Goal: Task Accomplishment & Management: Use online tool/utility

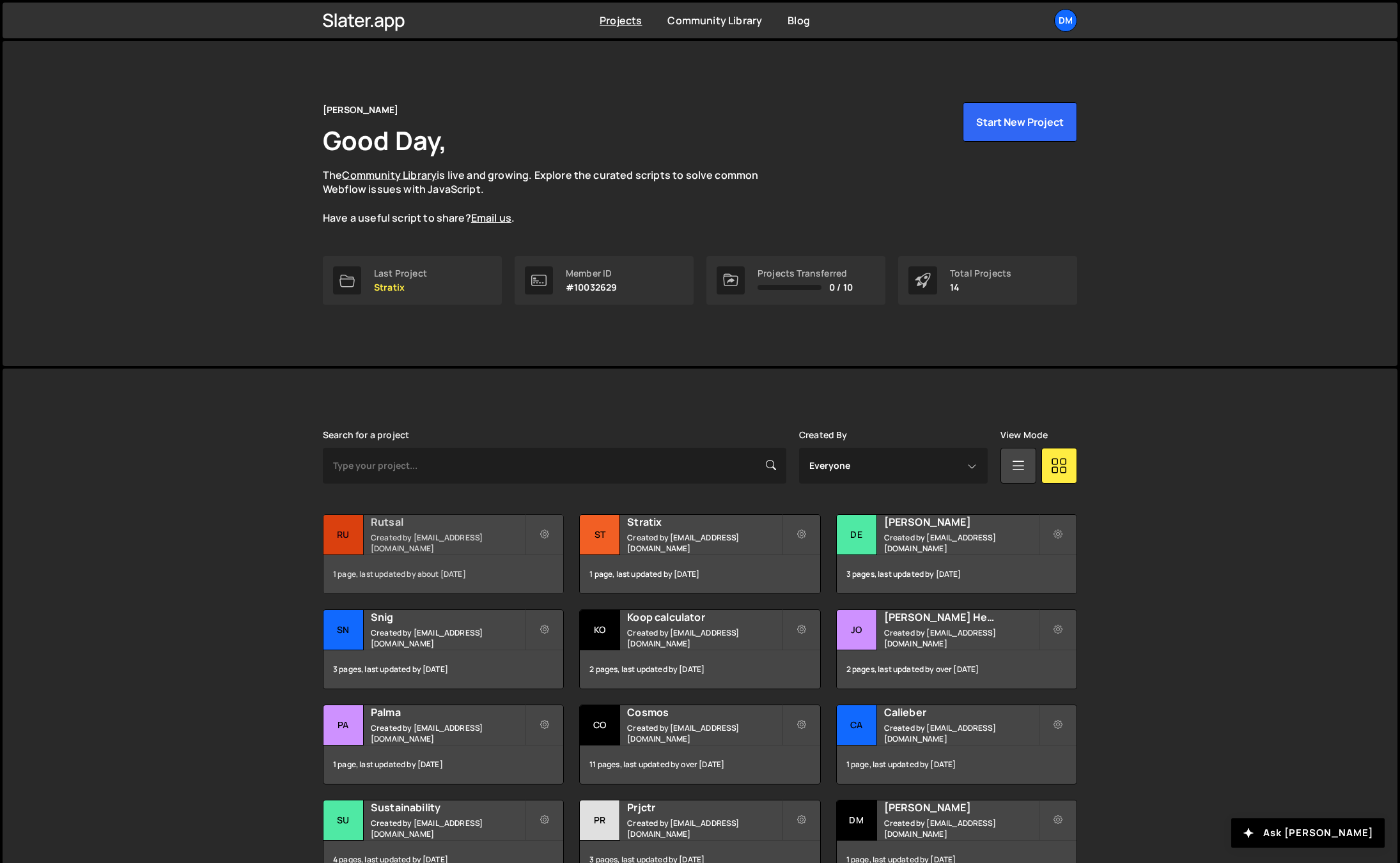
click at [444, 545] on small "Created by dmytrokaraulov@gmail.com" at bounding box center [448, 543] width 154 height 22
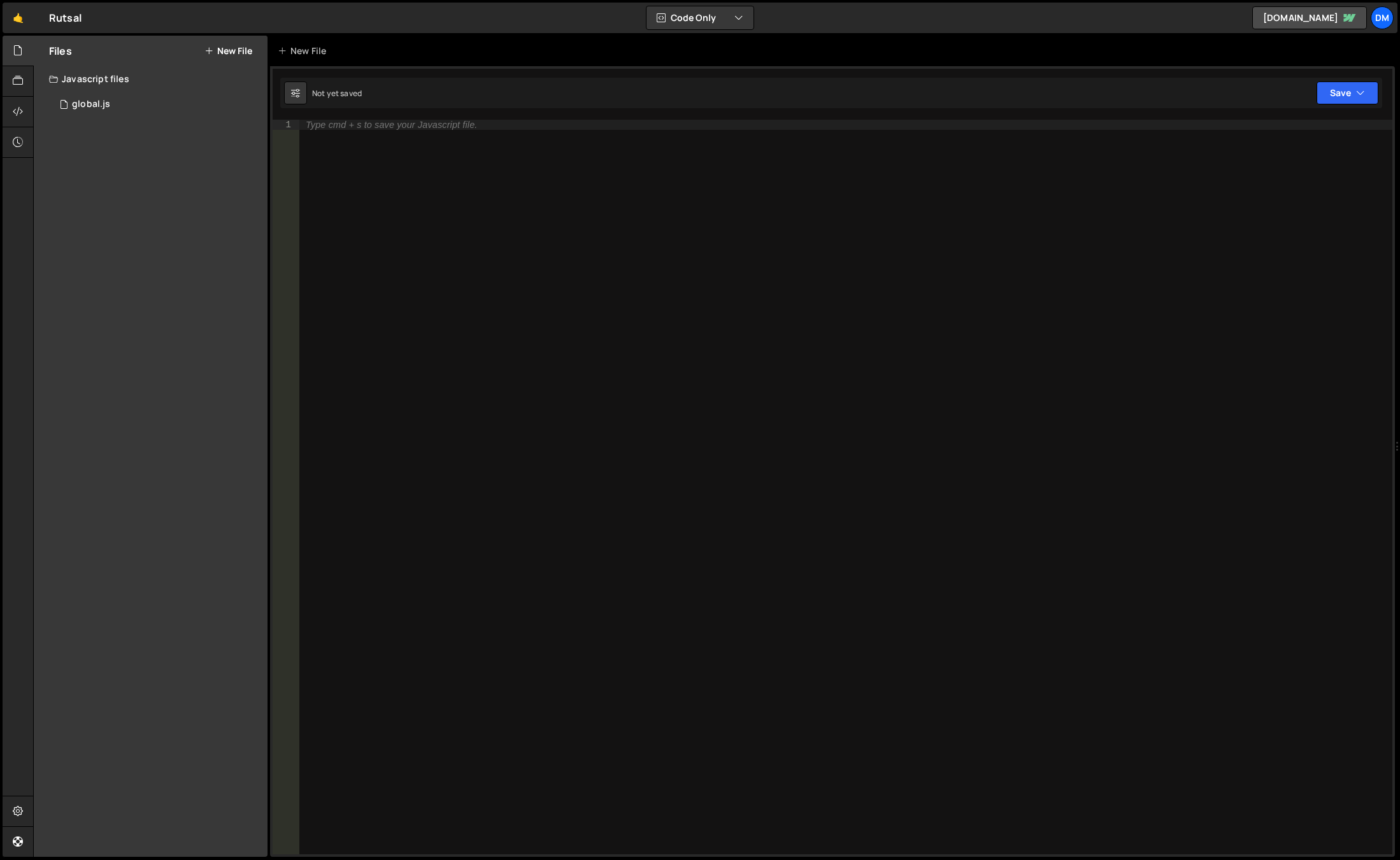
click at [540, 351] on div "Type cmd + s to save your Javascript file." at bounding box center [846, 497] width 1093 height 755
click at [137, 106] on div "1 global.js 0" at bounding box center [158, 105] width 219 height 26
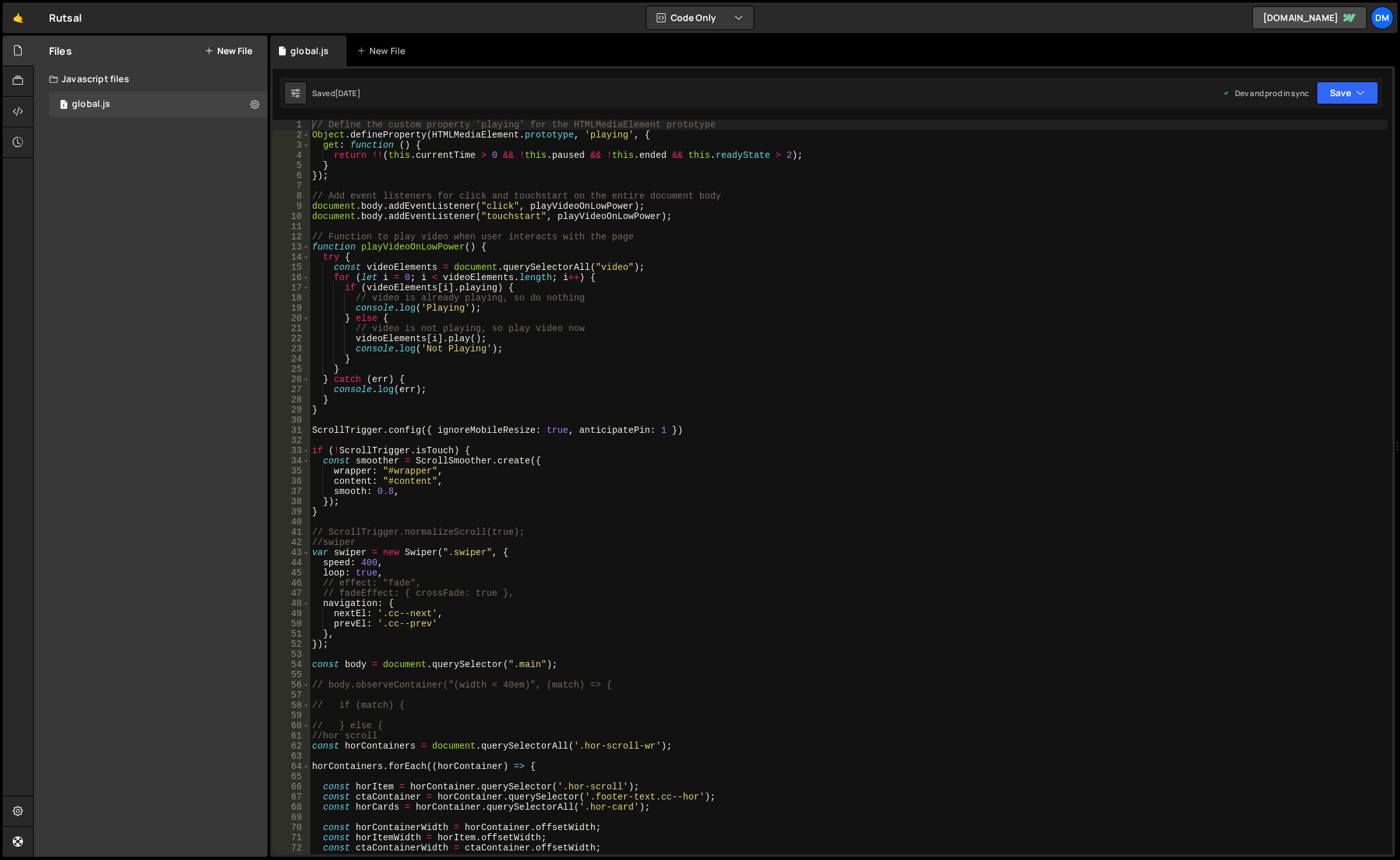
type textarea "// Function to play video when user interacts with the page"
click at [533, 238] on div "// Define the custom property 'playing' for the HTMLMediaElement prototype Obje…" at bounding box center [848, 497] width 1078 height 755
click at [523, 236] on div "// Define the custom property 'playing' for the HTMLMediaElement prototype Obje…" at bounding box center [848, 497] width 1078 height 755
click at [23, 26] on link "🤙" at bounding box center [18, 18] width 31 height 30
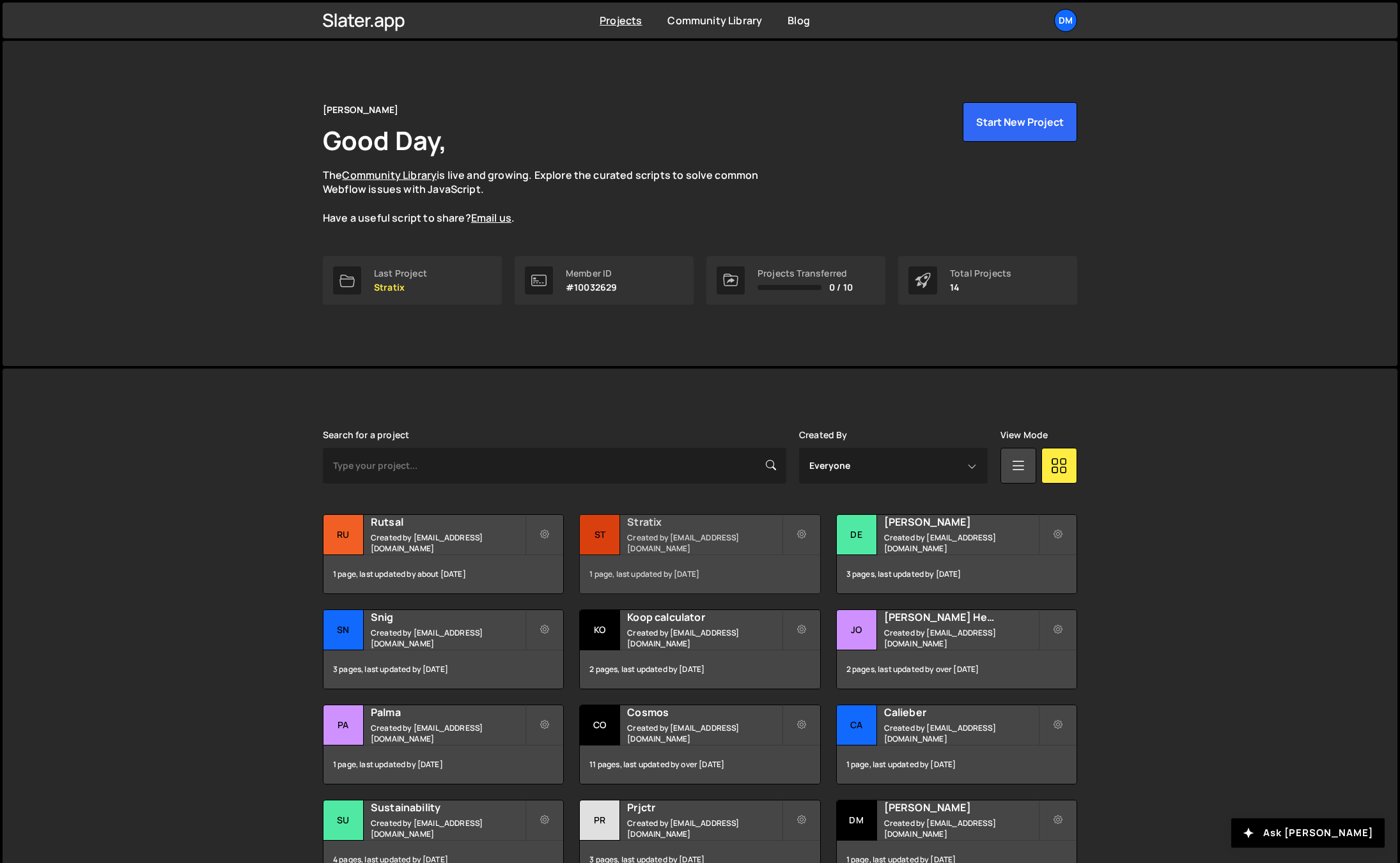
click at [679, 535] on div "Stratix Created by dmytrokaraulov@gmail.com" at bounding box center [700, 534] width 240 height 39
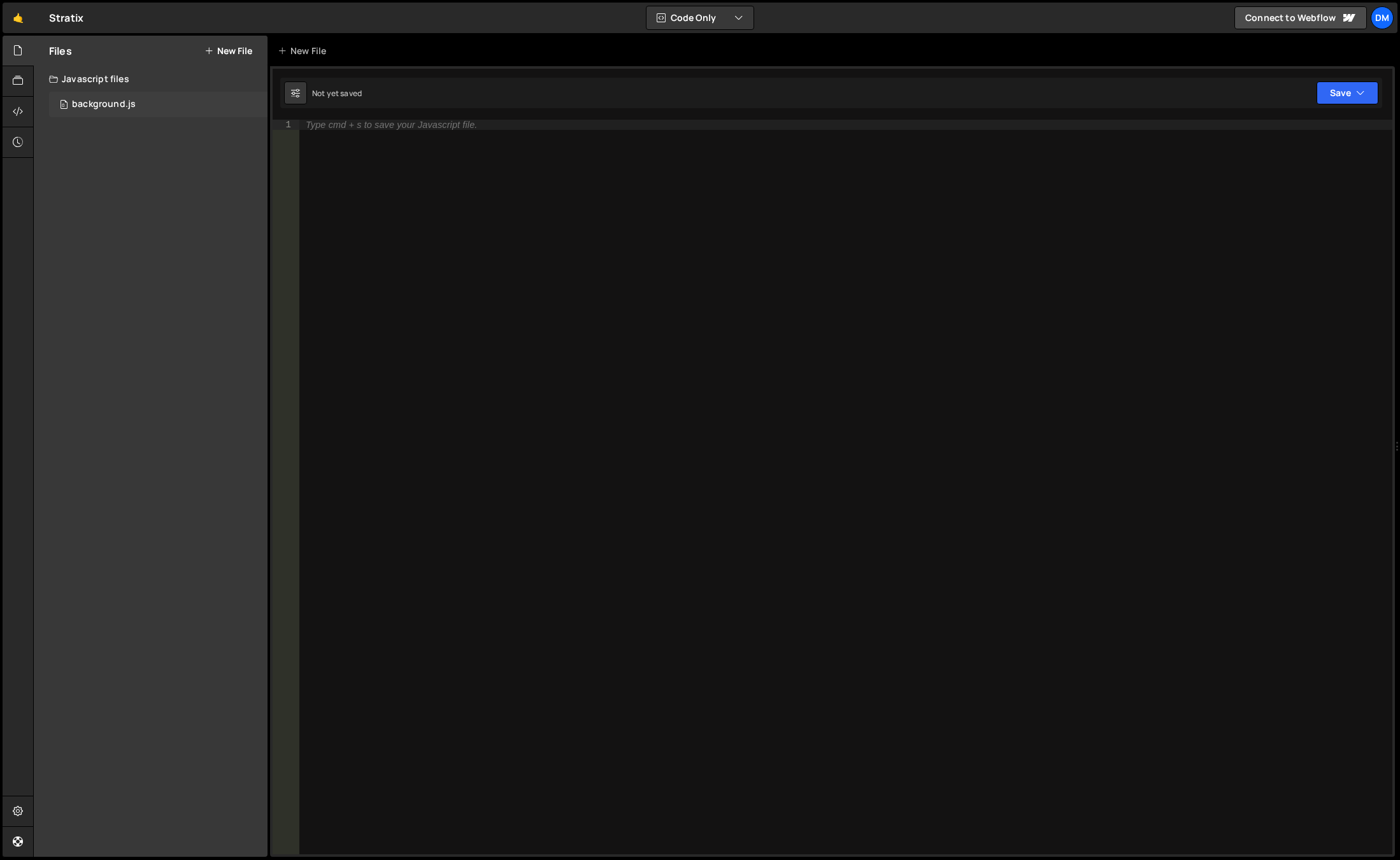
click at [131, 114] on div "0 background.js 0" at bounding box center [158, 105] width 219 height 26
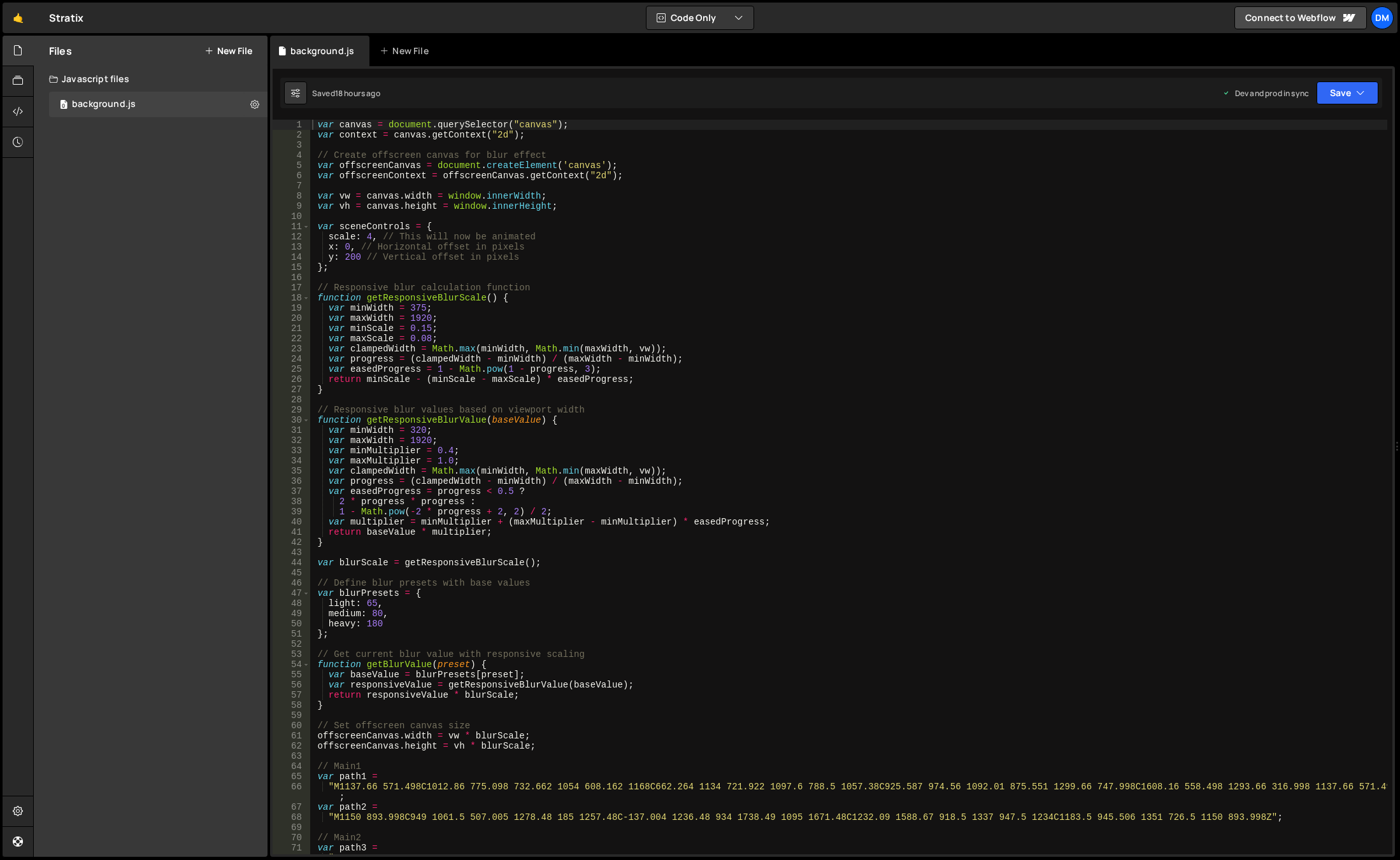
click at [661, 327] on div "var canvas = document . querySelector ( "canvas" ) ; var context = canvas . get…" at bounding box center [848, 502] width 1078 height 765
click at [547, 231] on div "var canvas = document . querySelector ( "canvas" ) ; var context = canvas . get…" at bounding box center [848, 502] width 1078 height 765
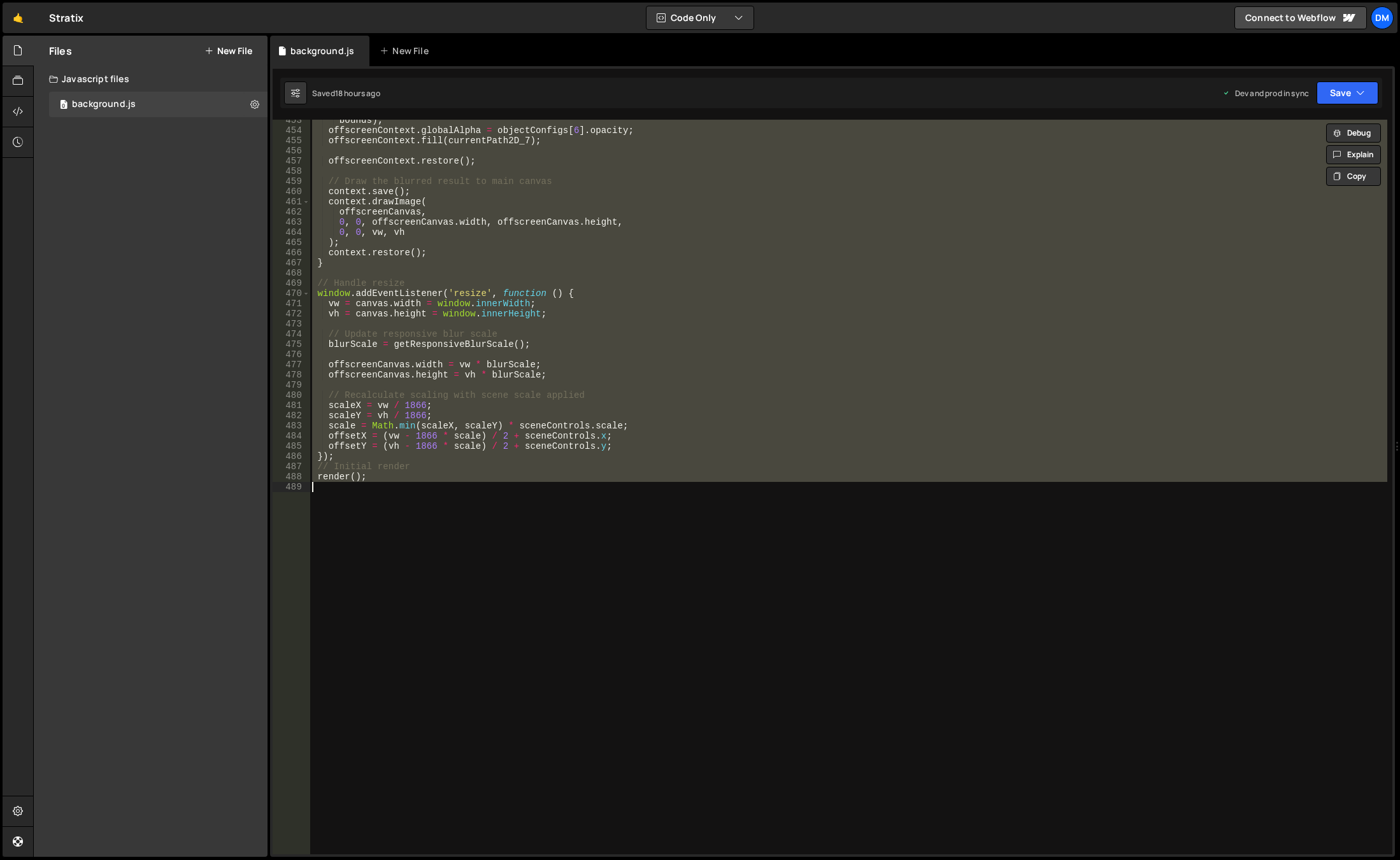
scroll to position [4413, 0]
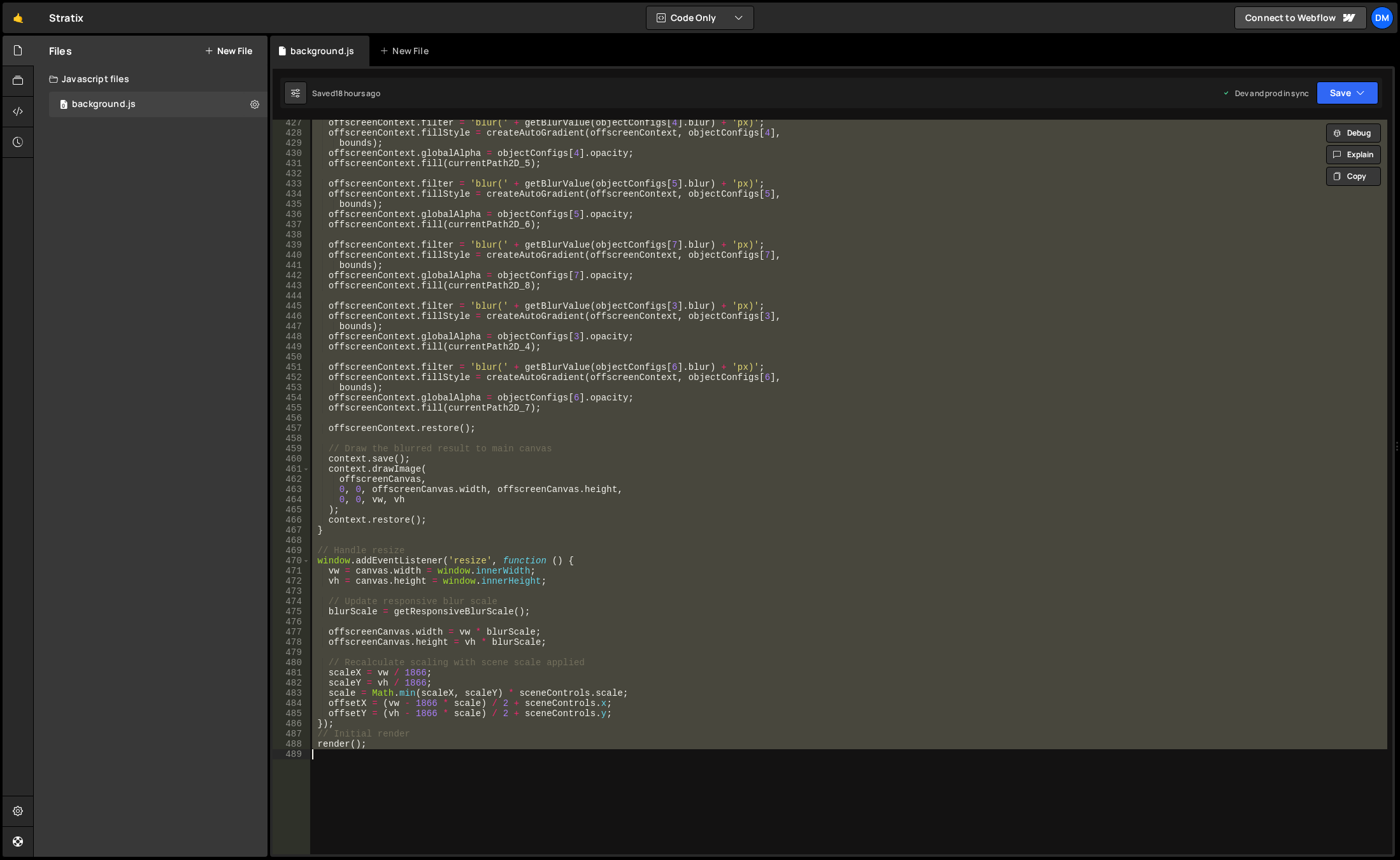
click at [630, 612] on div "offscreenContext . filter = 'blur(' + getBlurValue ( objectConfigs [ 4 ] . blur…" at bounding box center [848, 487] width 1078 height 735
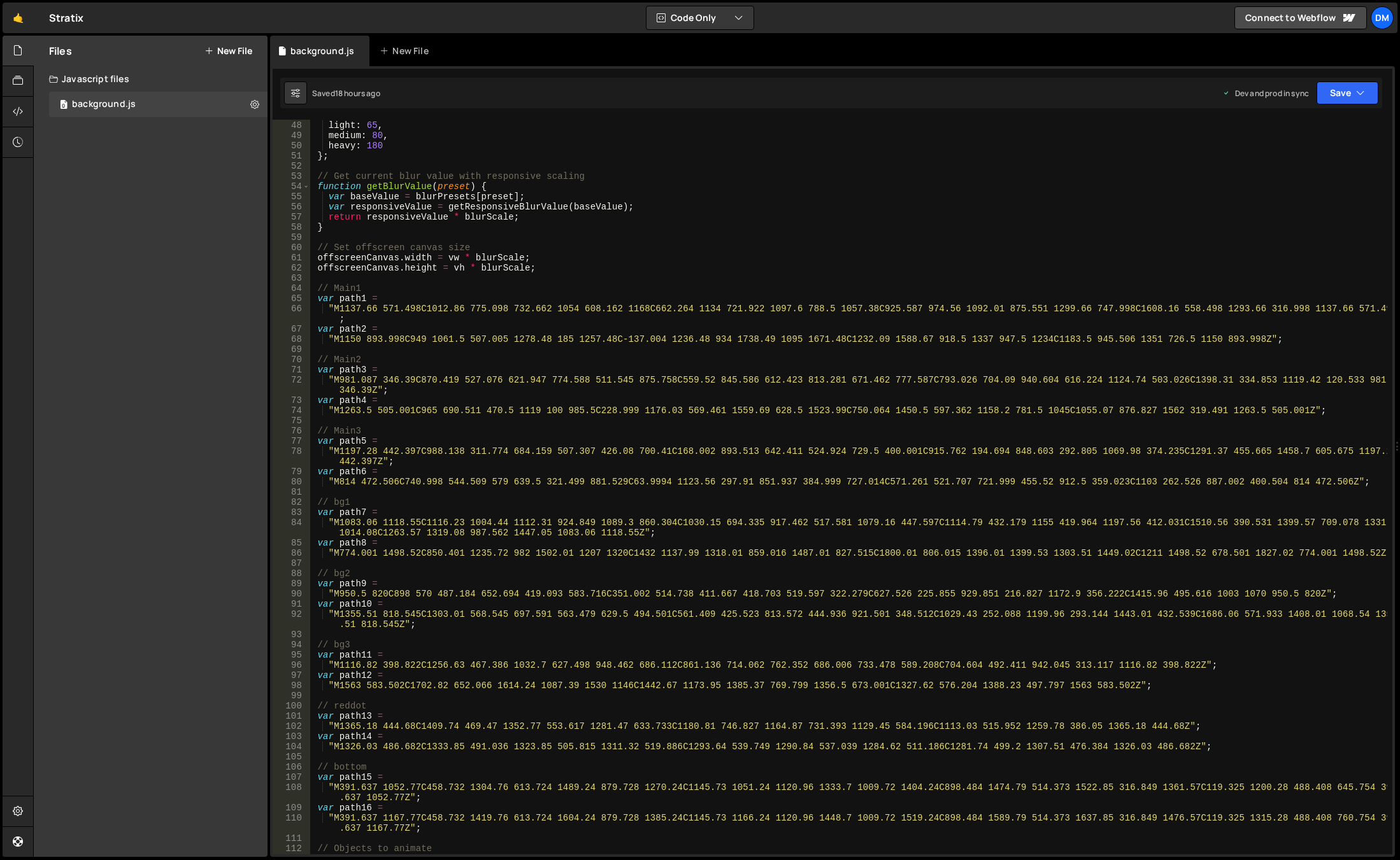
scroll to position [0, 0]
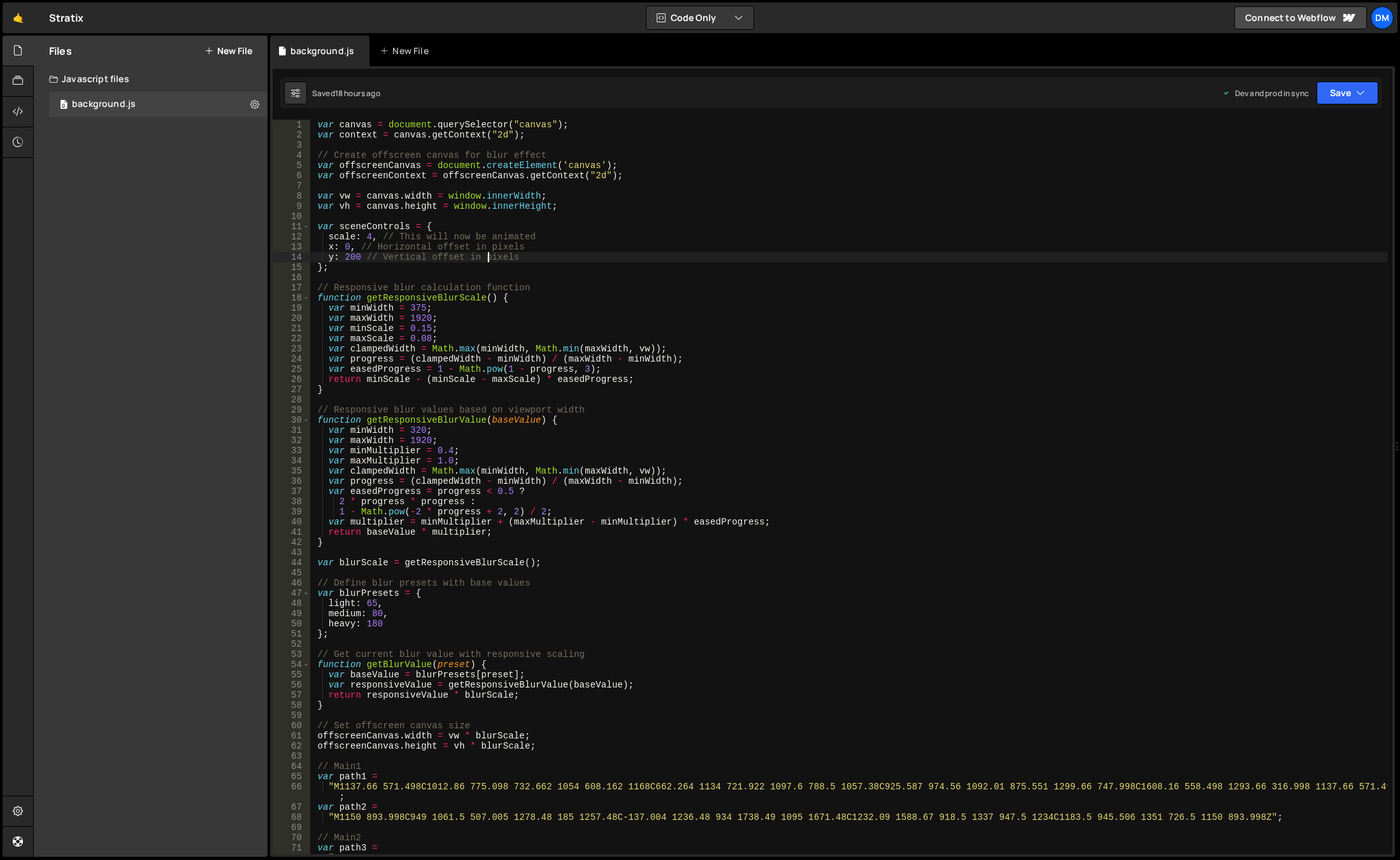
click at [489, 254] on div "var canvas = document . querySelector ( "canvas" ) ; var context = canvas . get…" at bounding box center [848, 502] width 1078 height 765
type textarea "y: 200 // Vertical offset in pixels"
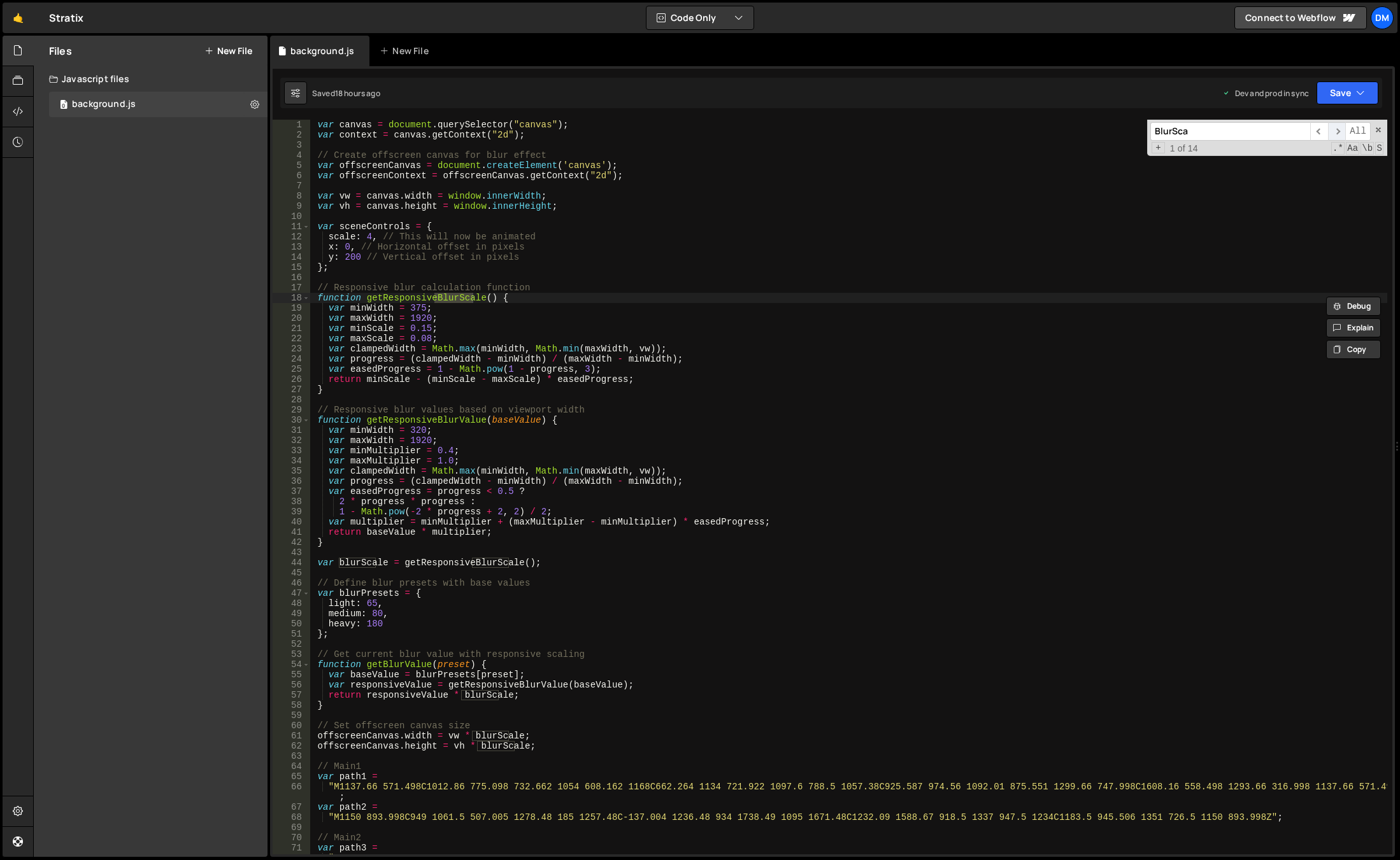
type input "BlurSca"
click at [1339, 135] on span "​" at bounding box center [1337, 131] width 18 height 18
click at [467, 470] on div "var canvas = document . querySelector ( "canvas" ) ; var context = canvas . get…" at bounding box center [848, 502] width 1078 height 765
click at [349, 565] on div "var canvas = document . querySelector ( "canvas" ) ; var context = canvas . get…" at bounding box center [848, 502] width 1078 height 765
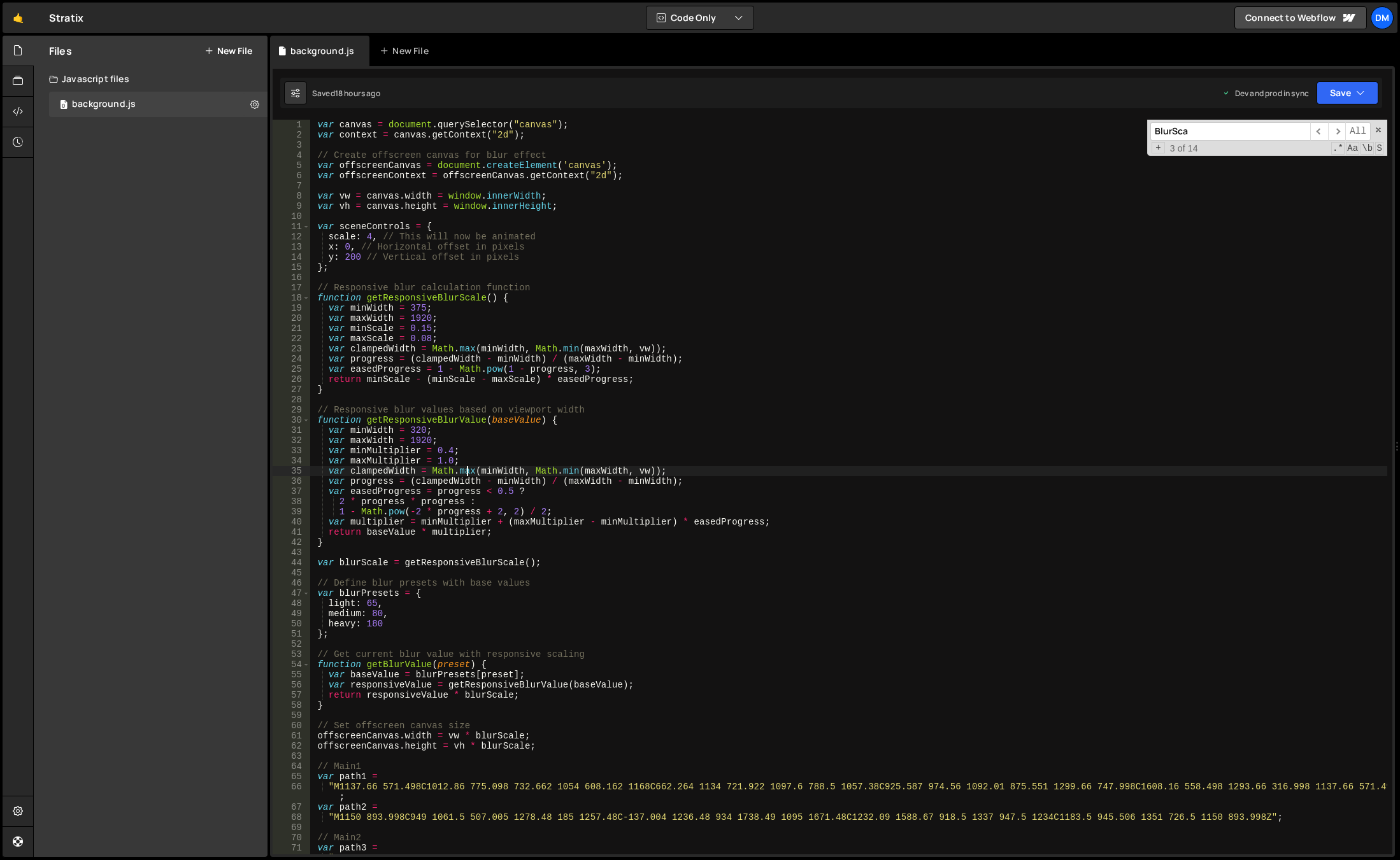
type textarea "var blurScale = getResponsiveBlurScale();"
click at [349, 565] on div "var canvas = document . querySelector ( "canvas" ) ; var context = canvas . get…" at bounding box center [848, 502] width 1078 height 765
click at [481, 568] on div "var canvas = document . querySelector ( "canvas" ) ; var context = canvas . get…" at bounding box center [848, 502] width 1078 height 765
drag, startPoint x: 617, startPoint y: 227, endPoint x: 604, endPoint y: 255, distance: 30.9
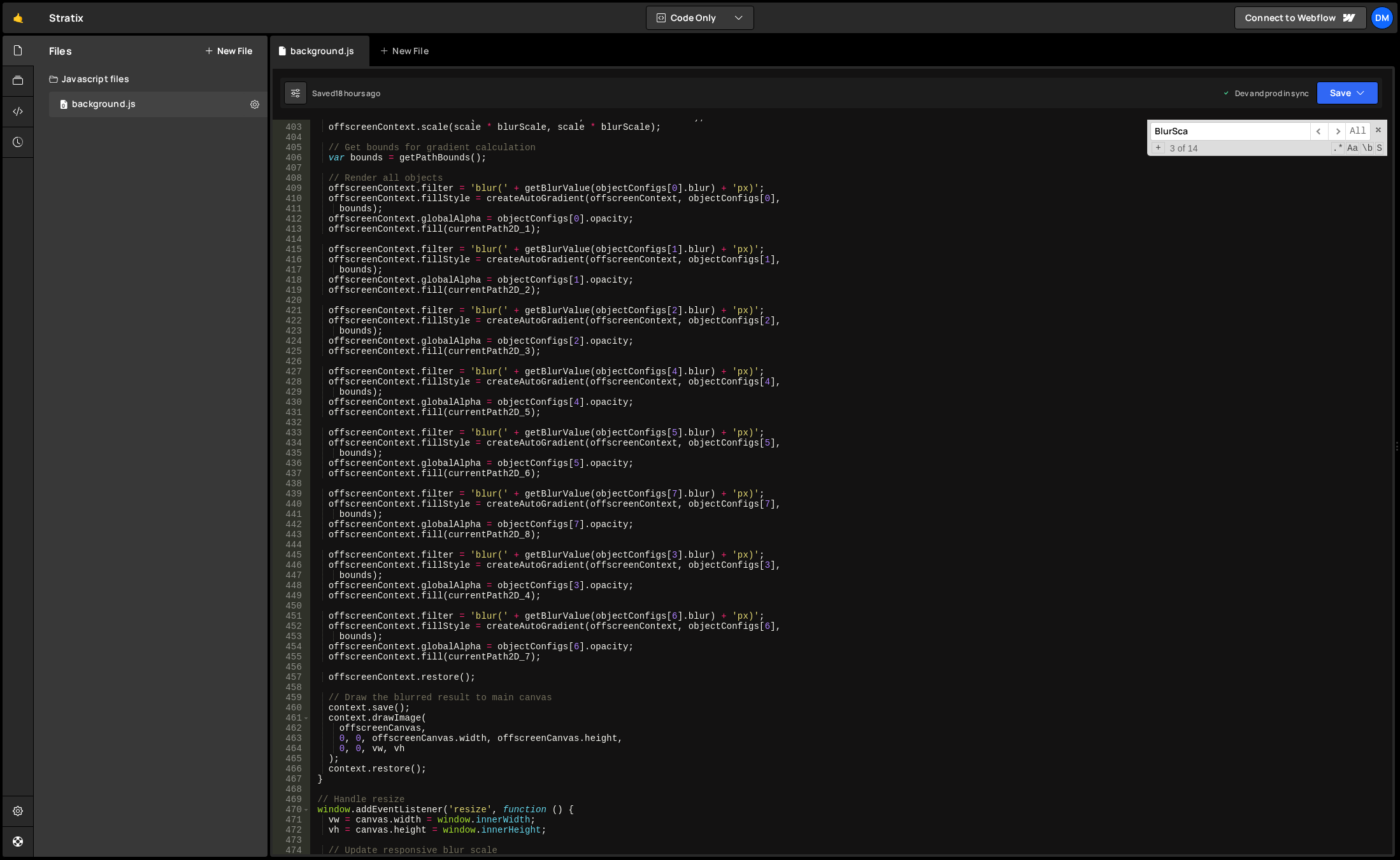
scroll to position [4164, 0]
click at [624, 315] on div "offscreenContext . translate ( offsetX * blurScale , offsetY * blurScale ) ; of…" at bounding box center [848, 490] width 1078 height 755
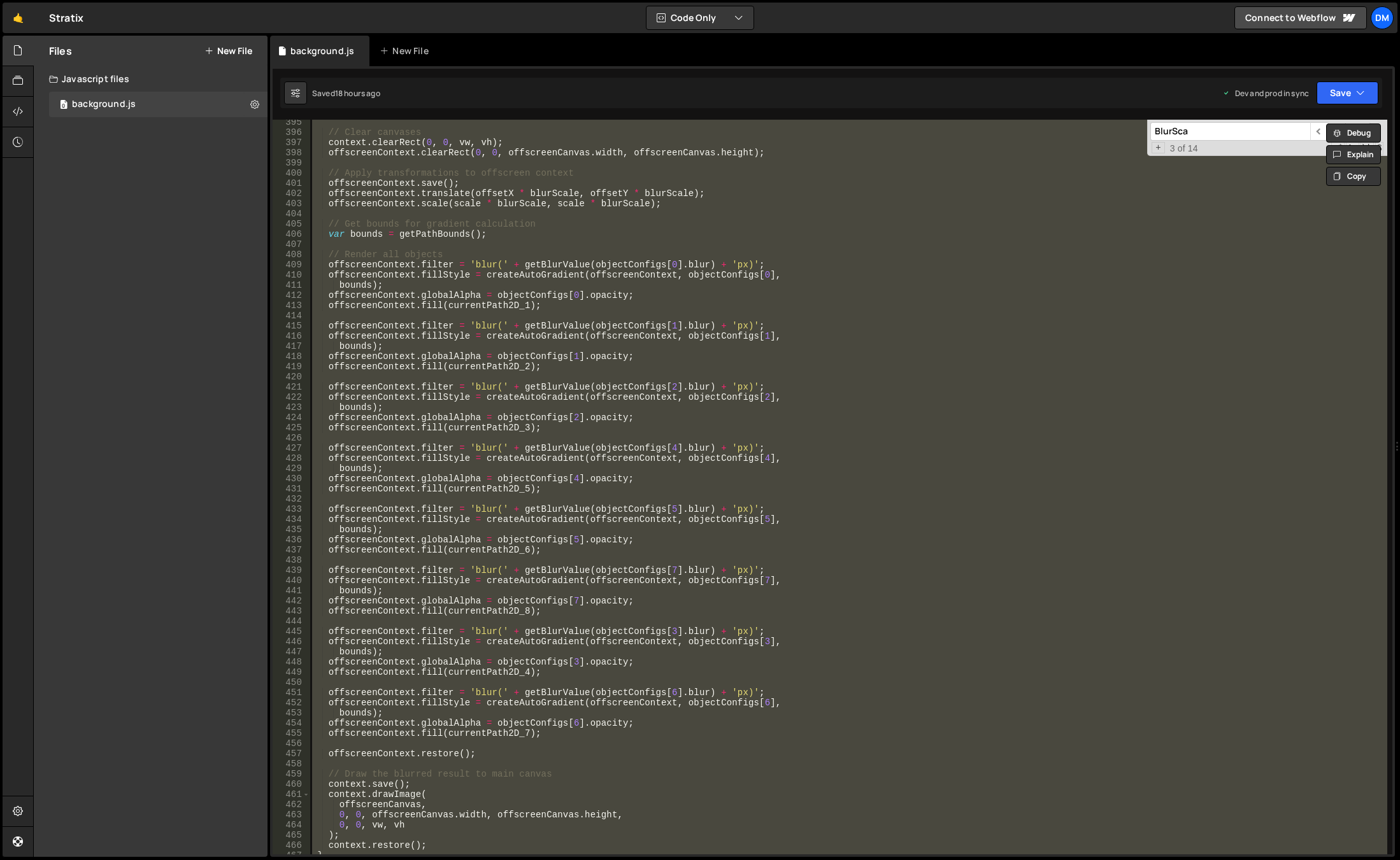
paste textarea "render();"
type textarea "render();"
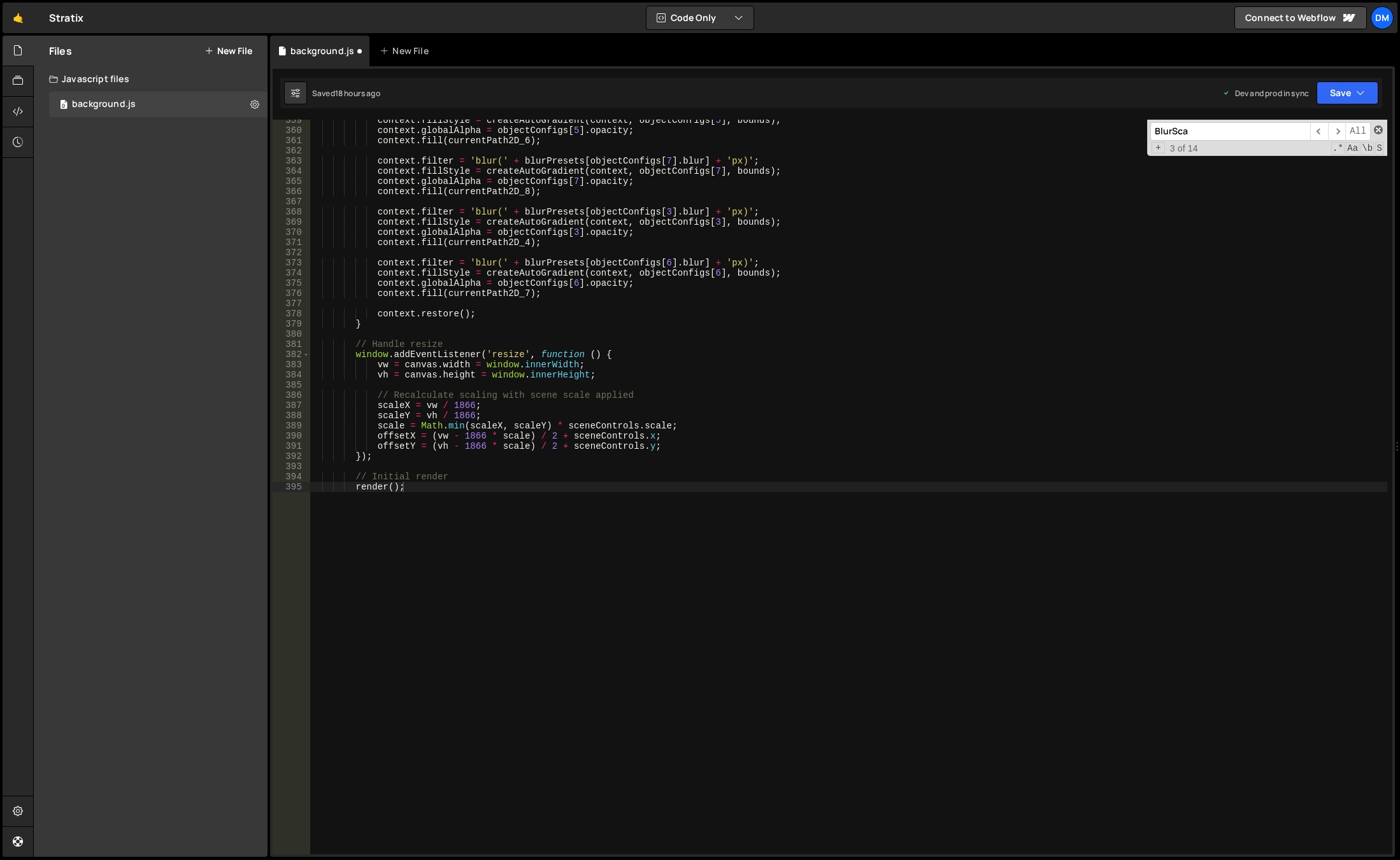
click at [1376, 130] on span at bounding box center [1378, 129] width 9 height 9
click at [1349, 96] on button "Save" at bounding box center [1347, 93] width 62 height 23
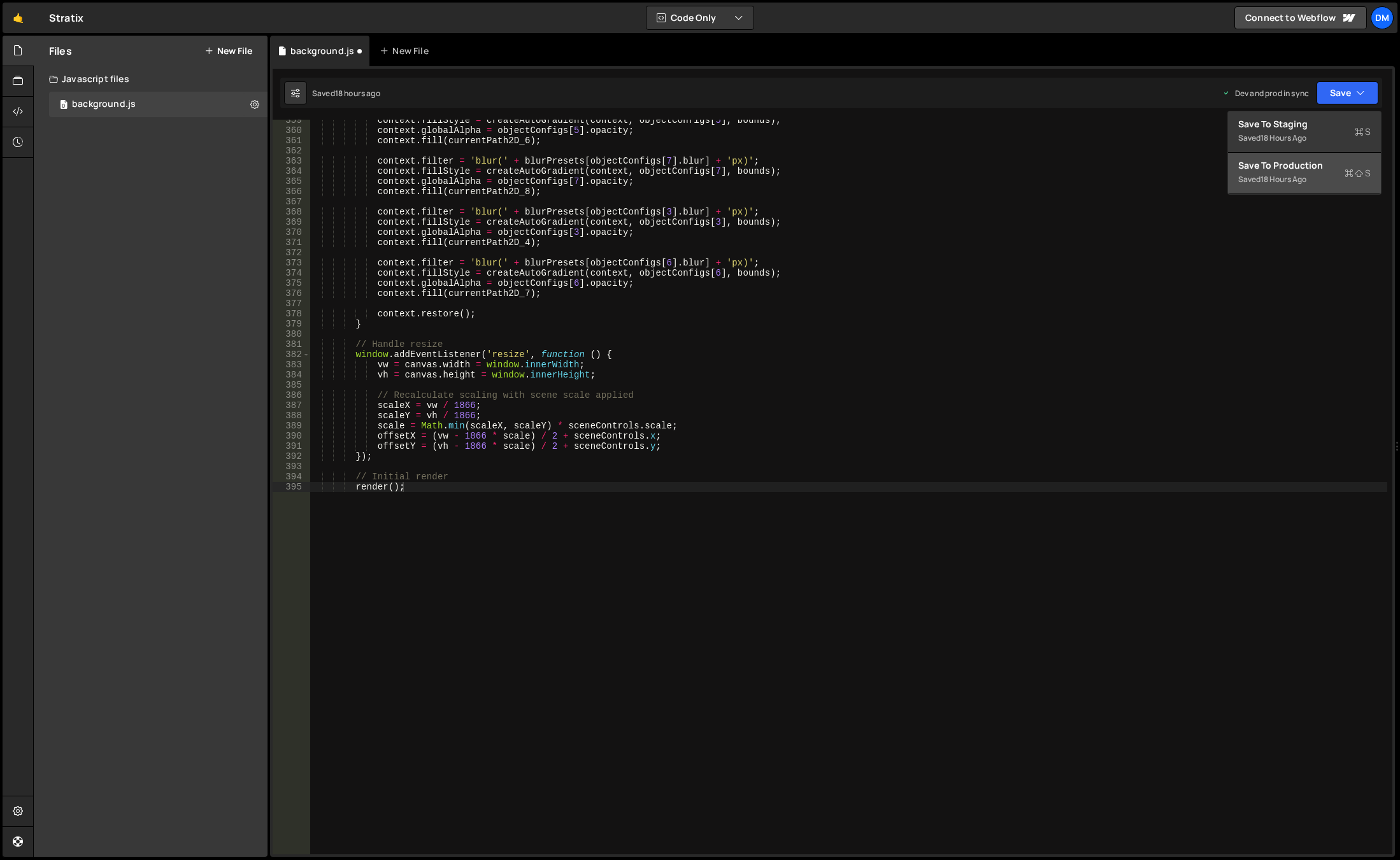
click at [1313, 160] on div "Save to Production S" at bounding box center [1305, 165] width 133 height 13
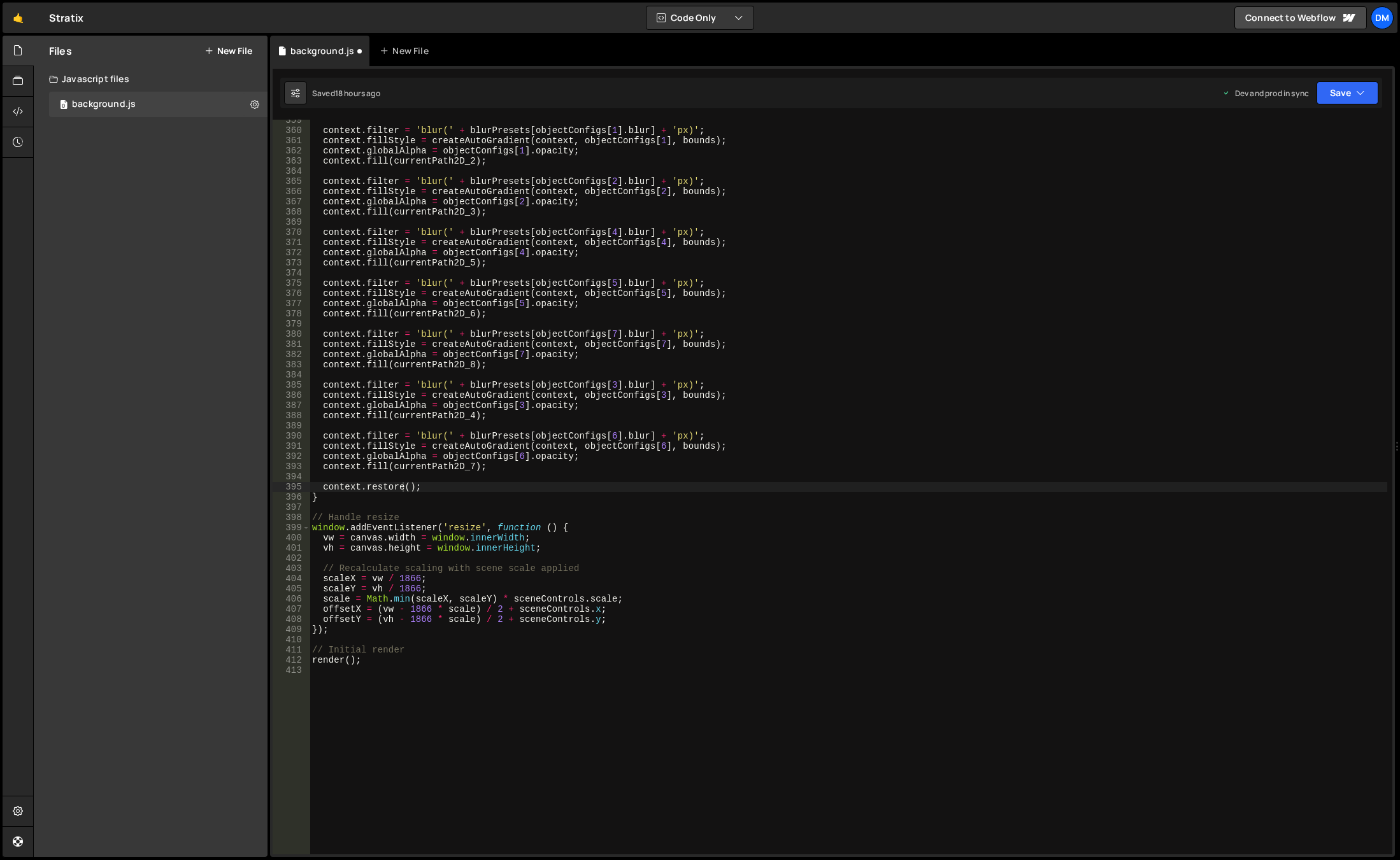
scroll to position [3713, 0]
drag, startPoint x: 1336, startPoint y: 92, endPoint x: 1333, endPoint y: 98, distance: 6.7
click at [1336, 92] on button "Save" at bounding box center [1340, 93] width 77 height 23
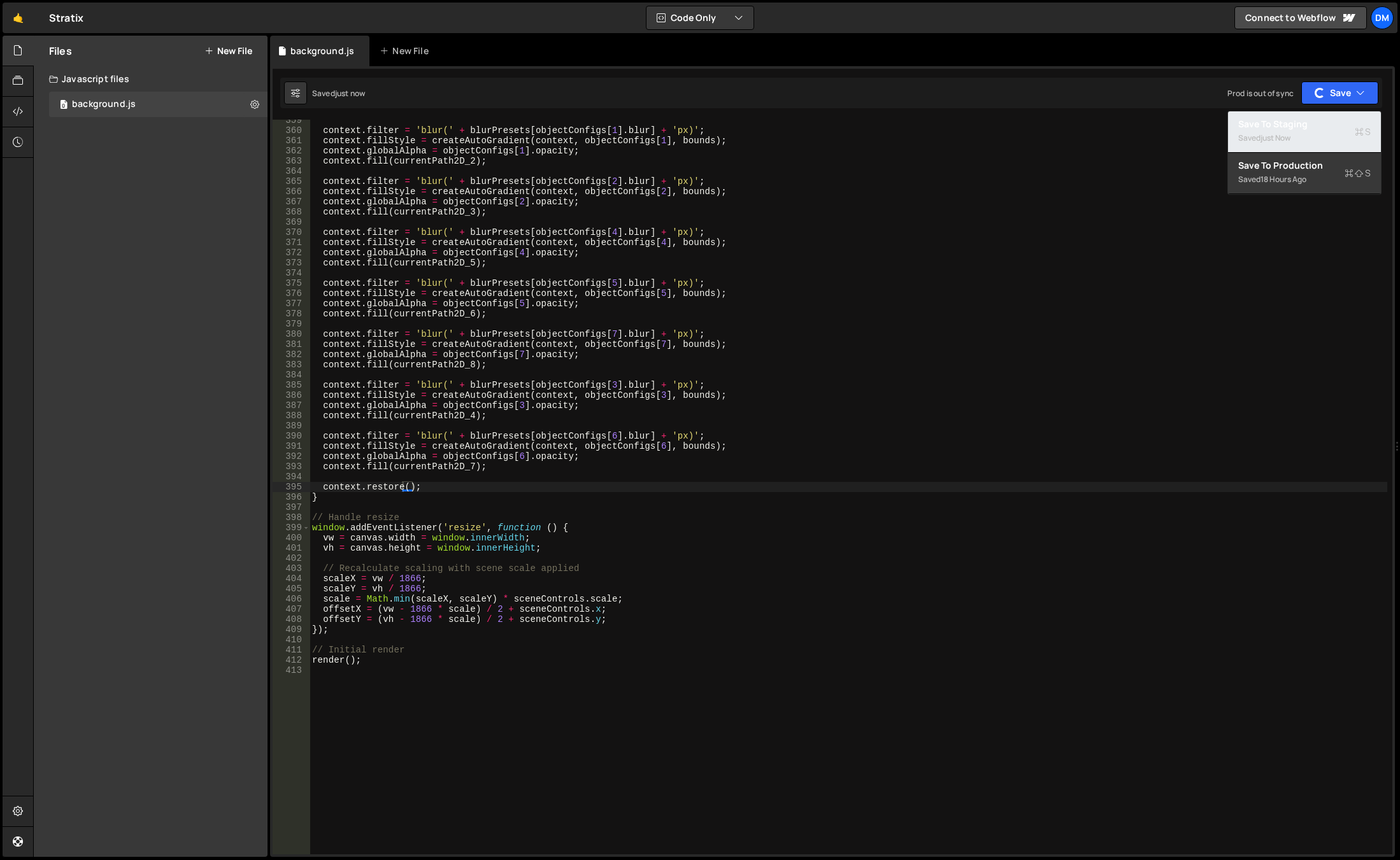
drag, startPoint x: 1277, startPoint y: 140, endPoint x: 1211, endPoint y: 189, distance: 82.2
click at [1277, 140] on div "just now" at bounding box center [1275, 138] width 30 height 11
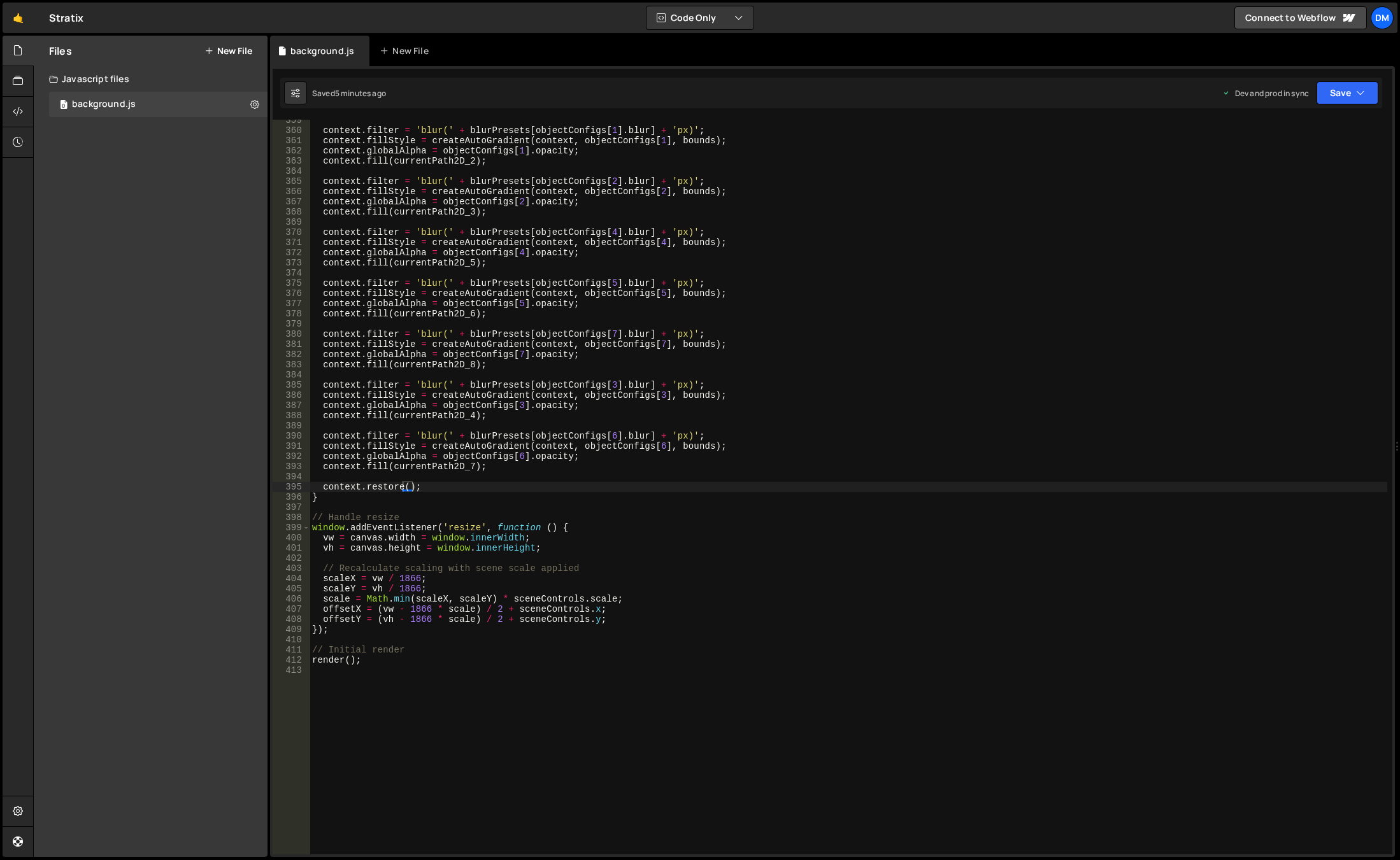
click at [534, 476] on div "context . filter = 'blur(' + blurPresets [ objectConfigs [ 1 ] . blur ] + 'px)'…" at bounding box center [848, 493] width 1078 height 755
click at [719, 558] on div "context . filter = 'blur(' + blurPresets [ objectConfigs [ 1 ] . blur ] + 'px)'…" at bounding box center [848, 493] width 1078 height 755
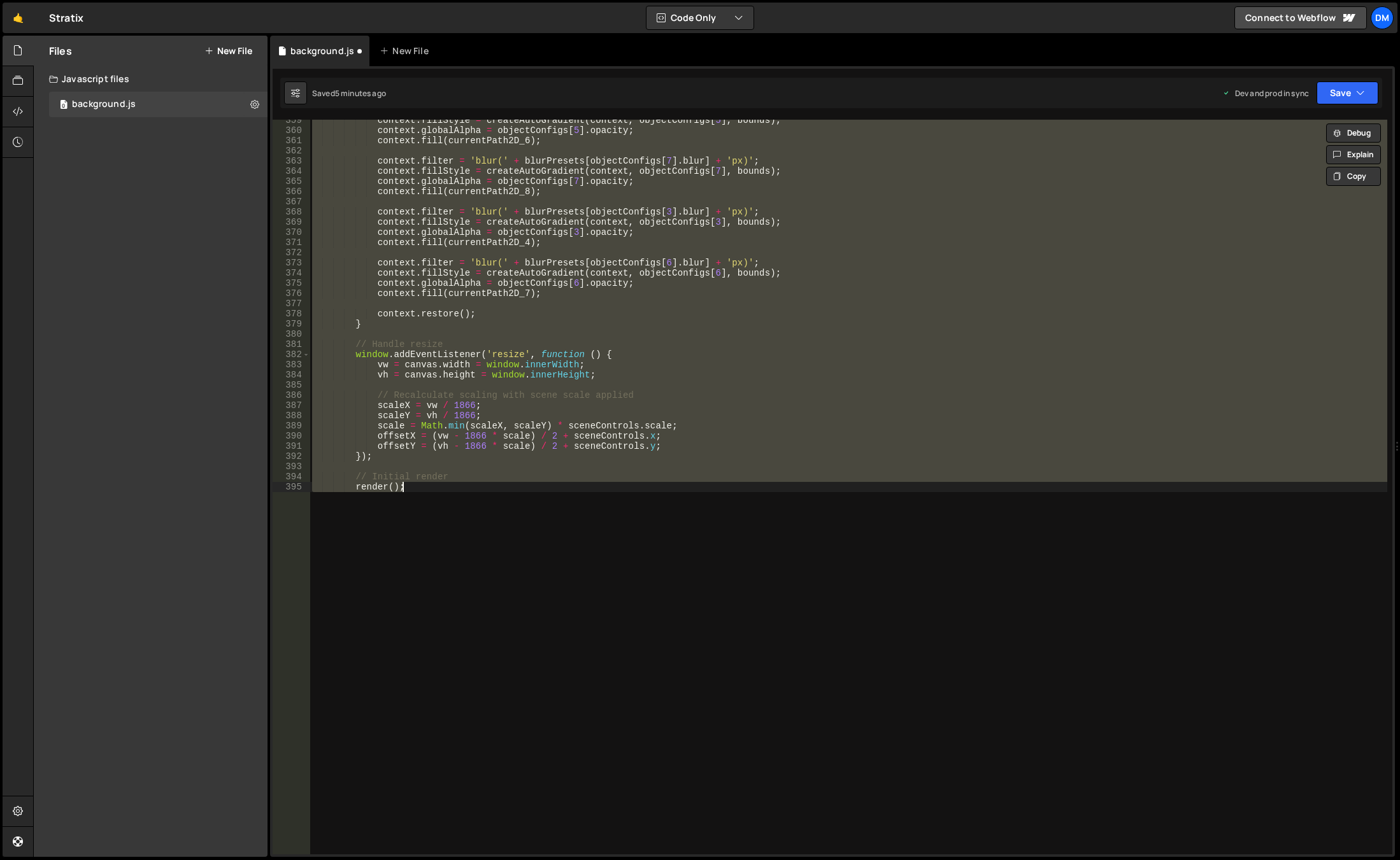
type textarea "render();"
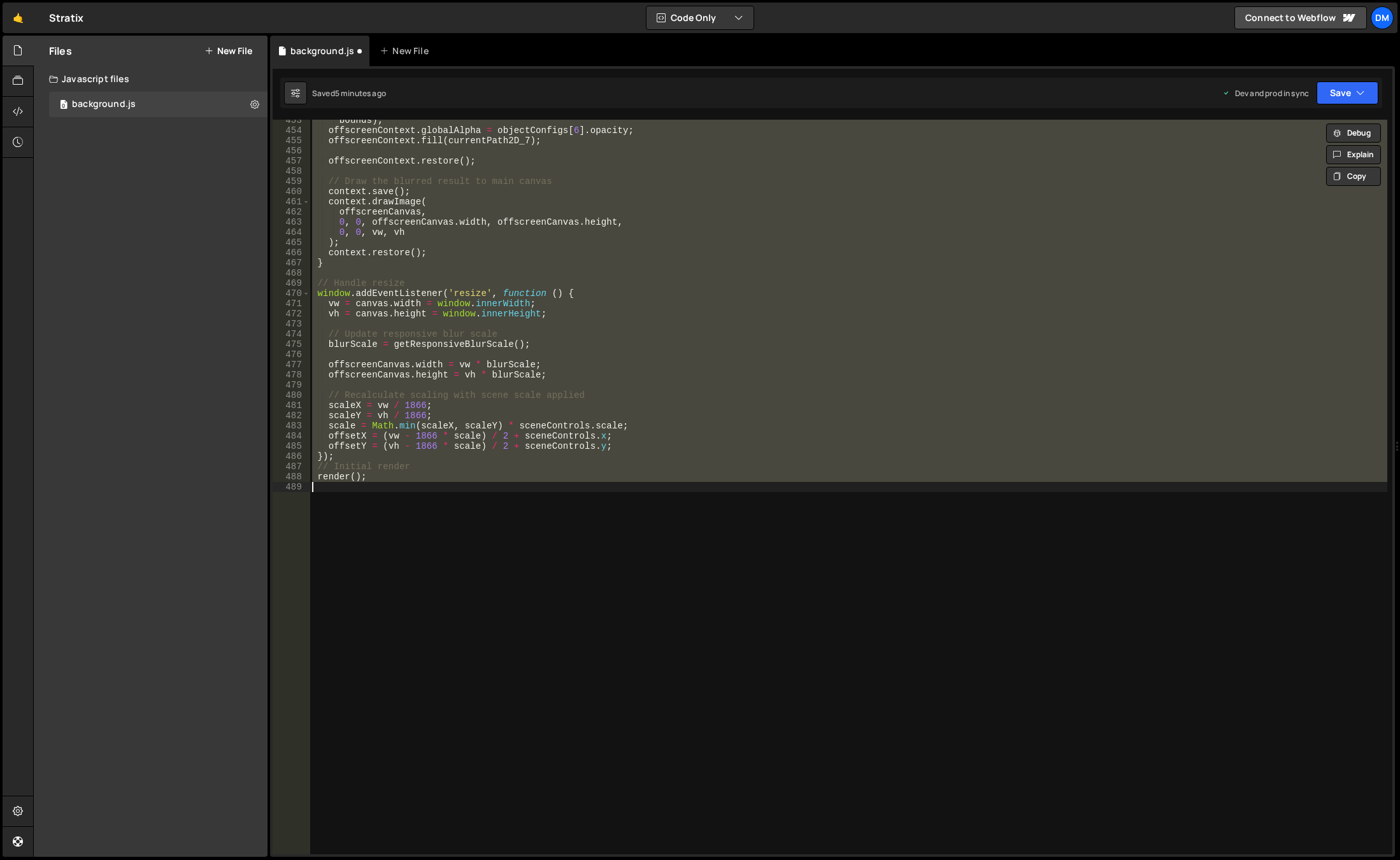
click at [718, 556] on div "bounds ) ; offscreenContext . globalAlpha = objectConfigs [ 6 ] . opacity ; off…" at bounding box center [848, 487] width 1078 height 735
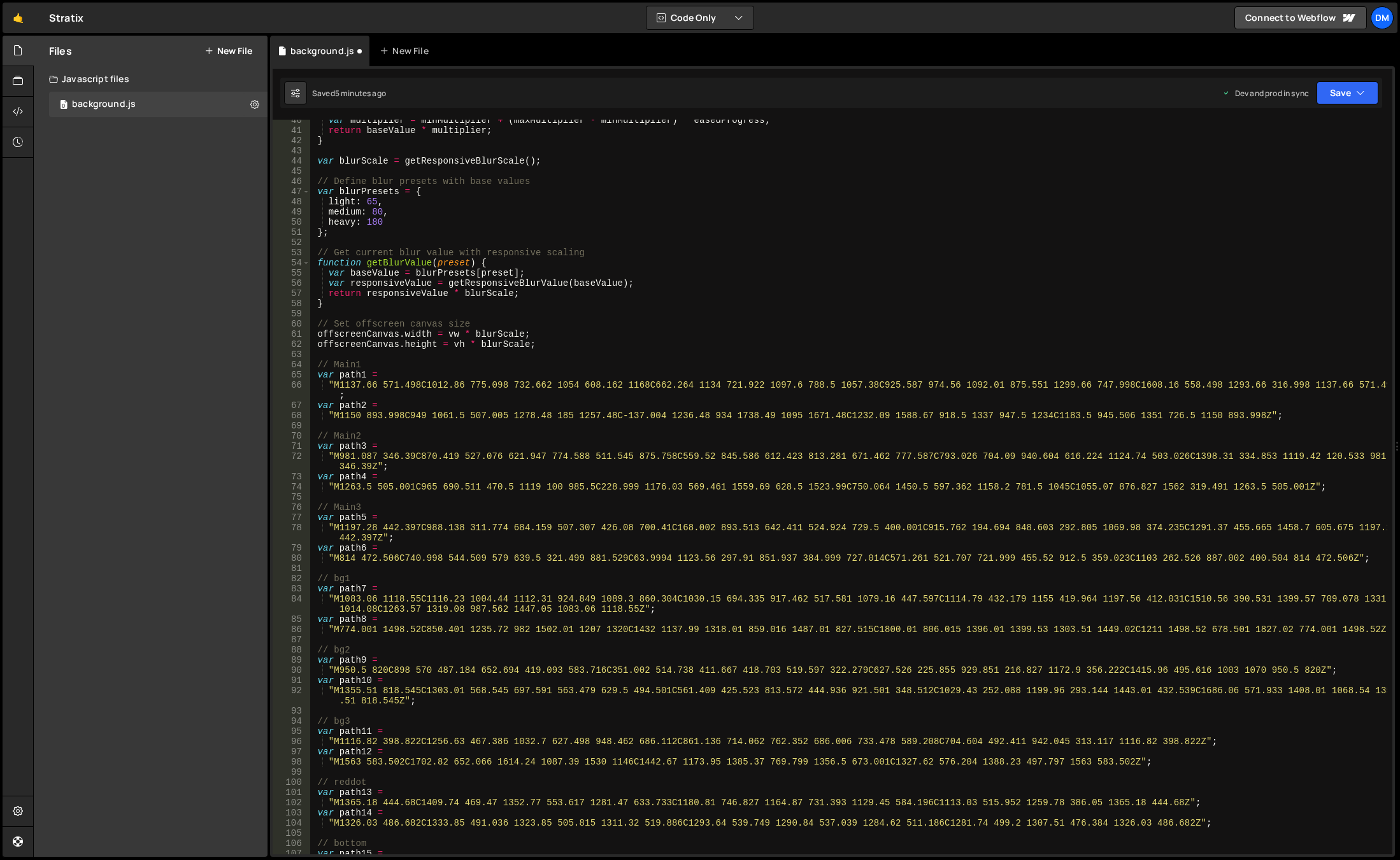
scroll to position [0, 0]
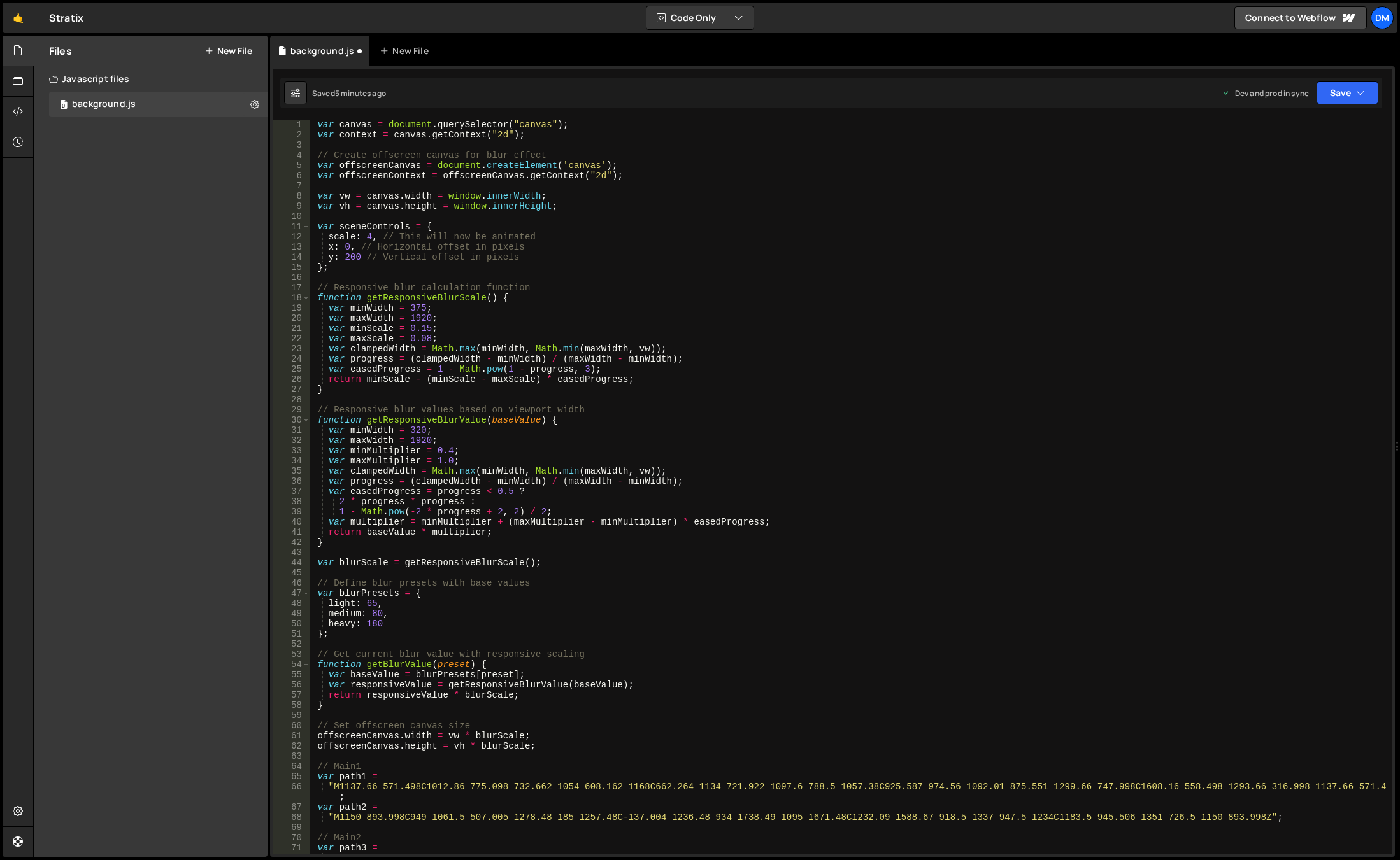
click at [1053, 244] on div "var canvas = document . querySelector ( "canvas" ) ; var context = canvas . get…" at bounding box center [848, 502] width 1078 height 765
drag, startPoint x: 1344, startPoint y: 95, endPoint x: 1303, endPoint y: 180, distance: 94.4
click at [1344, 94] on button "Save" at bounding box center [1347, 93] width 62 height 23
click at [1288, 184] on div "5 minutes ago" at bounding box center [1285, 179] width 49 height 11
click at [1336, 94] on button "Save" at bounding box center [1347, 93] width 62 height 23
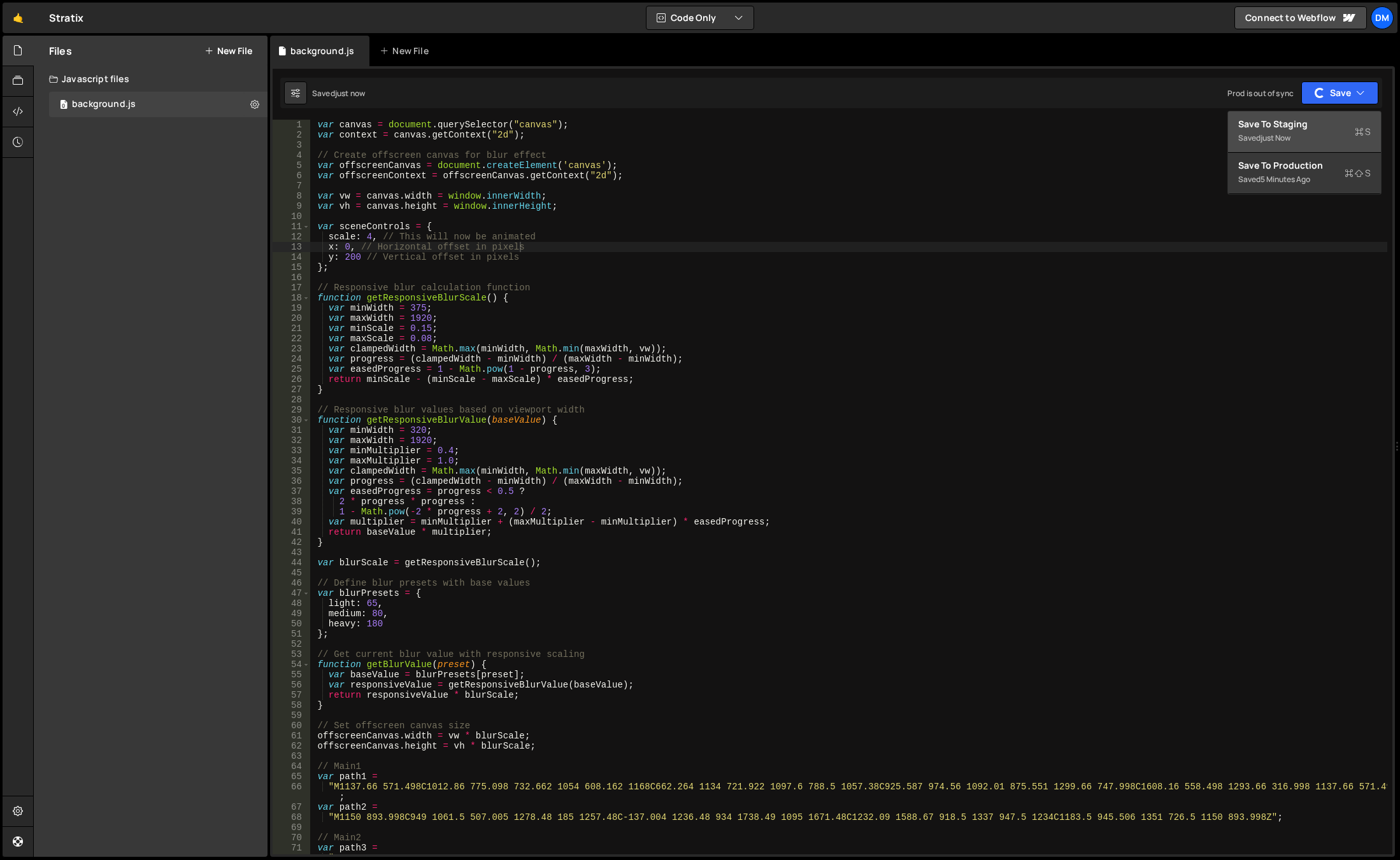
click at [1292, 132] on div "Saved just now" at bounding box center [1305, 138] width 133 height 16
click at [815, 453] on div "var canvas = document . querySelector ( "canvas" ) ; var context = canvas . get…" at bounding box center [848, 502] width 1078 height 765
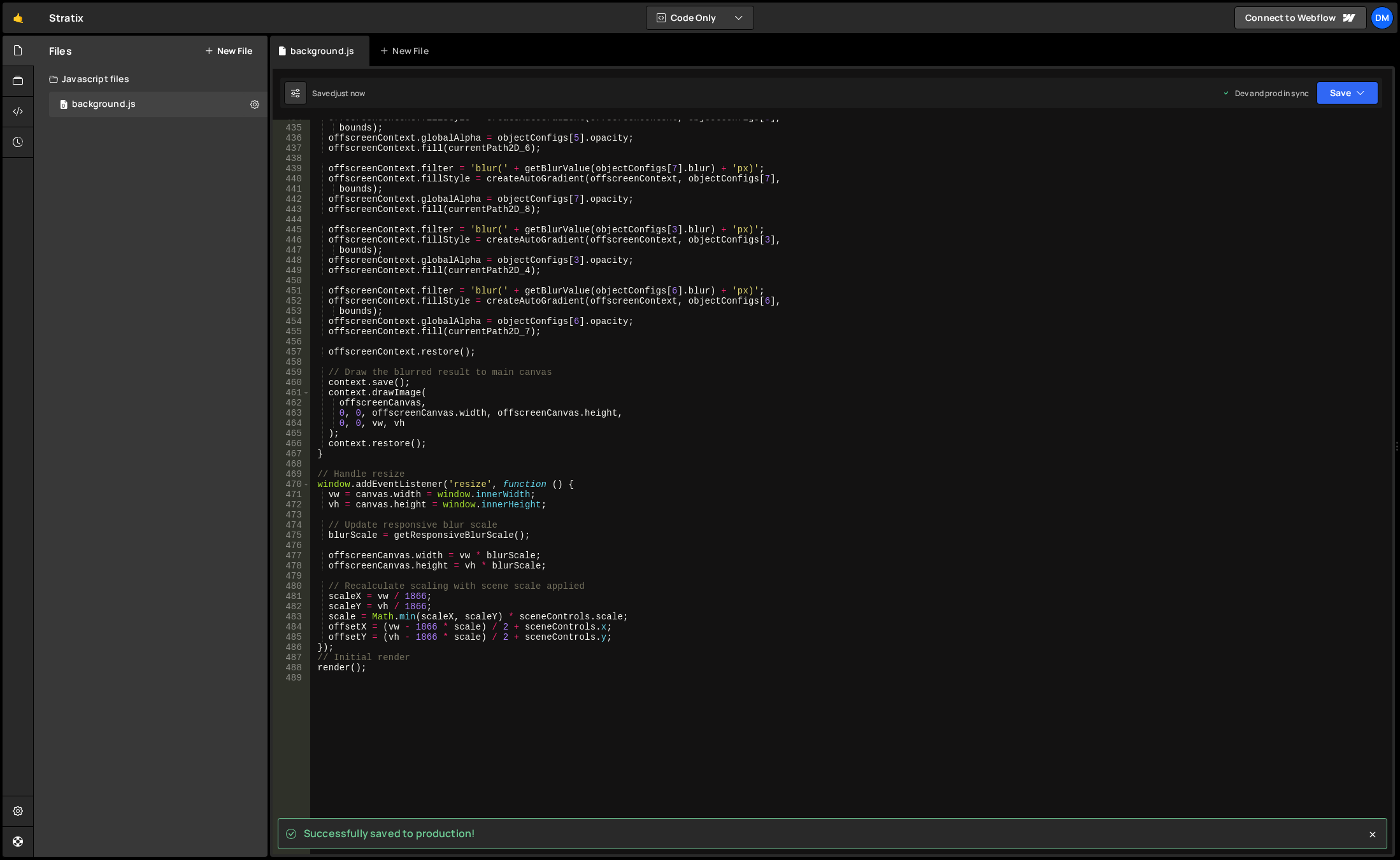
scroll to position [4413, 0]
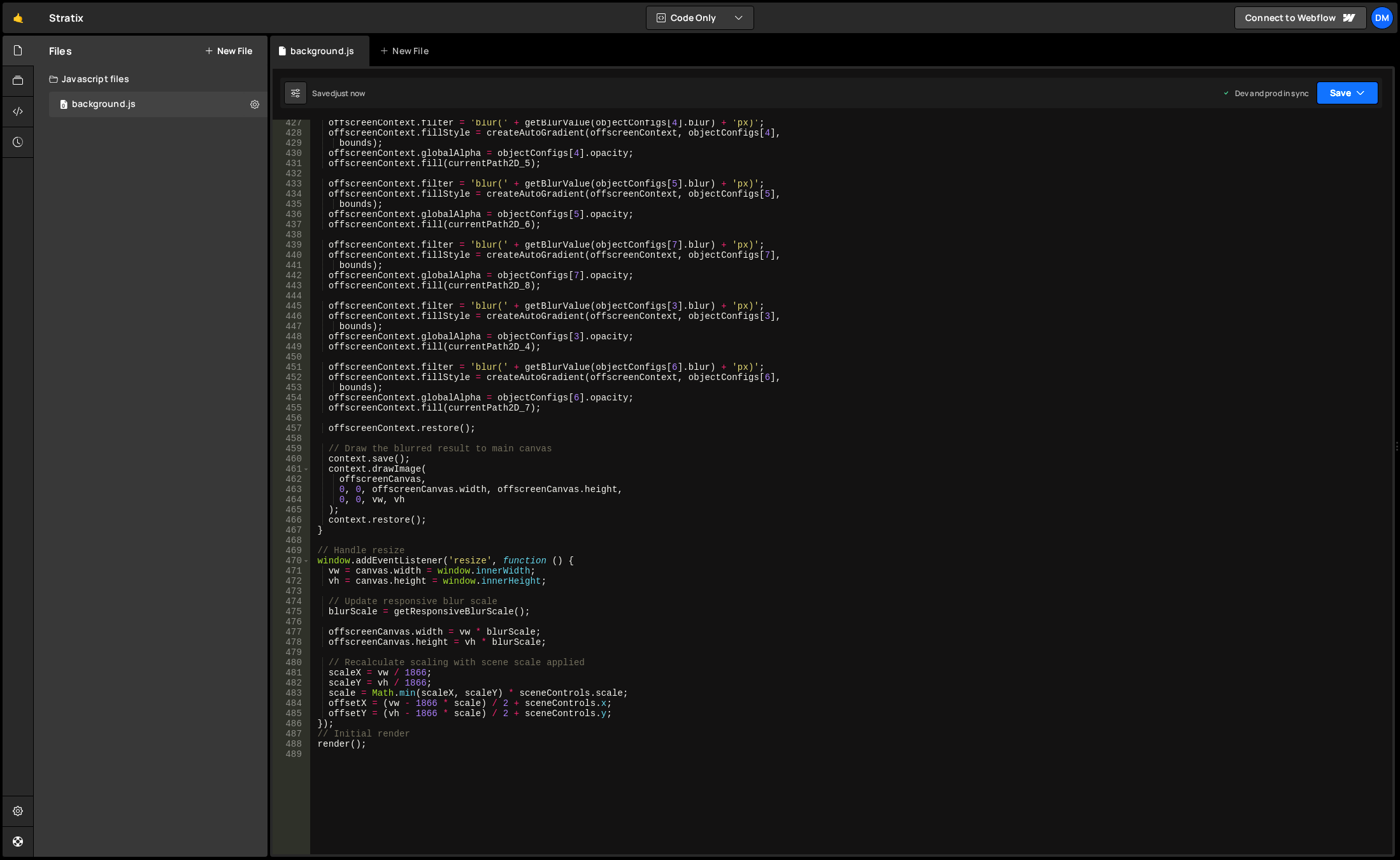
click at [1340, 98] on button "Save" at bounding box center [1347, 93] width 62 height 23
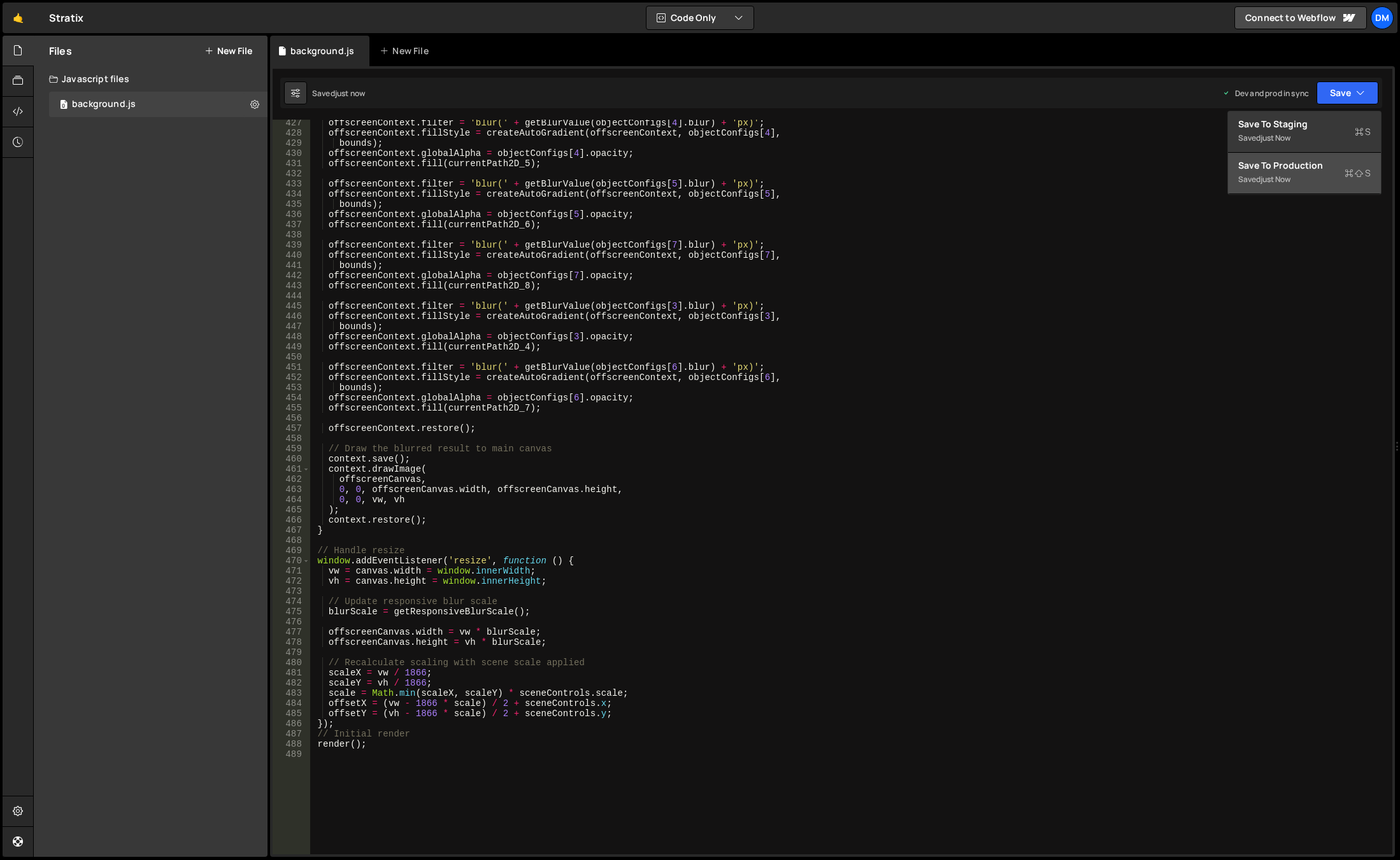
click at [1284, 164] on div "Save to Production S" at bounding box center [1305, 165] width 133 height 13
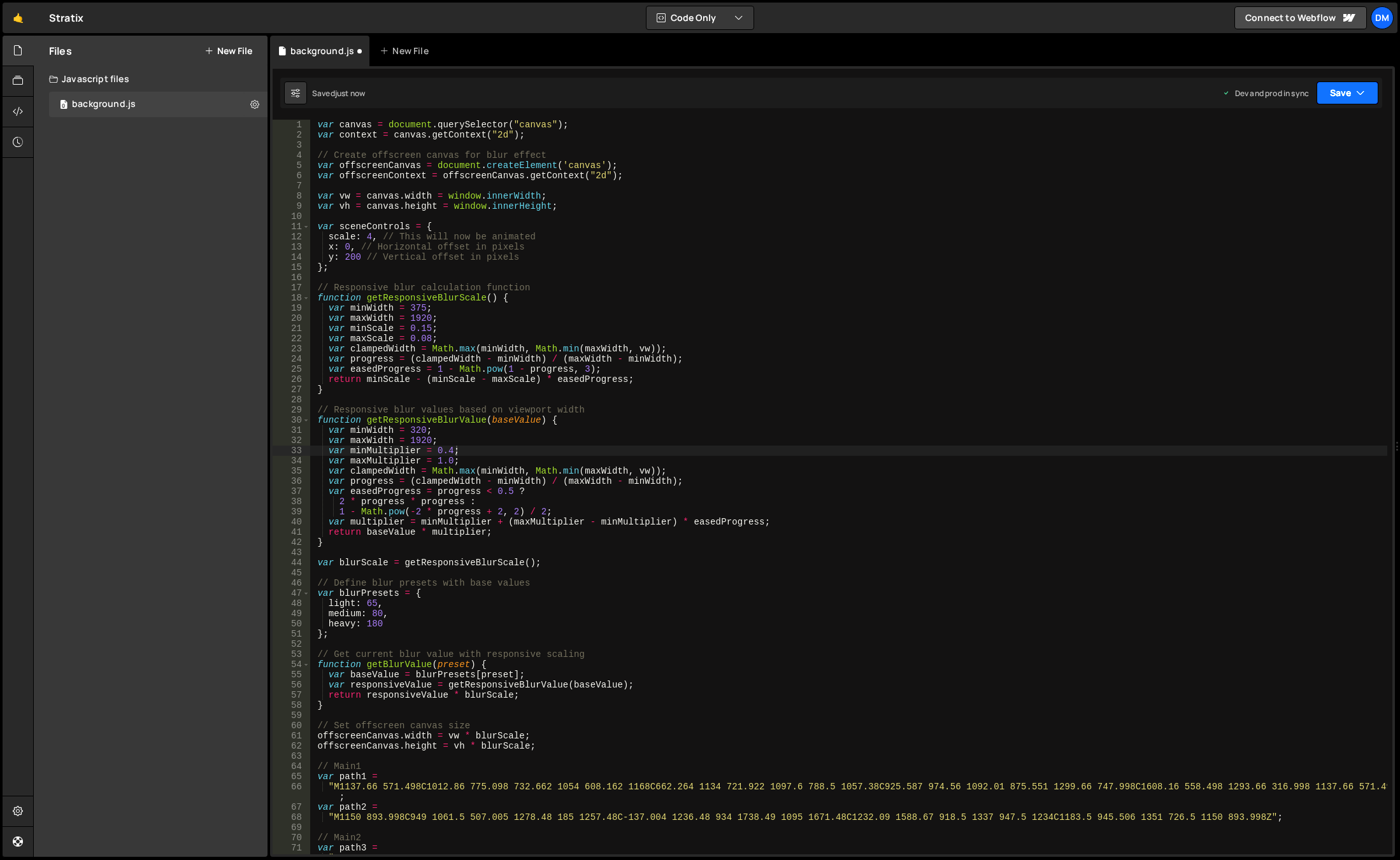
scroll to position [0, 0]
click at [1337, 95] on button "Save" at bounding box center [1340, 93] width 77 height 23
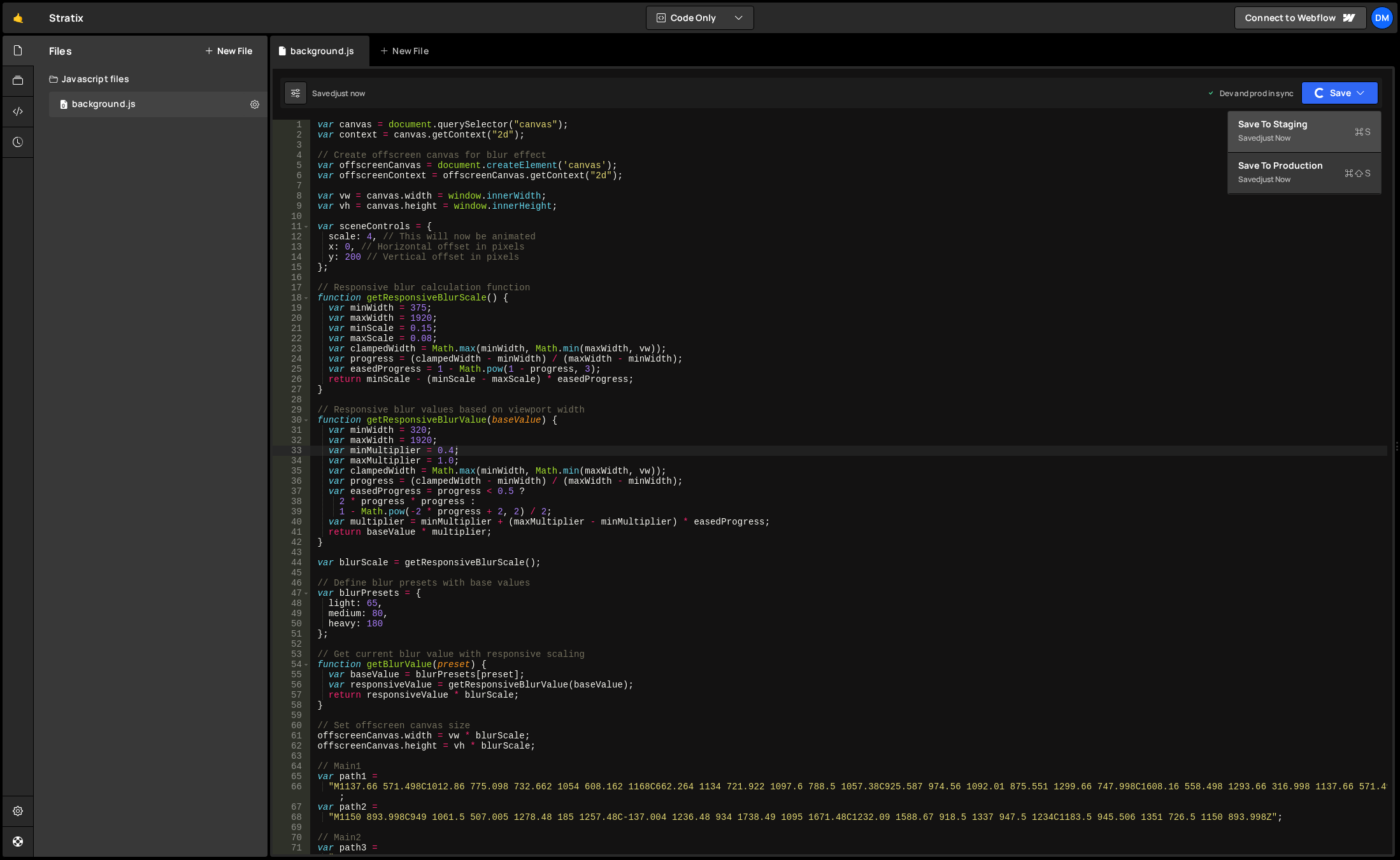
click at [1267, 139] on div "just now" at bounding box center [1275, 138] width 30 height 11
type textarea "var maxWidth = 1920;"
click at [1010, 445] on div "var canvas = document . querySelector ( "canvas" ) ; var context = canvas . get…" at bounding box center [848, 502] width 1078 height 765
click at [529, 280] on div "var canvas = document . querySelector ( "canvas" ) ; var context = canvas . get…" at bounding box center [848, 502] width 1078 height 765
click at [424, 344] on div "var canvas = document . querySelector ( "canvas" ) ; var context = canvas . get…" at bounding box center [848, 502] width 1078 height 765
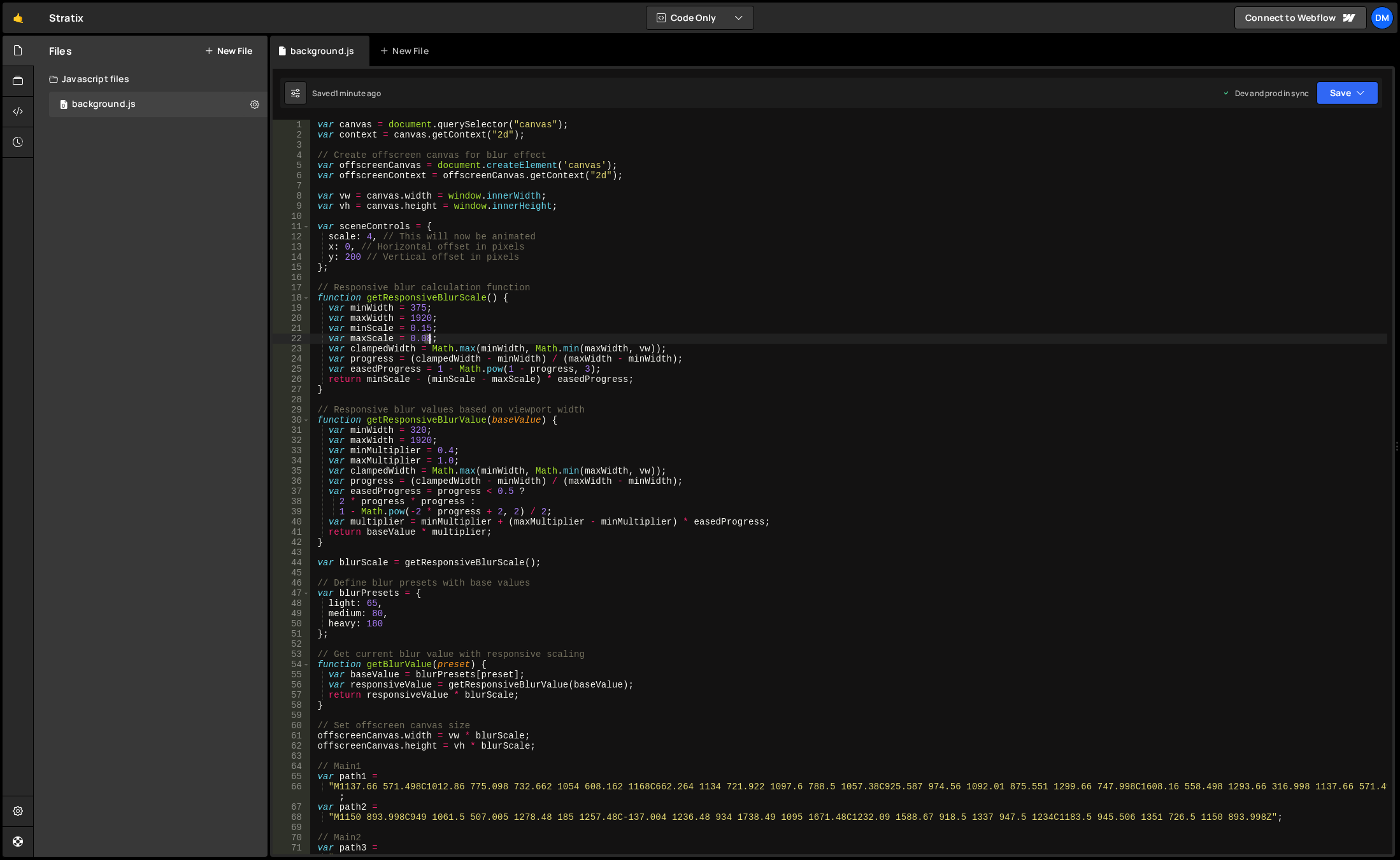
click at [427, 338] on div "var canvas = document . querySelector ( "canvas" ) ; var context = canvas . get…" at bounding box center [848, 502] width 1078 height 765
click at [426, 331] on div "var canvas = document . querySelector ( "canvas" ) ; var context = canvas . get…" at bounding box center [848, 502] width 1078 height 765
drag, startPoint x: 693, startPoint y: 246, endPoint x: 848, endPoint y: 200, distance: 161.7
click at [693, 246] on div "var canvas = document . querySelector ( "canvas" ) ; var context = canvas . get…" at bounding box center [848, 502] width 1078 height 765
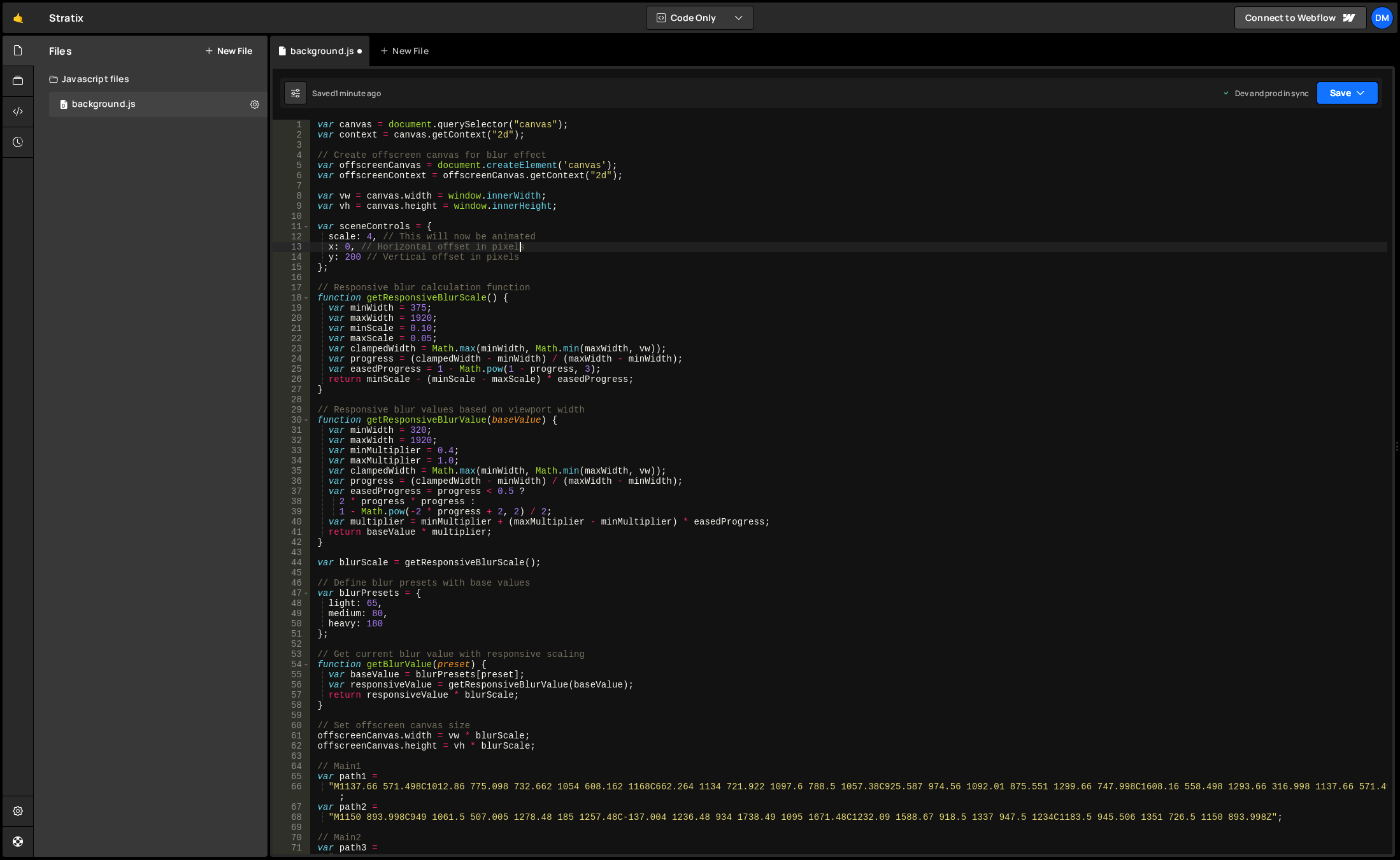
click at [1359, 93] on icon "button" at bounding box center [1360, 93] width 9 height 13
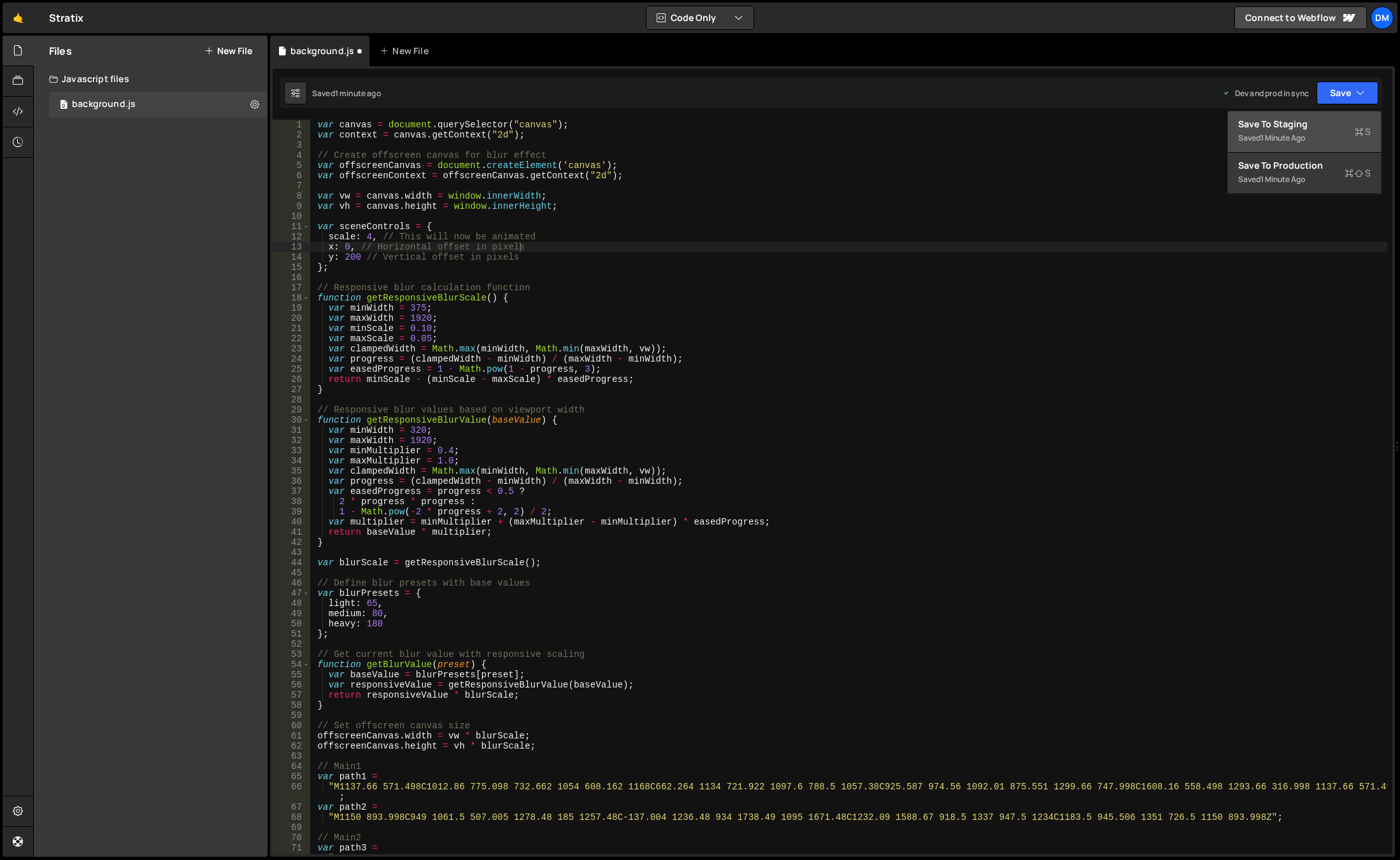
click at [1287, 126] on div "Save to Staging S" at bounding box center [1305, 124] width 133 height 13
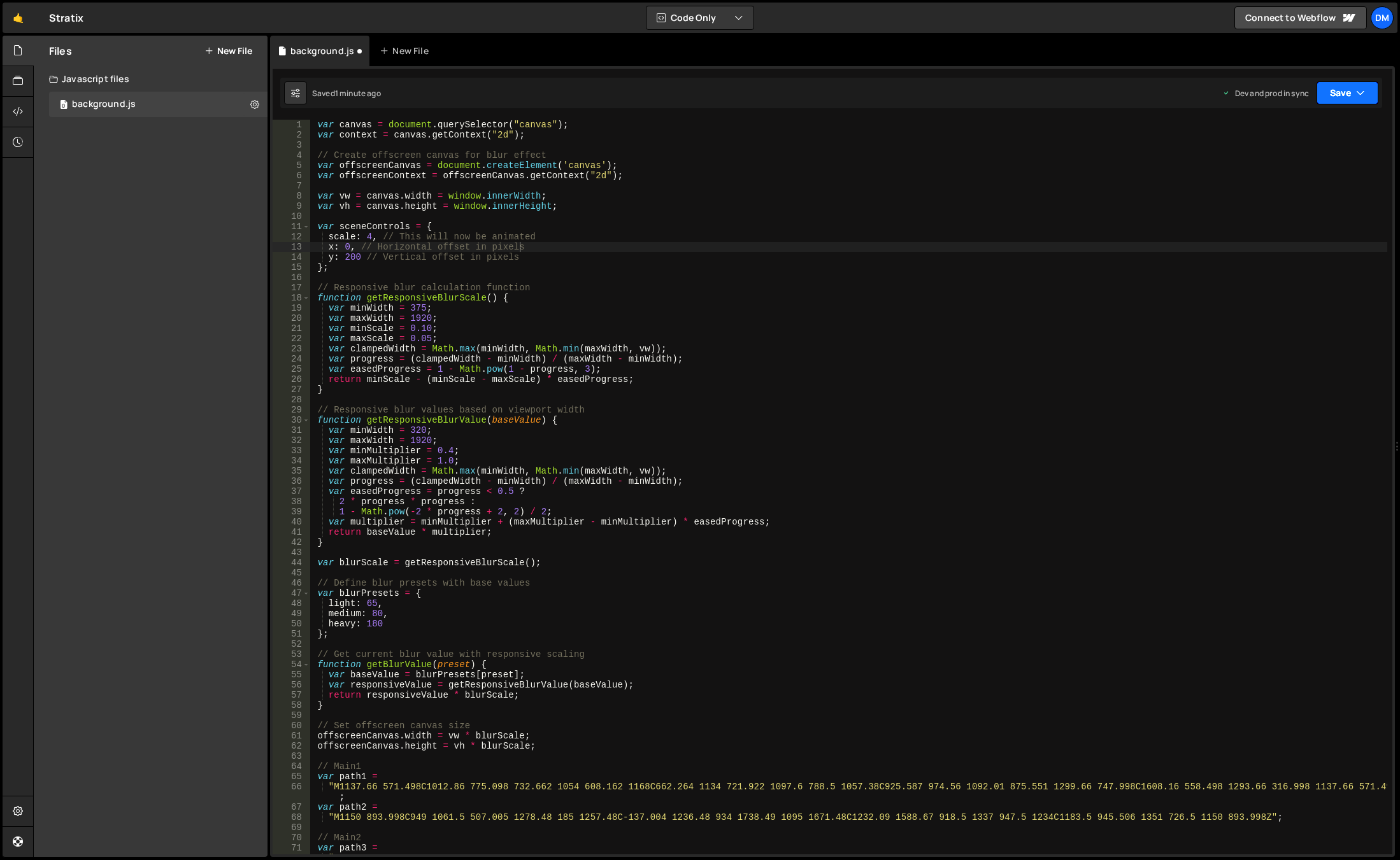
drag, startPoint x: 1351, startPoint y: 93, endPoint x: 1322, endPoint y: 112, distance: 34.7
click at [1351, 93] on button "Save" at bounding box center [1347, 93] width 62 height 23
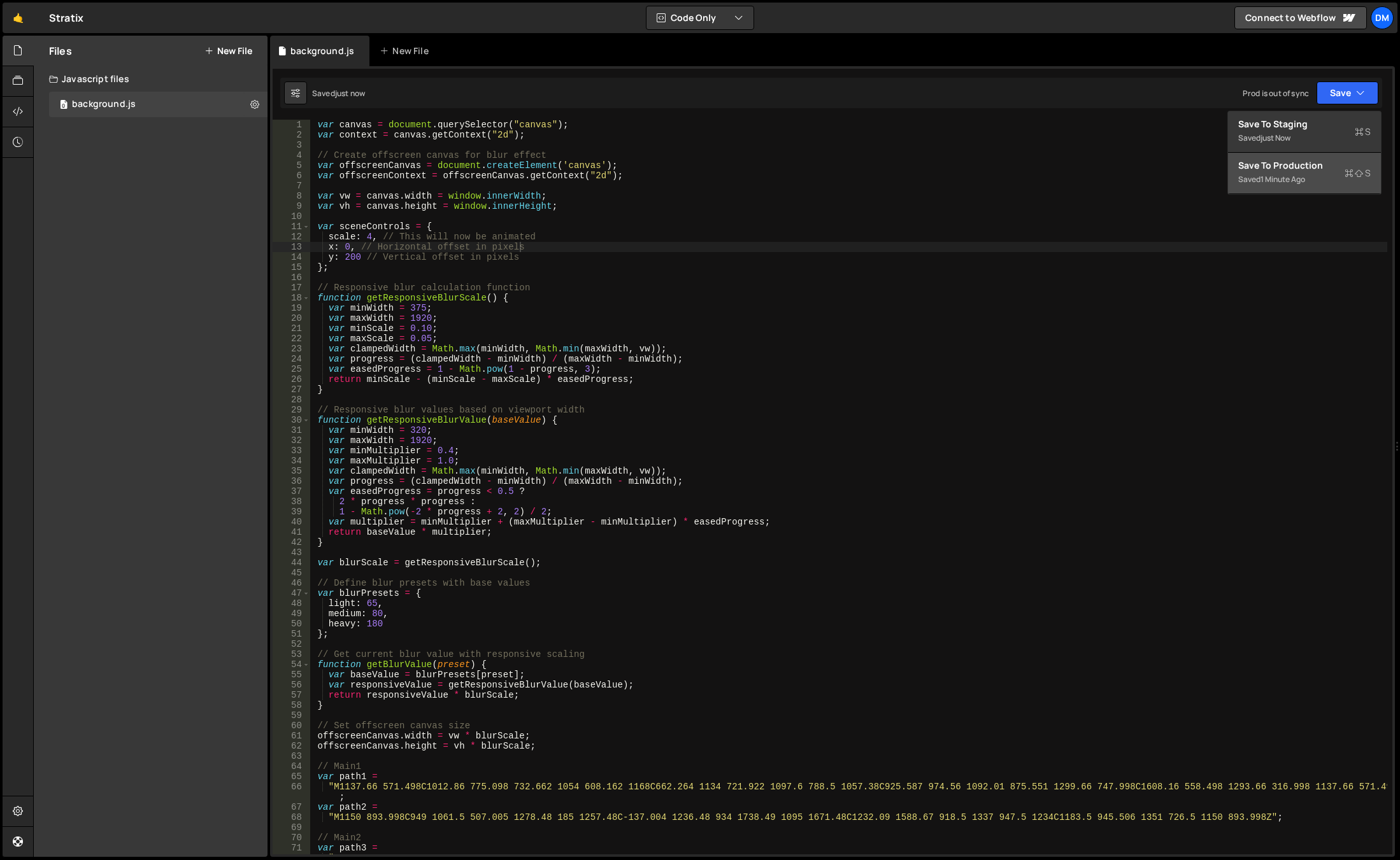
click at [1267, 168] on div "Save to Production S" at bounding box center [1305, 165] width 133 height 13
drag, startPoint x: 525, startPoint y: 243, endPoint x: 513, endPoint y: 243, distance: 12.0
click at [525, 243] on div "var canvas = document . querySelector ( "canvas" ) ; var context = canvas . get…" at bounding box center [848, 502] width 1078 height 765
click at [427, 338] on div "var canvas = document . querySelector ( "canvas" ) ; var context = canvas . get…" at bounding box center [848, 502] width 1078 height 765
drag, startPoint x: 419, startPoint y: 330, endPoint x: 428, endPoint y: 330, distance: 9.0
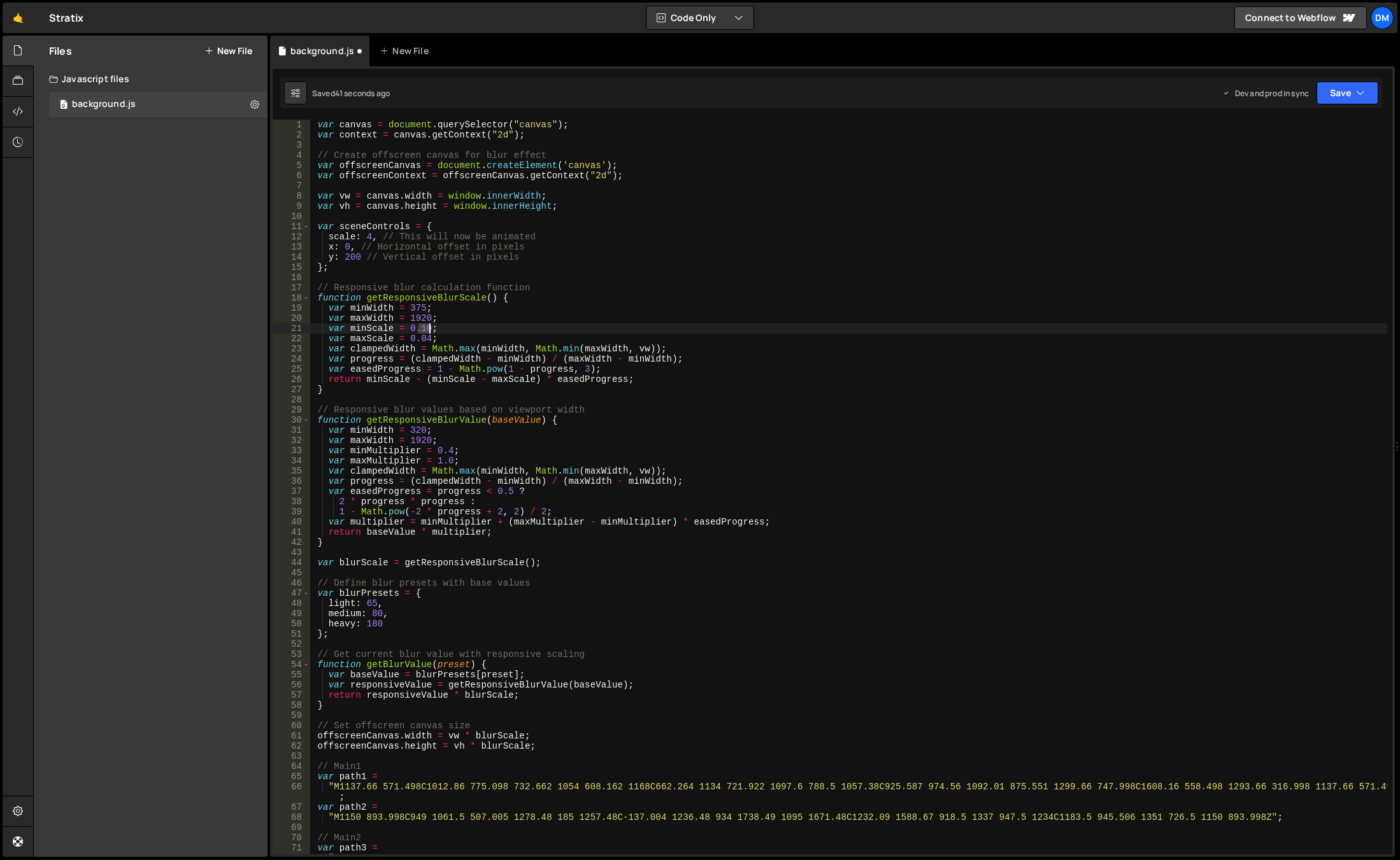
click at [428, 330] on div "var canvas = document . querySelector ( "canvas" ) ; var context = canvas . get…" at bounding box center [848, 502] width 1078 height 765
click at [1062, 206] on div "var canvas = document . querySelector ( "canvas" ) ; var context = canvas . get…" at bounding box center [848, 502] width 1078 height 765
click at [1353, 97] on button "Save" at bounding box center [1347, 93] width 62 height 23
click at [1329, 119] on div "Save to Staging S" at bounding box center [1305, 124] width 133 height 13
click at [1361, 92] on icon "button" at bounding box center [1360, 93] width 9 height 13
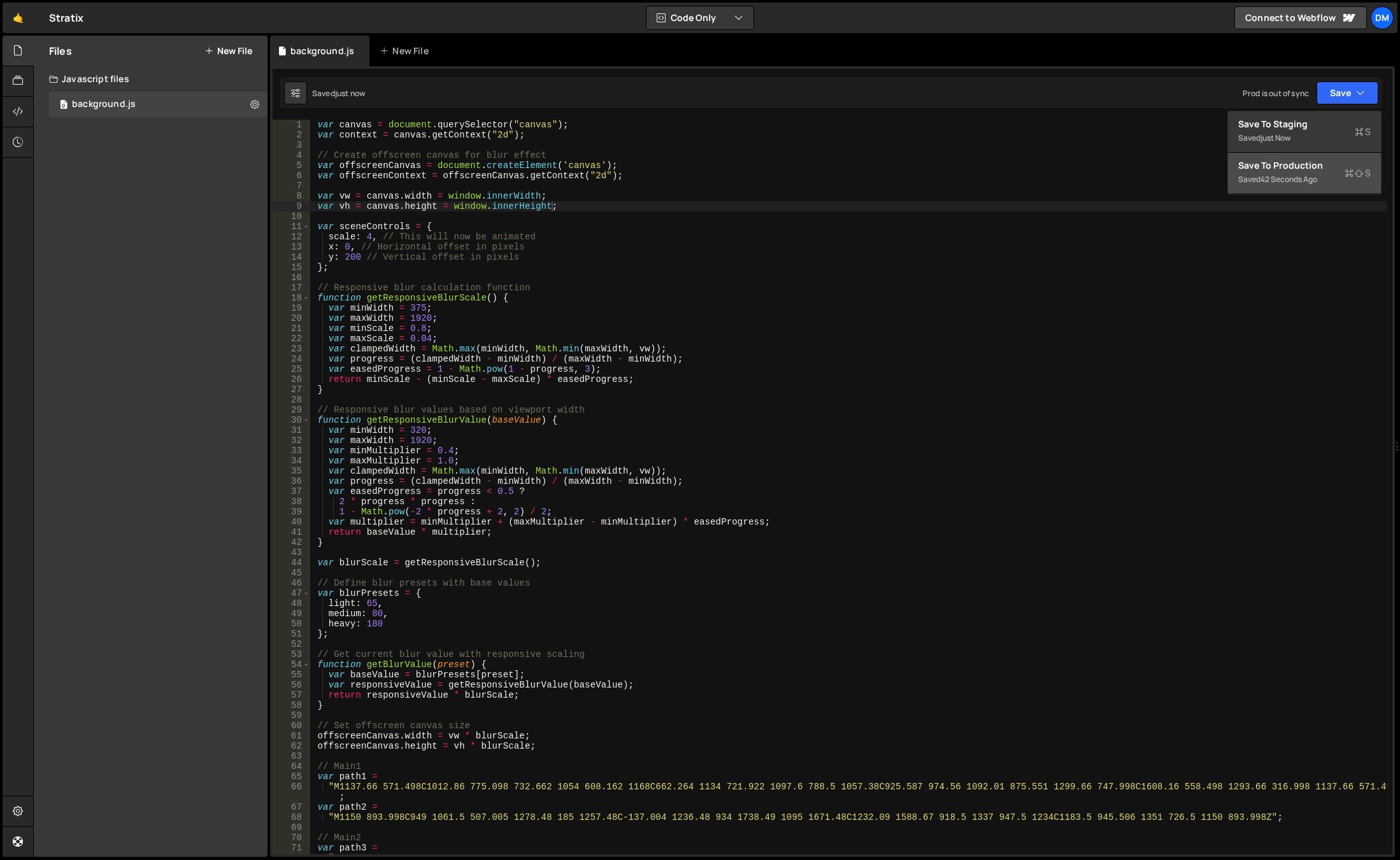
click at [1300, 184] on div "42 seconds ago" at bounding box center [1289, 179] width 57 height 11
click at [525, 283] on div "var canvas = document . querySelector ( "canvas" ) ; var context = canvas . get…" at bounding box center [848, 502] width 1078 height 765
click at [427, 338] on div "var canvas = document . querySelector ( "canvas" ) ; var context = canvas . get…" at bounding box center [848, 502] width 1078 height 765
type textarea "var maxScale = 0.03;"
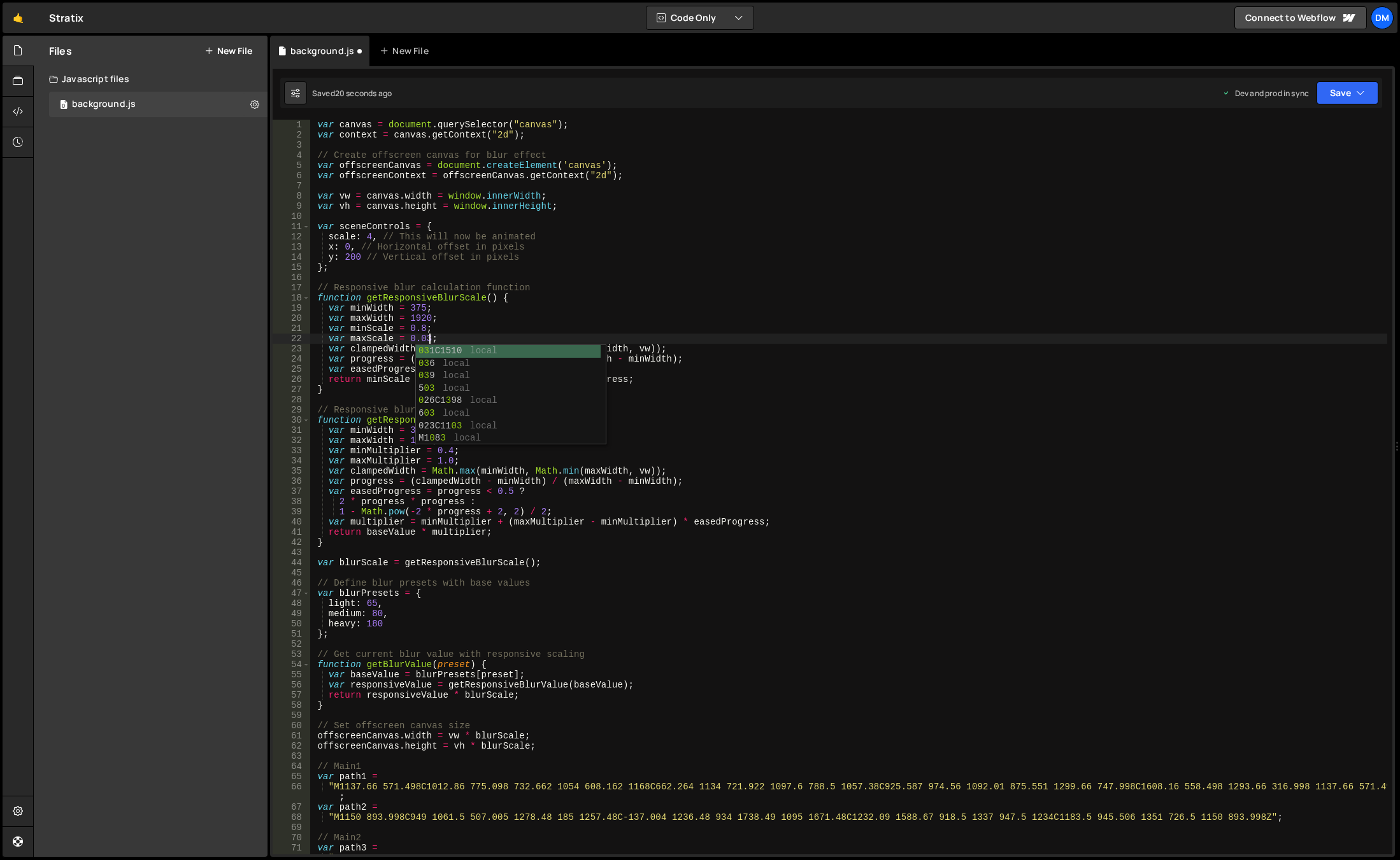
click at [725, 277] on div "var canvas = document . querySelector ( "canvas" ) ; var context = canvas . get…" at bounding box center [848, 502] width 1078 height 765
click at [1355, 89] on button "Save" at bounding box center [1347, 93] width 62 height 23
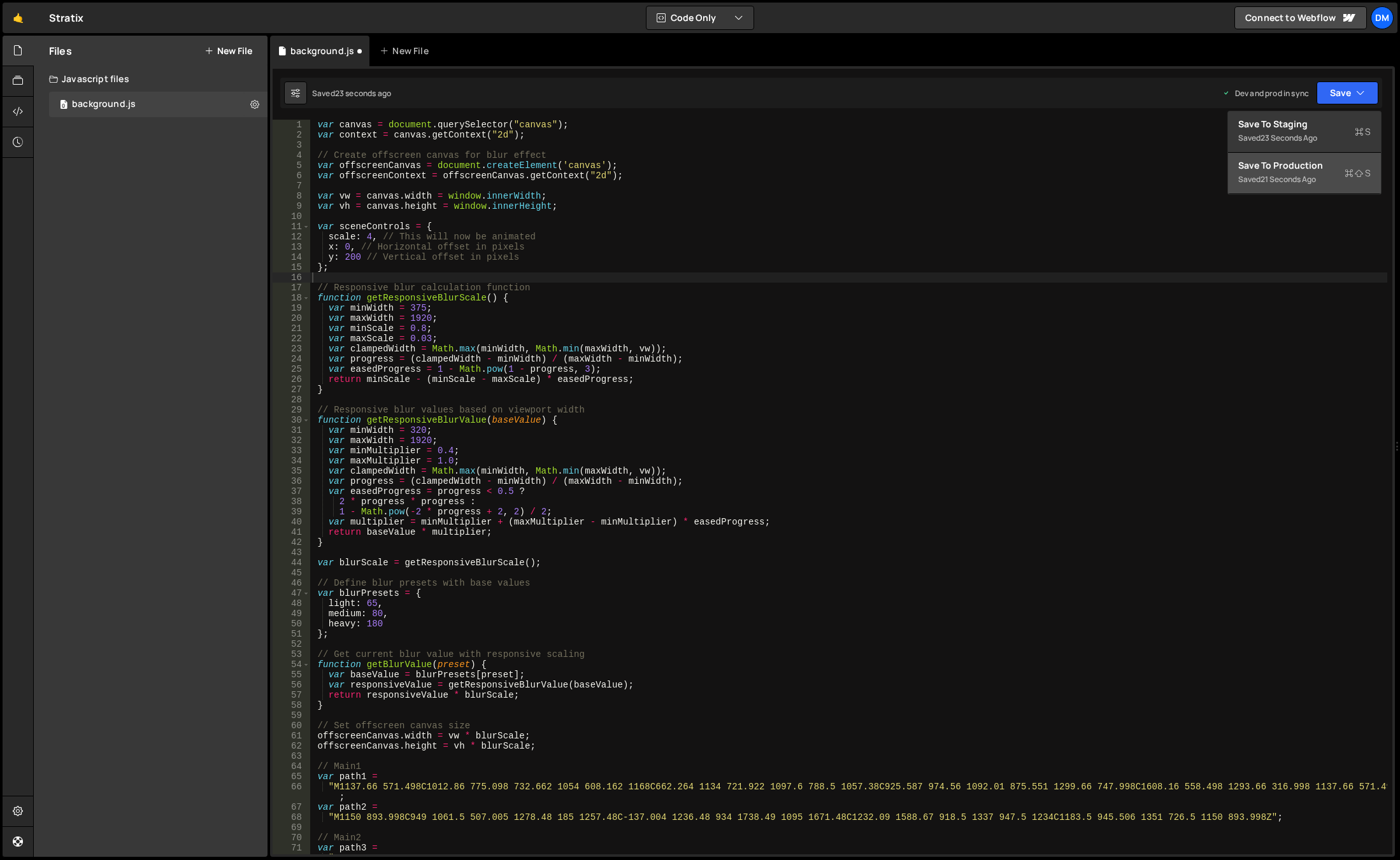
click at [470, 265] on div "var canvas = document . querySelector ( "canvas" ) ; var context = canvas . get…" at bounding box center [848, 502] width 1078 height 765
click at [427, 342] on div "var canvas = document . querySelector ( "canvas" ) ; var context = canvas . get…" at bounding box center [848, 502] width 1078 height 765
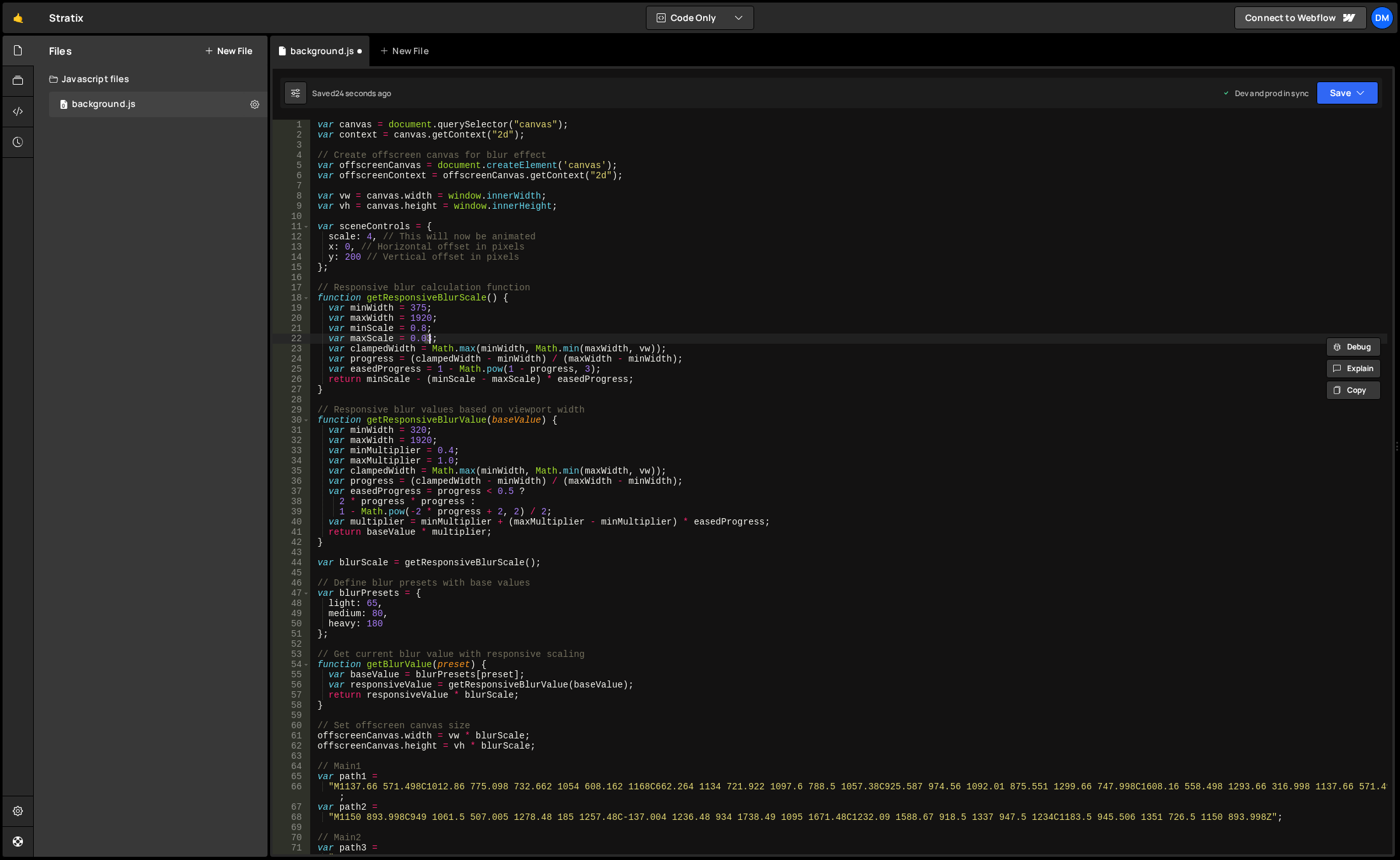
scroll to position [0, 7]
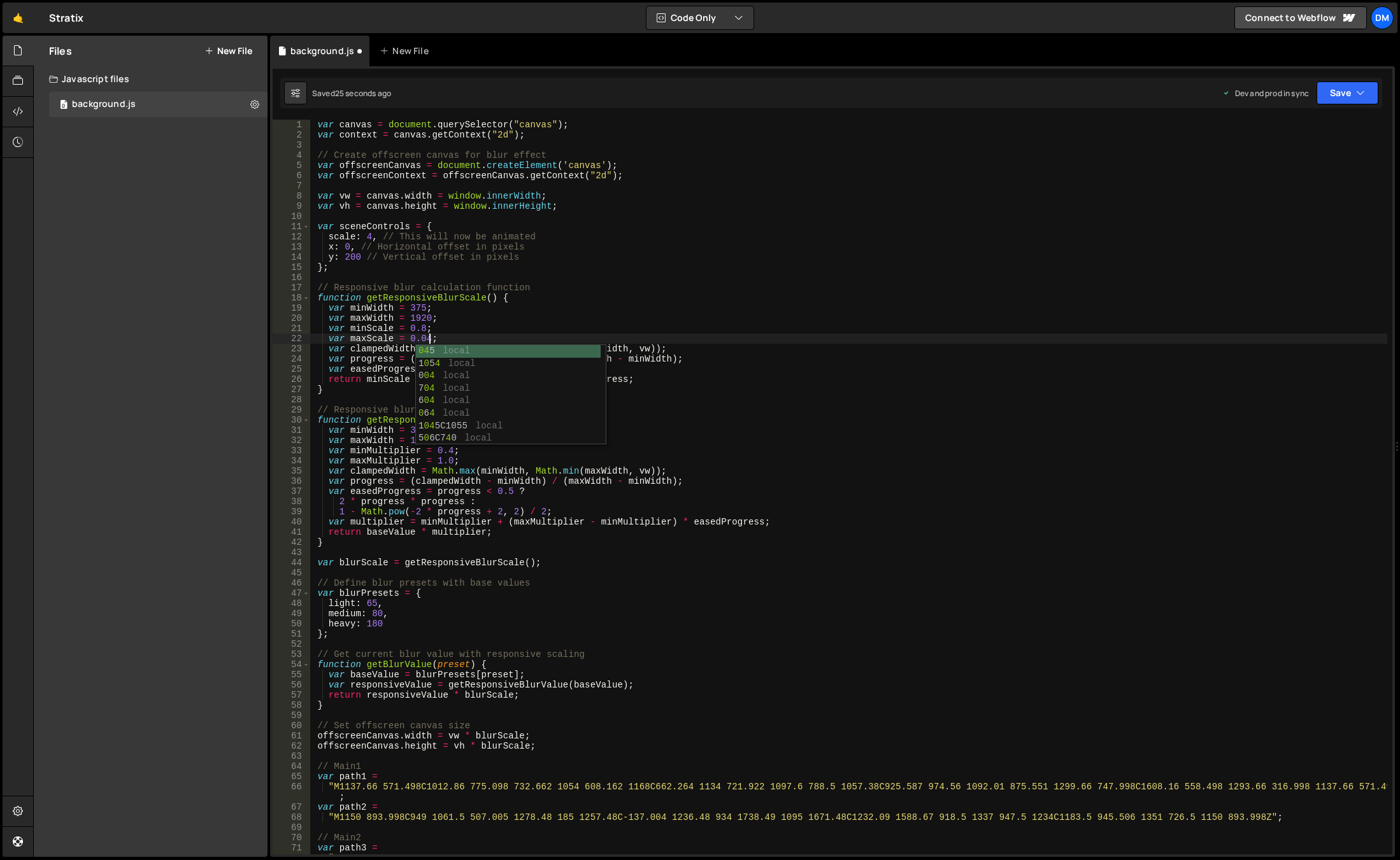
click at [471, 313] on div "var canvas = document . querySelector ( "canvas" ) ; var context = canvas . get…" at bounding box center [848, 502] width 1078 height 765
click at [443, 358] on div "var canvas = document . querySelector ( "canvas" ) ; var context = canvas . get…" at bounding box center [848, 502] width 1078 height 765
click at [422, 327] on div "var canvas = document . querySelector ( "canvas" ) ; var context = canvas . get…" at bounding box center [848, 502] width 1078 height 765
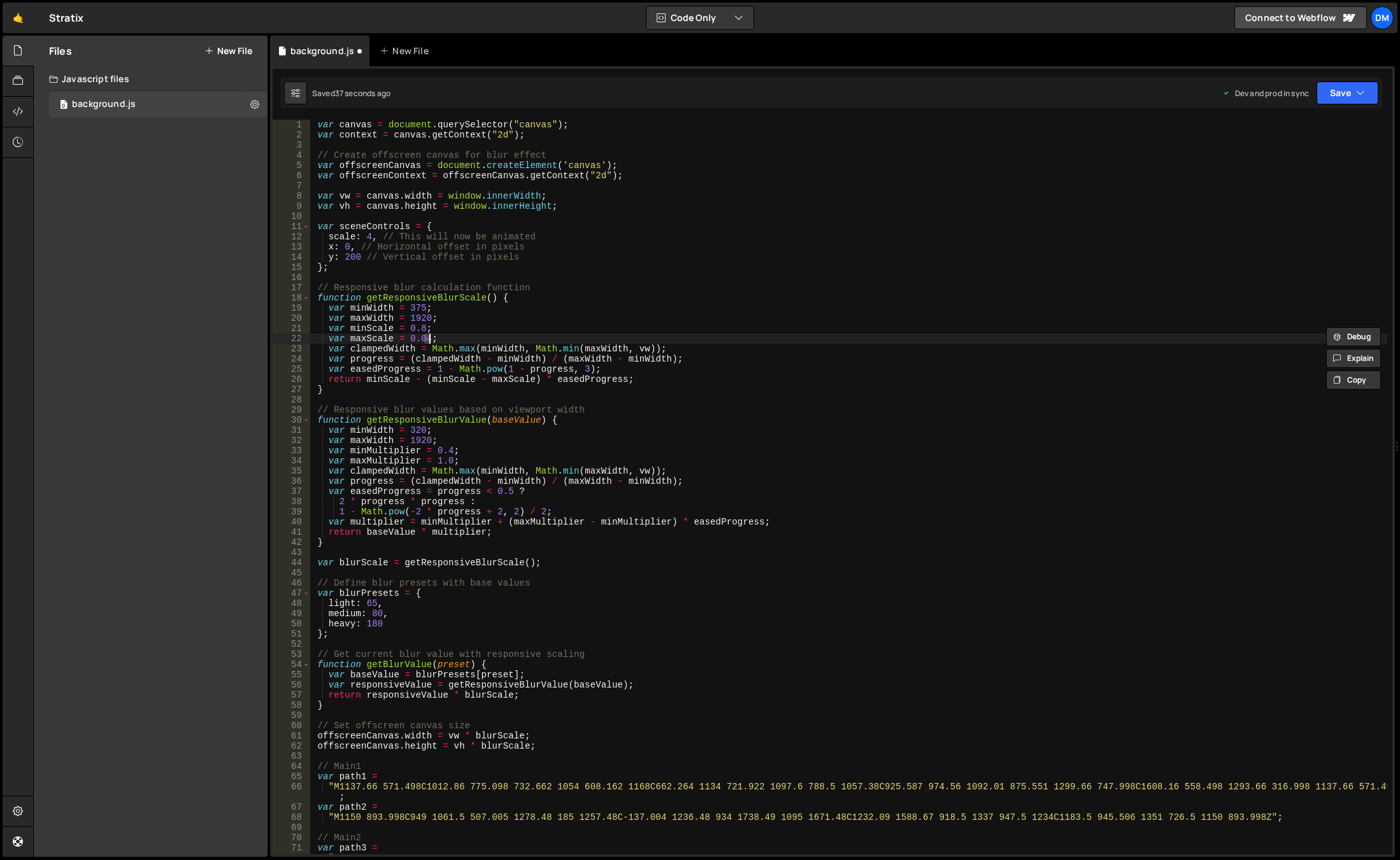
click at [428, 338] on div "var canvas = document . querySelector ( "canvas" ) ; var context = canvas . get…" at bounding box center [848, 502] width 1078 height 765
click at [423, 332] on div "var canvas = document . querySelector ( "canvas" ) ; var context = canvas . get…" at bounding box center [848, 502] width 1078 height 765
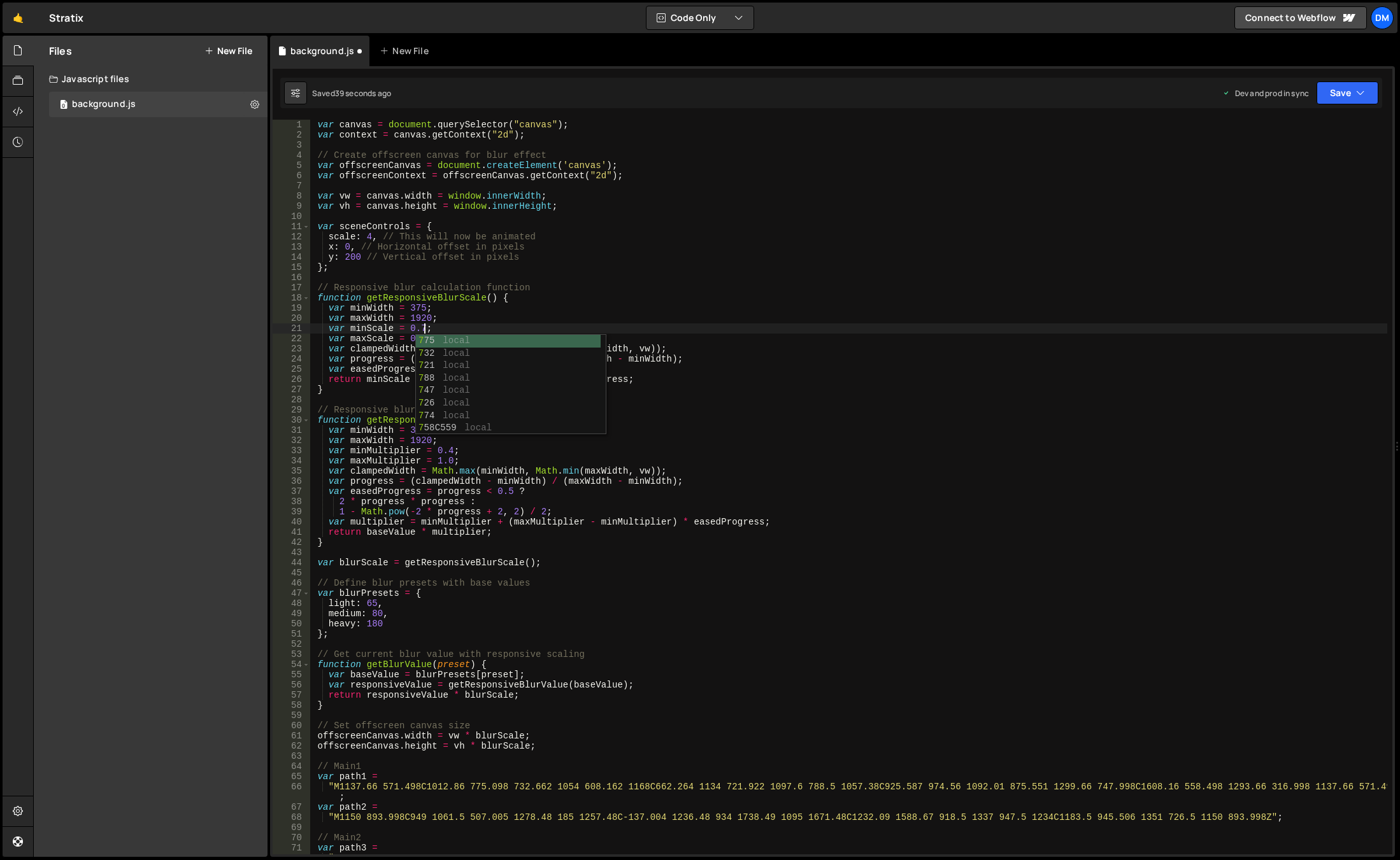
click at [710, 311] on div "var canvas = document . querySelector ( "canvas" ) ; var context = canvas . get…" at bounding box center [848, 502] width 1078 height 765
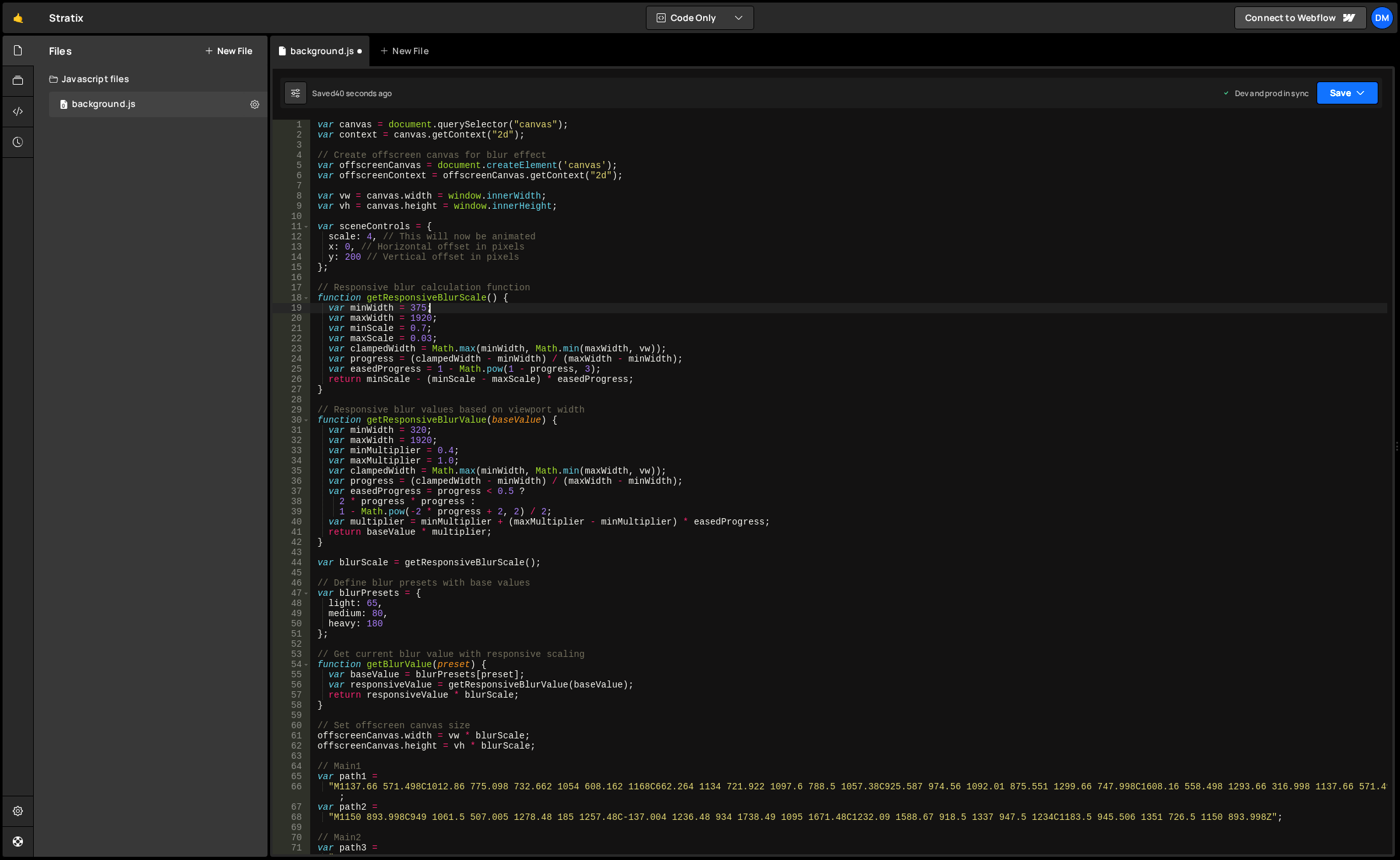
click at [1317, 87] on div "Dev and prod in sync Upgrade to Edit Save Save to Staging S Saved 40 seconds ag…" at bounding box center [1300, 93] width 156 height 23
click at [1343, 89] on button "Save" at bounding box center [1347, 93] width 62 height 23
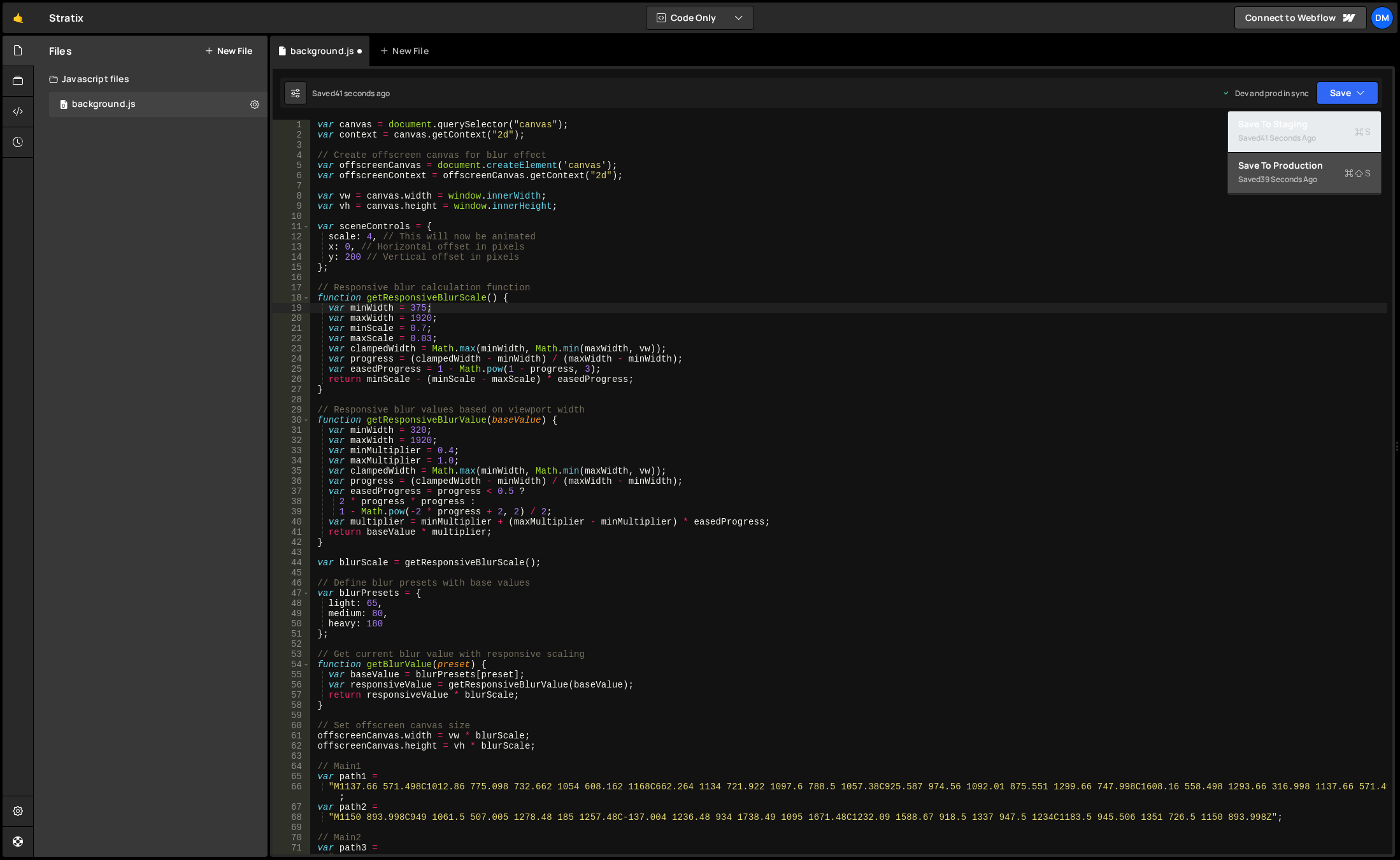
click at [1320, 120] on div "Save to Staging S" at bounding box center [1305, 124] width 133 height 13
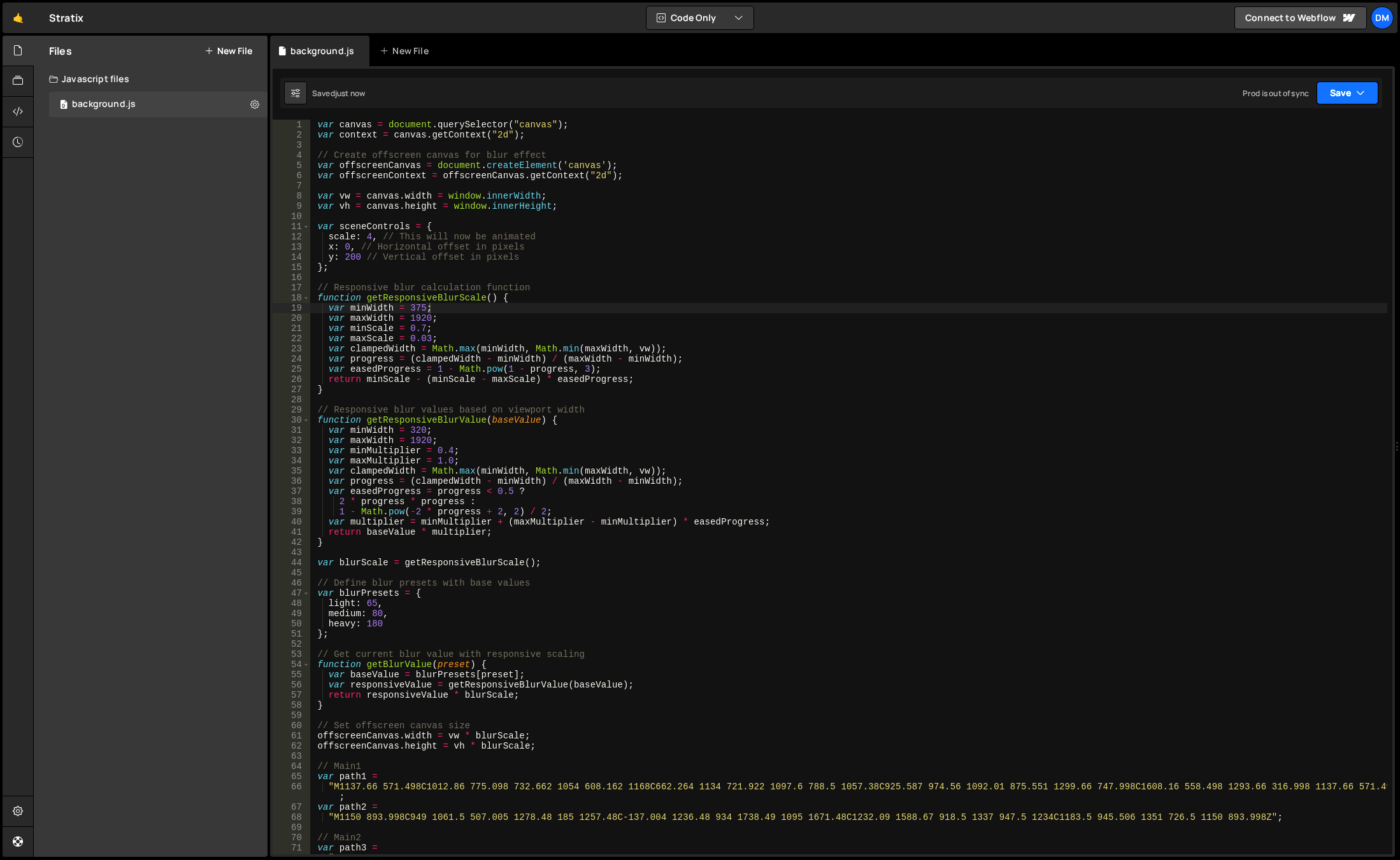
click at [1344, 94] on button "Save" at bounding box center [1347, 93] width 62 height 23
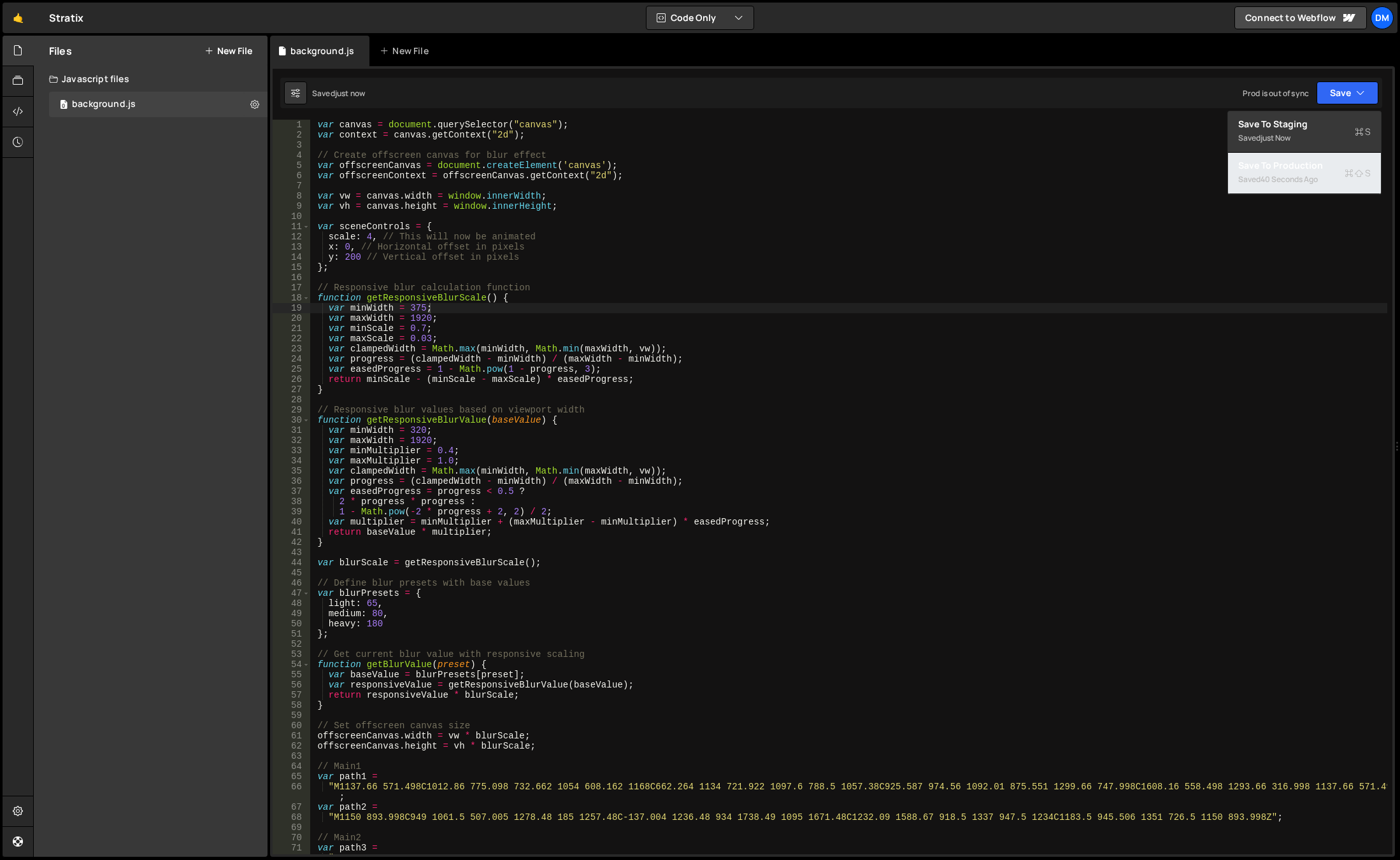
drag, startPoint x: 1292, startPoint y: 163, endPoint x: 1232, endPoint y: 186, distance: 64.3
click at [1292, 163] on div "Save to Production S" at bounding box center [1305, 165] width 133 height 13
click at [554, 388] on div "var canvas = document . querySelector ( "canvas" ) ; var context = canvas . get…" at bounding box center [848, 502] width 1078 height 765
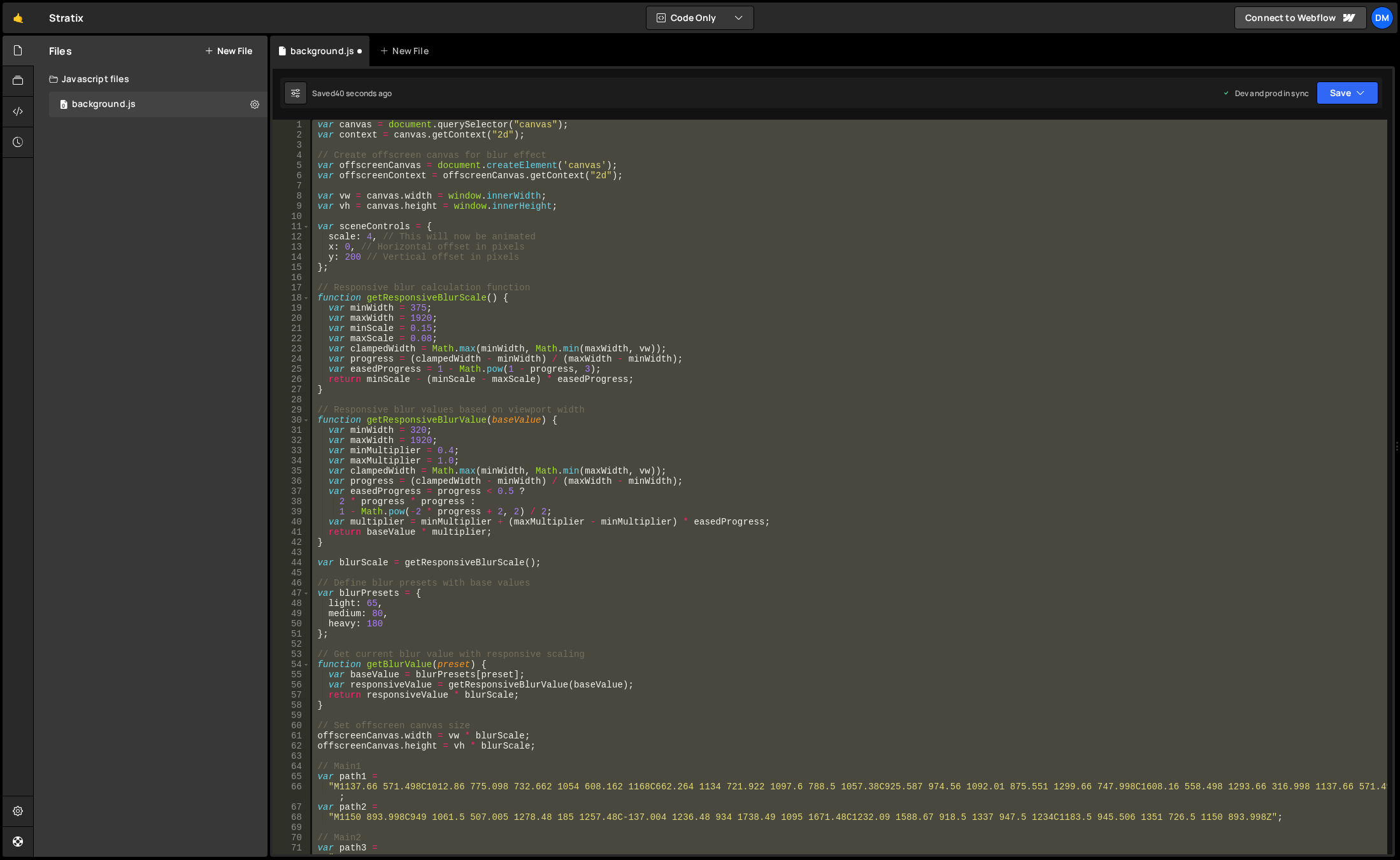
scroll to position [0, 0]
click at [772, 432] on div "var canvas = document . querySelector ( "canvas" ) ; var context = canvas . get…" at bounding box center [848, 487] width 1078 height 735
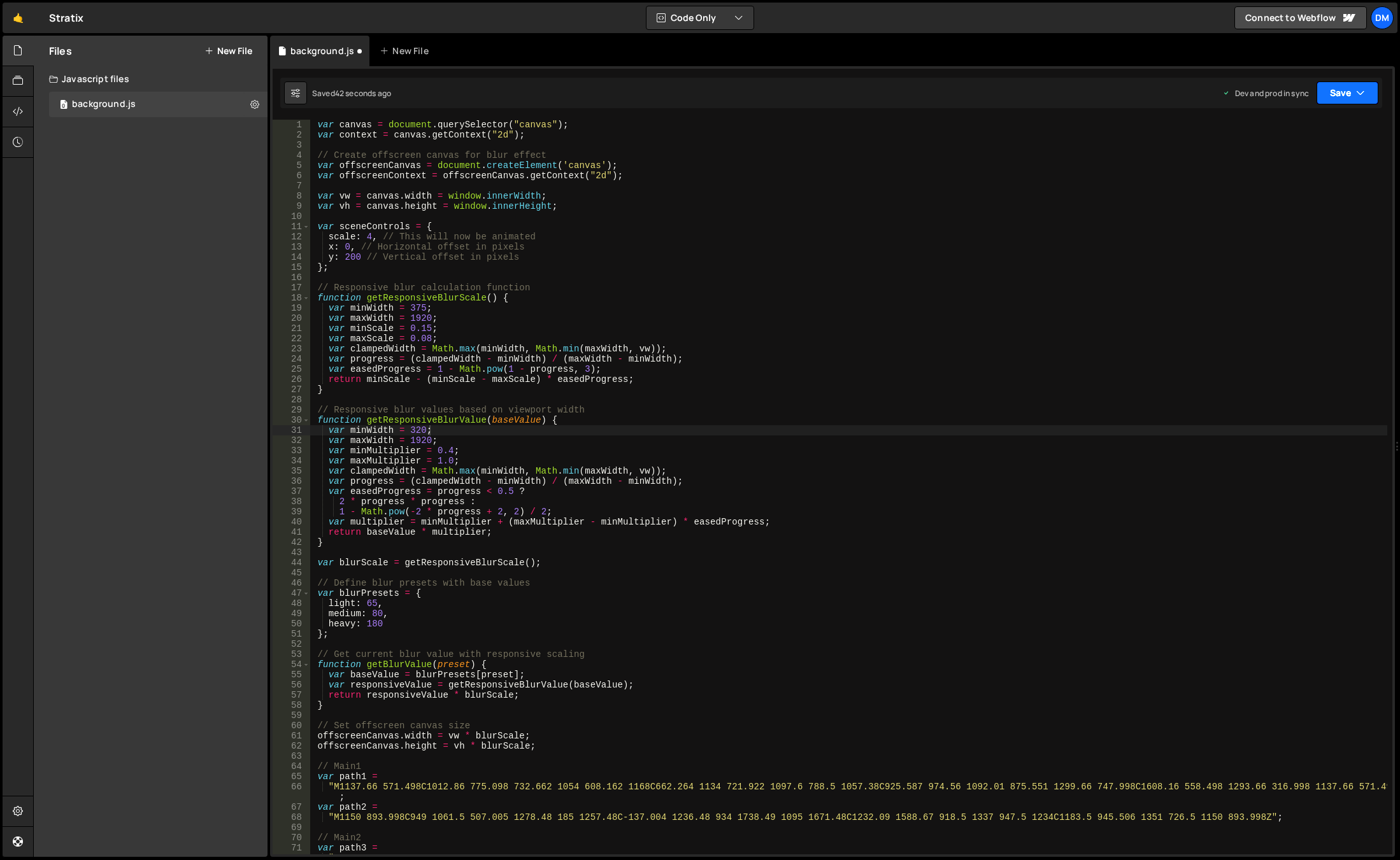
drag, startPoint x: 1345, startPoint y: 89, endPoint x: 1303, endPoint y: 189, distance: 108.5
click at [1345, 89] on button "Save" at bounding box center [1347, 93] width 62 height 23
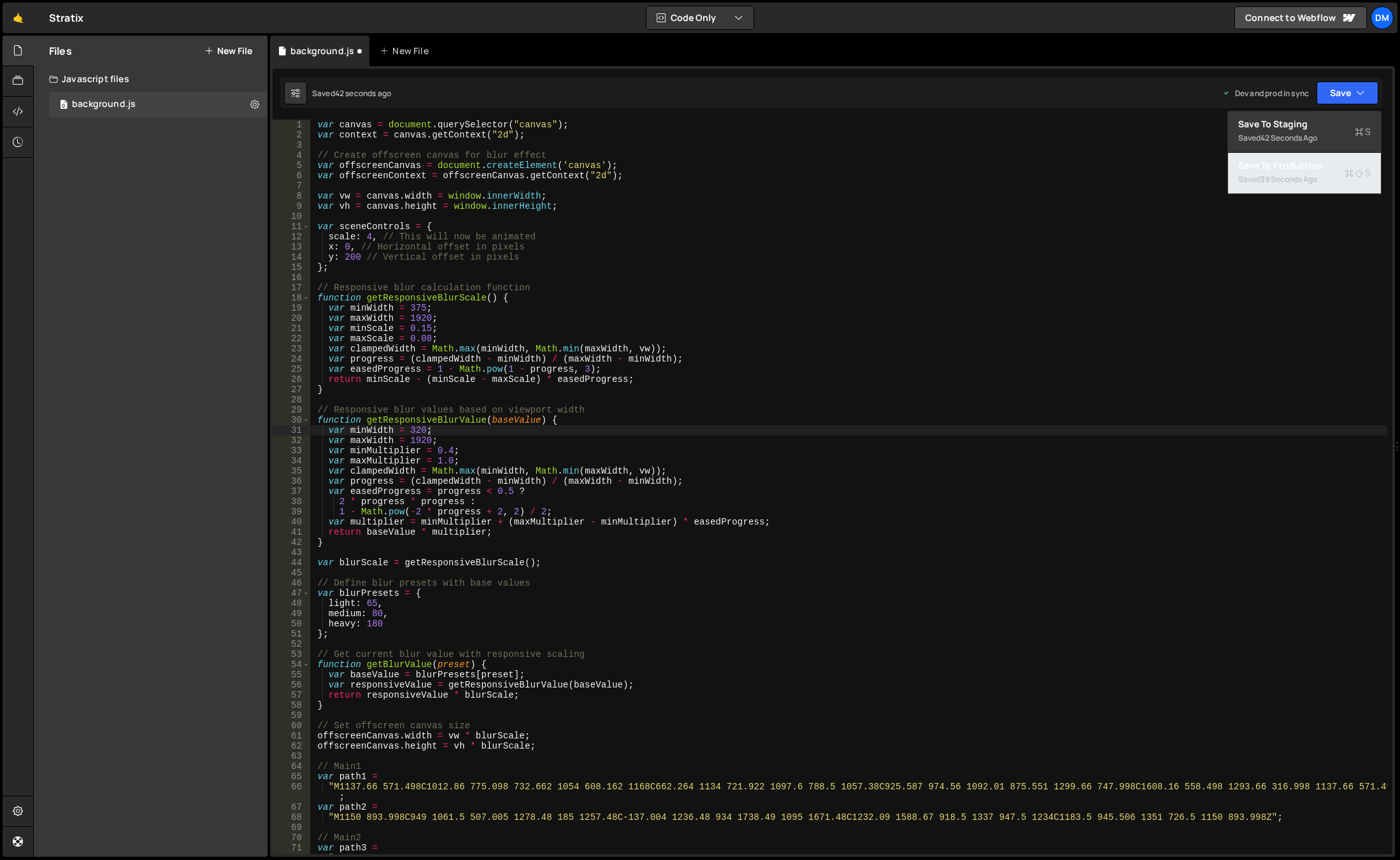
click at [1291, 177] on div "39 seconds ago" at bounding box center [1289, 179] width 57 height 11
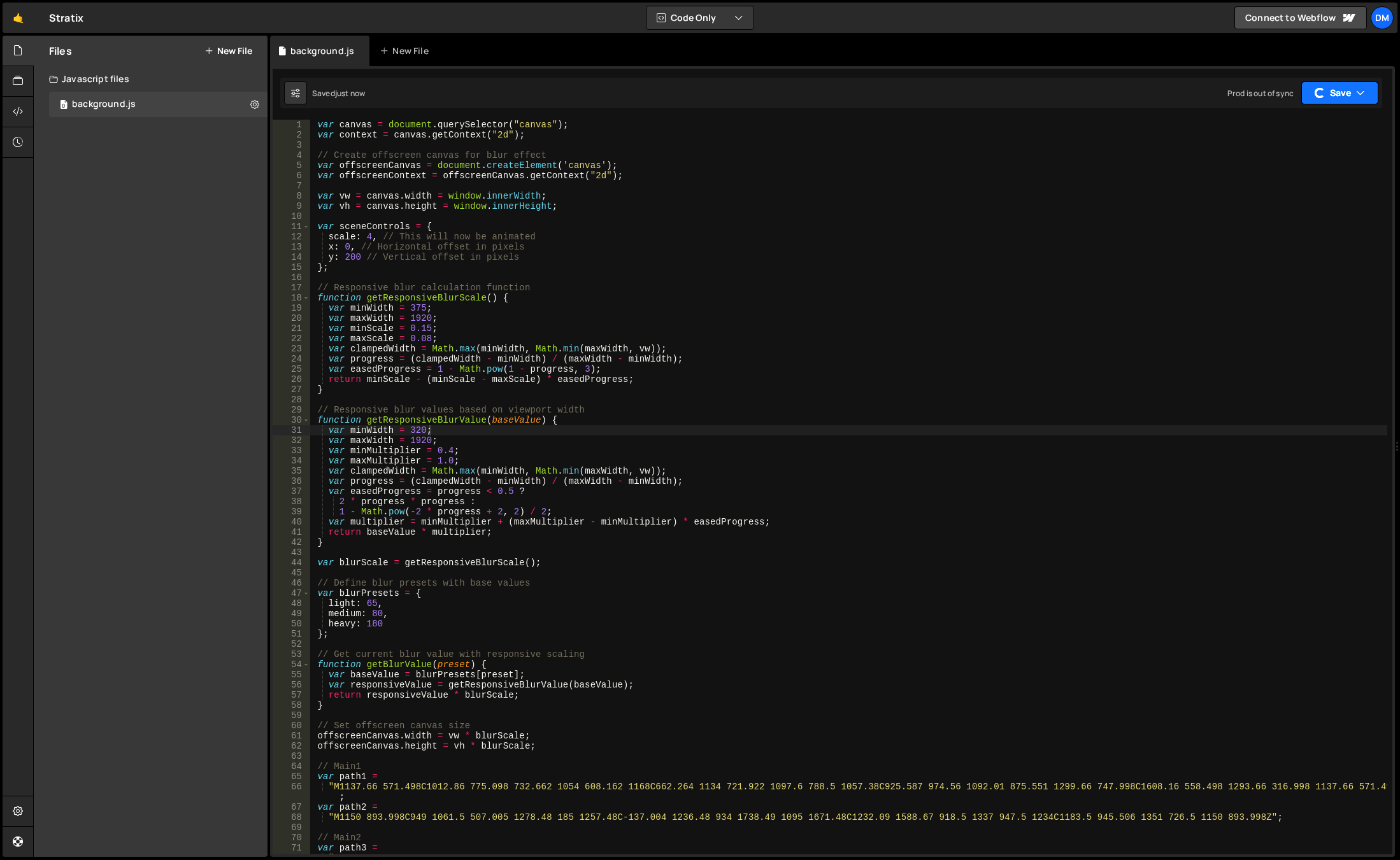
click at [1342, 97] on button "Save" at bounding box center [1340, 93] width 77 height 23
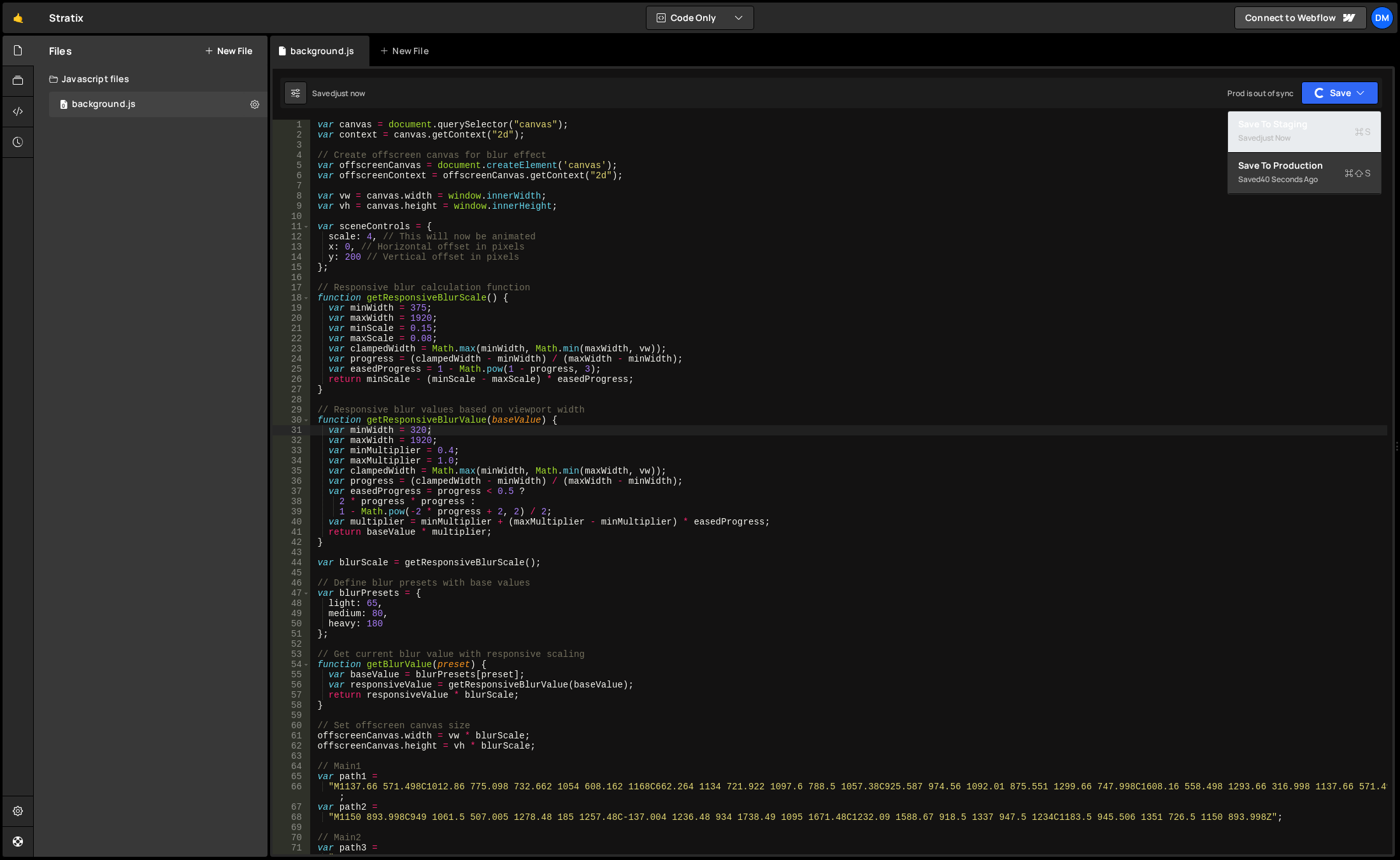
click at [1313, 131] on div "Saved just now" at bounding box center [1305, 138] width 133 height 16
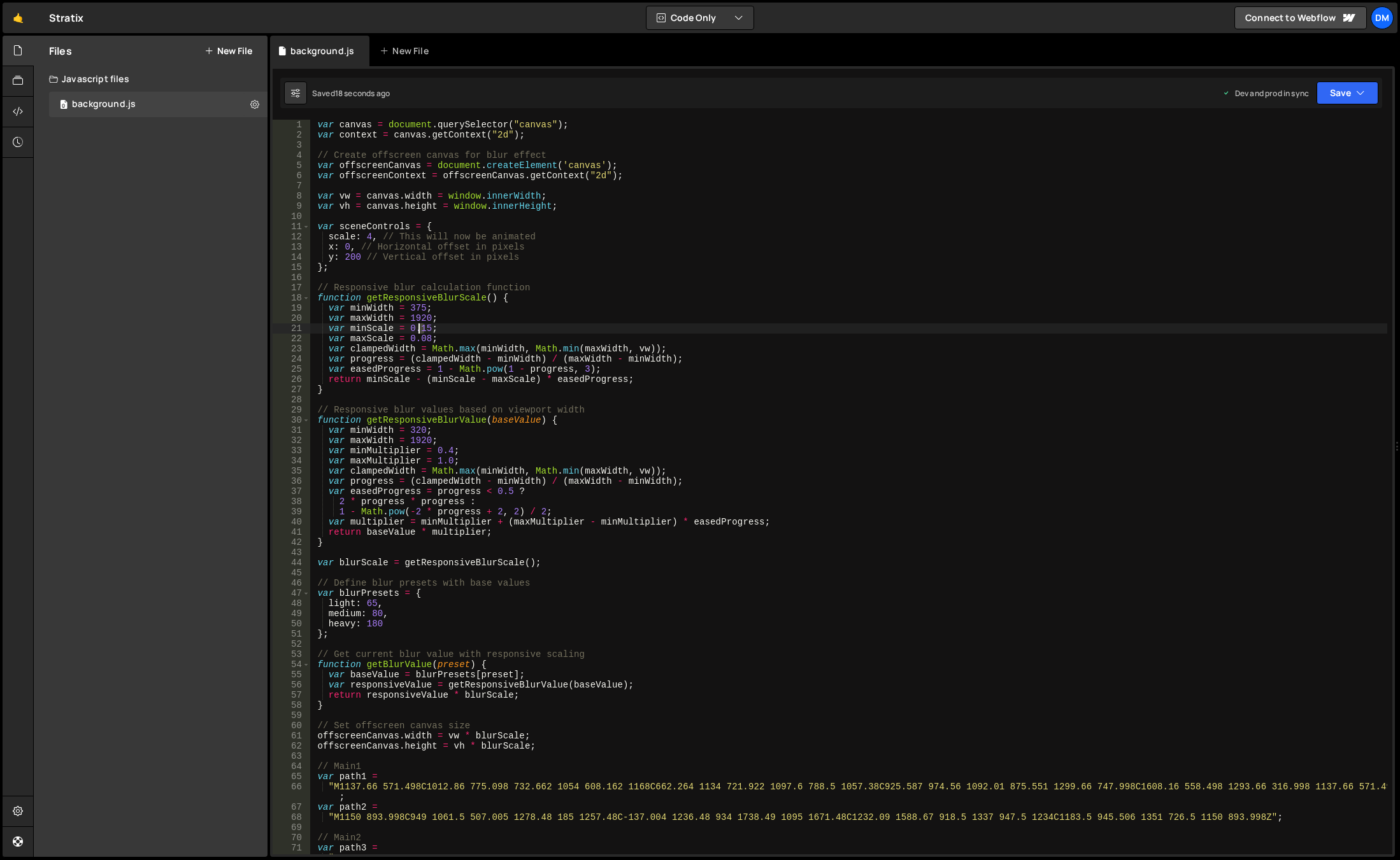
click at [420, 324] on div "var canvas = document . querySelector ( "canvas" ) ; var context = canvas . get…" at bounding box center [848, 502] width 1078 height 765
click at [761, 207] on div "var canvas = document . querySelector ( "canvas" ) ; var context = canvas . get…" at bounding box center [848, 502] width 1078 height 765
click at [1340, 97] on button "Save" at bounding box center [1347, 93] width 62 height 23
click at [1302, 125] on div "Save to Staging S" at bounding box center [1305, 124] width 133 height 13
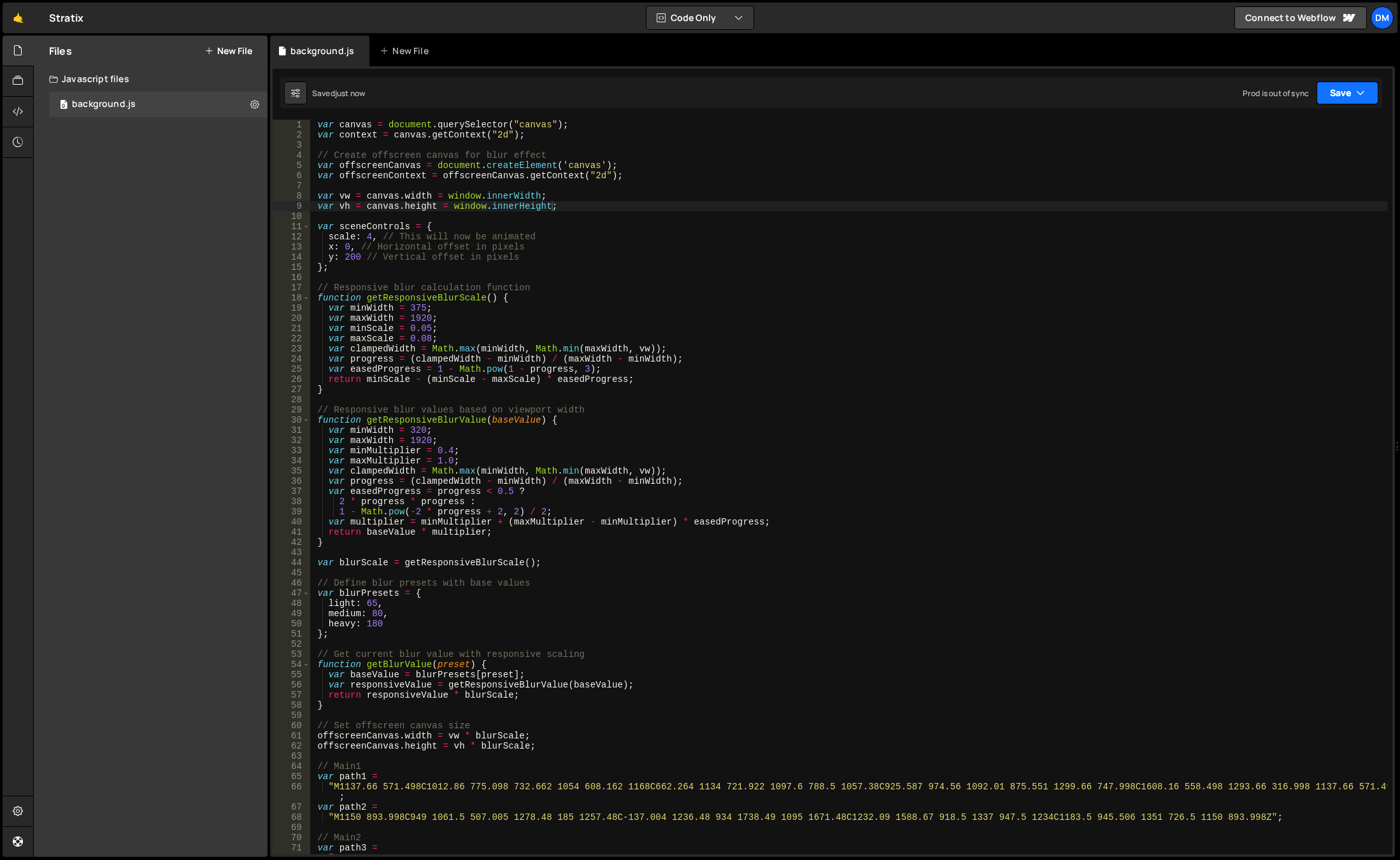
click at [1342, 96] on button "Save" at bounding box center [1347, 93] width 62 height 23
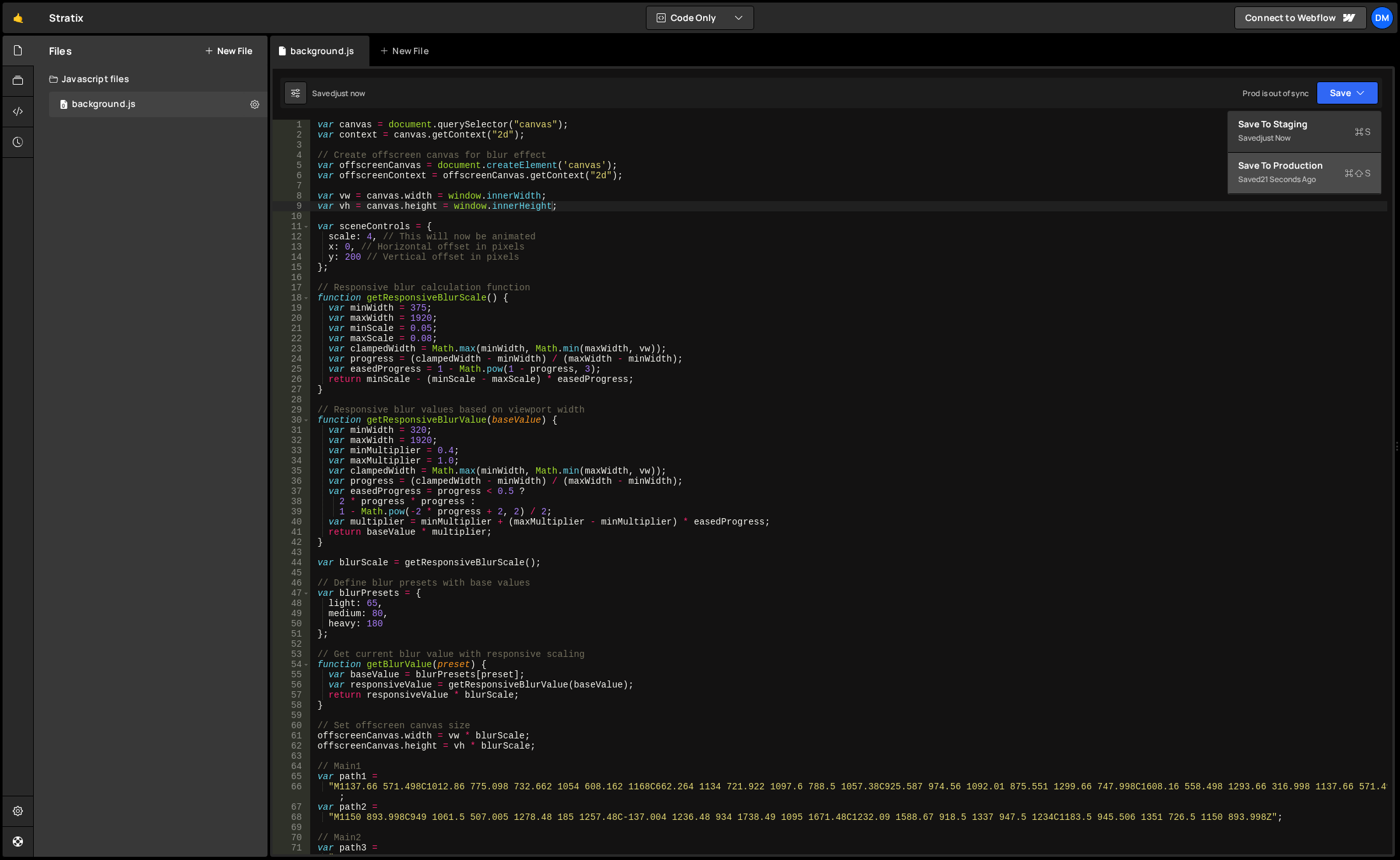
click at [1275, 166] on div "Save to Production S" at bounding box center [1305, 165] width 133 height 13
click at [429, 340] on div "var canvas = document . querySelector ( "canvas" ) ; var context = canvas . get…" at bounding box center [848, 502] width 1078 height 765
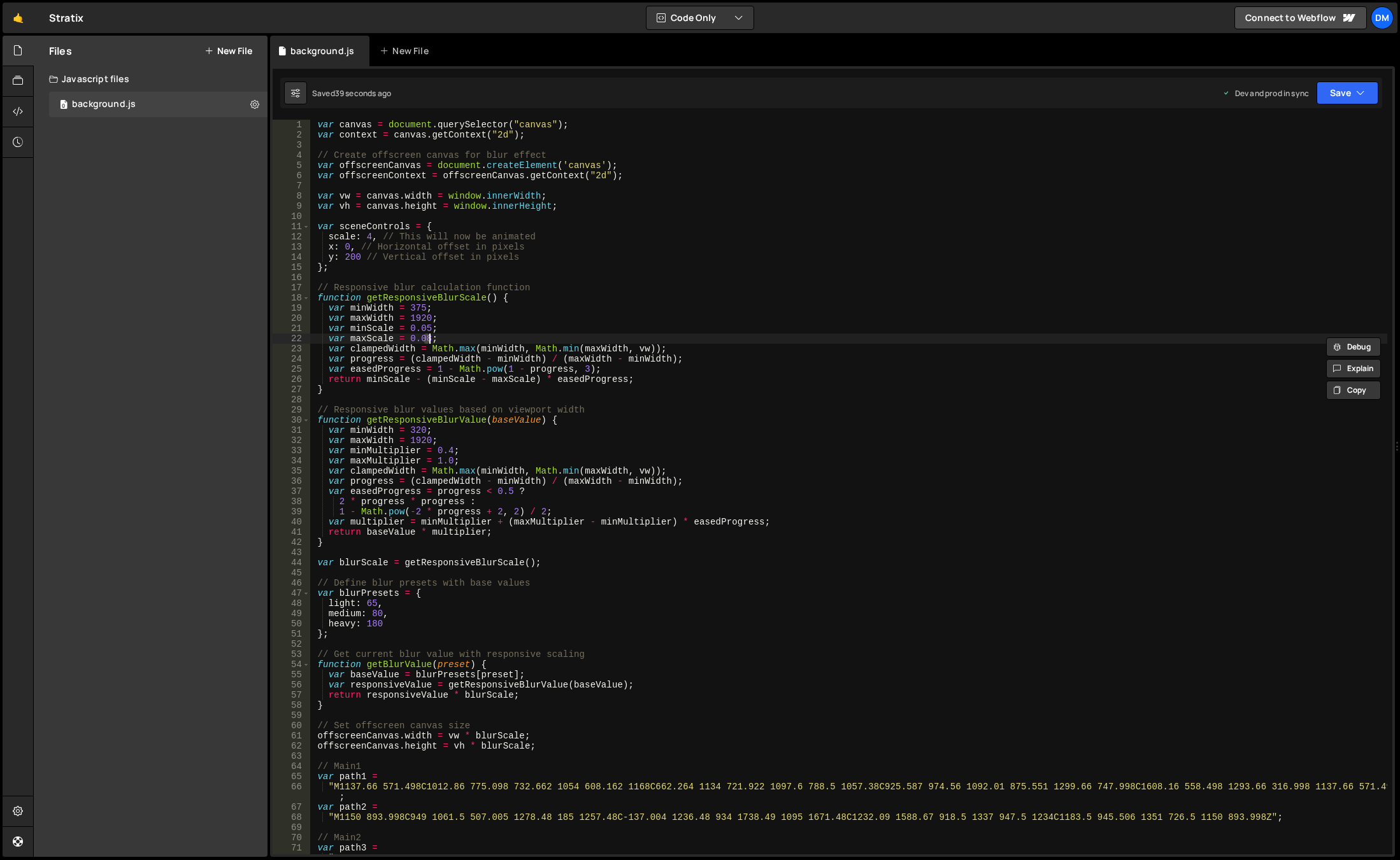
type textarea "var maxScale = 0.02;"
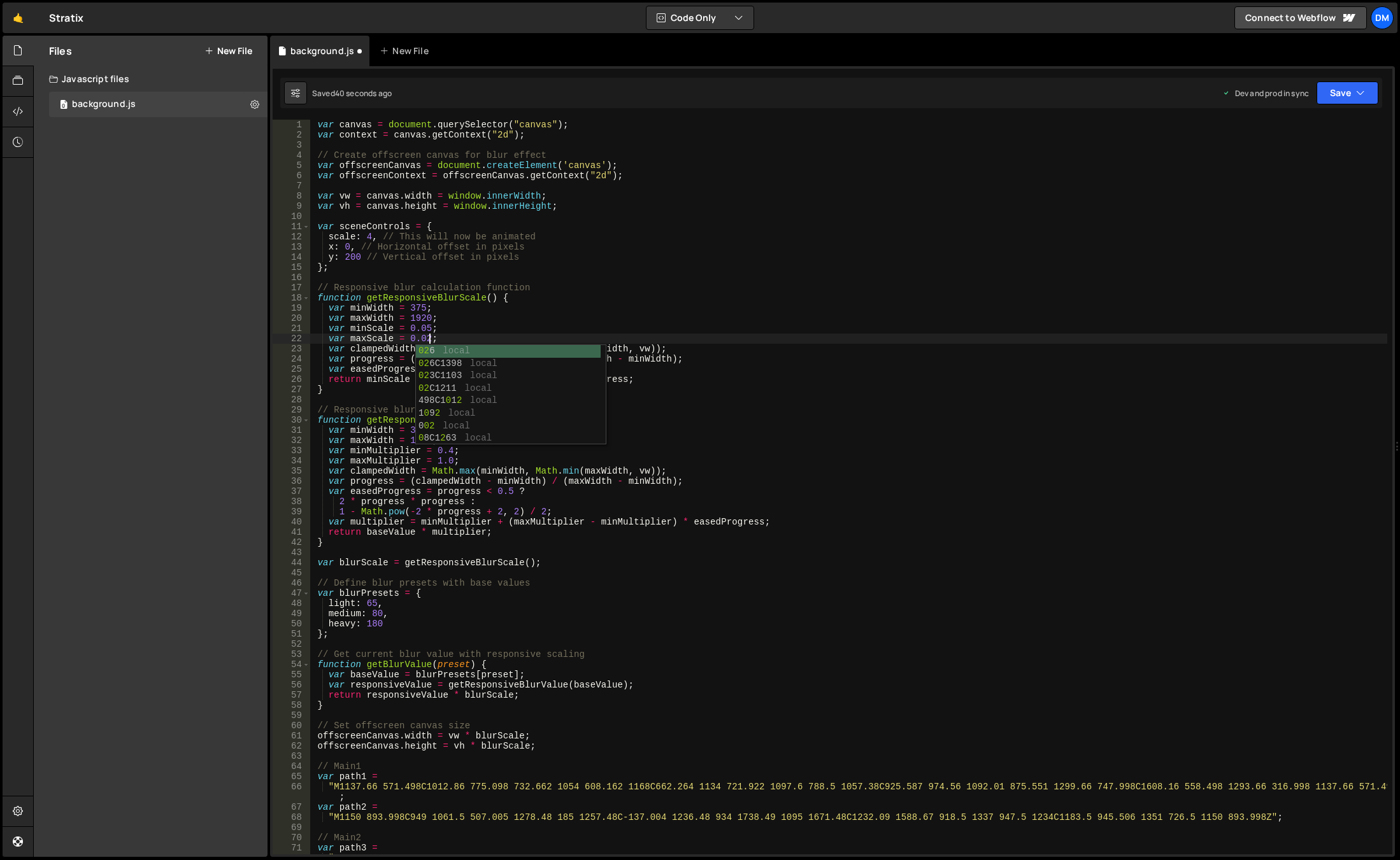
click at [749, 275] on div "var canvas = document . querySelector ( "canvas" ) ; var context = canvas . get…" at bounding box center [848, 502] width 1078 height 765
click at [1324, 92] on button "Save" at bounding box center [1347, 93] width 62 height 23
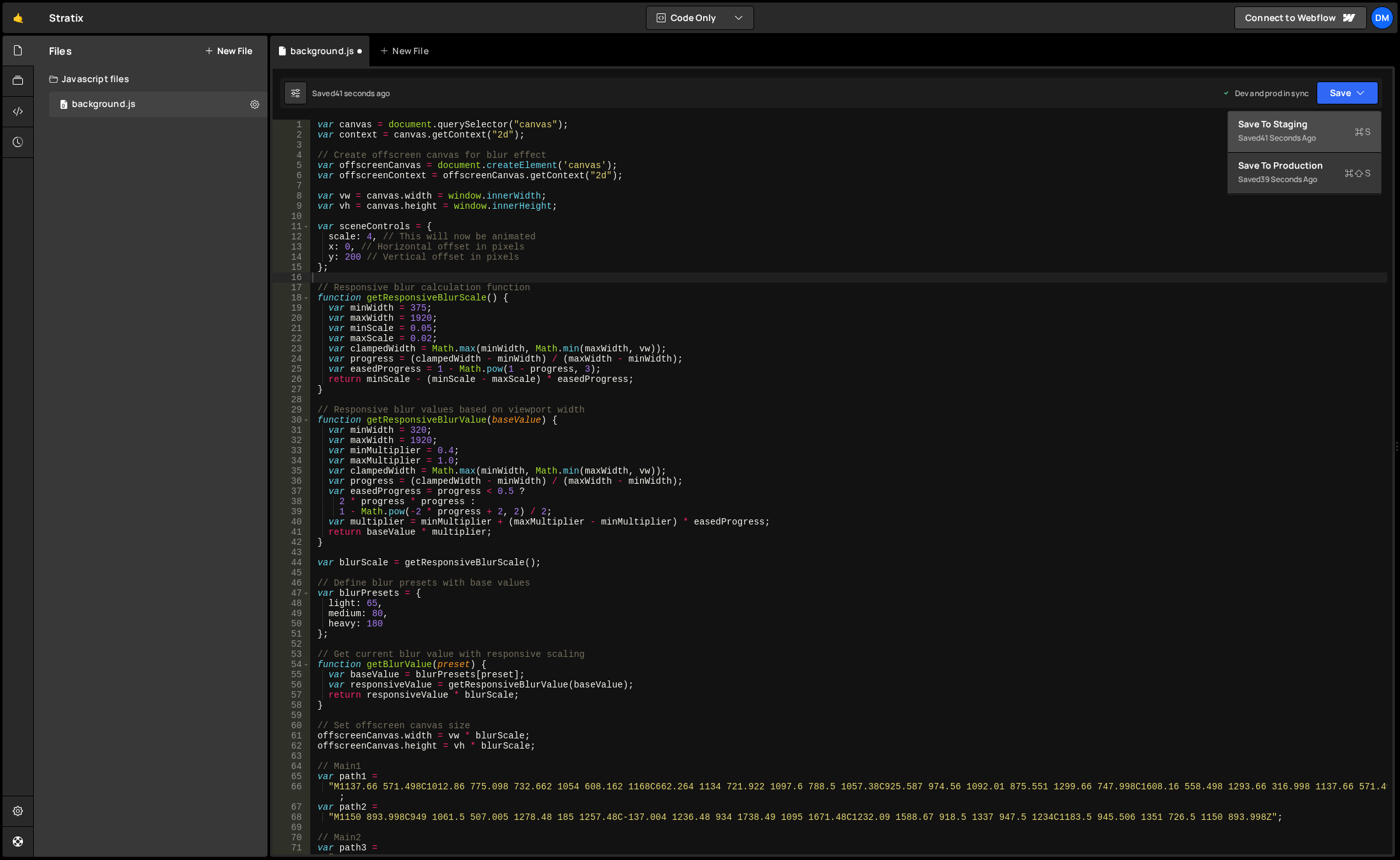
click at [1320, 122] on div "Save to Staging S" at bounding box center [1305, 124] width 133 height 13
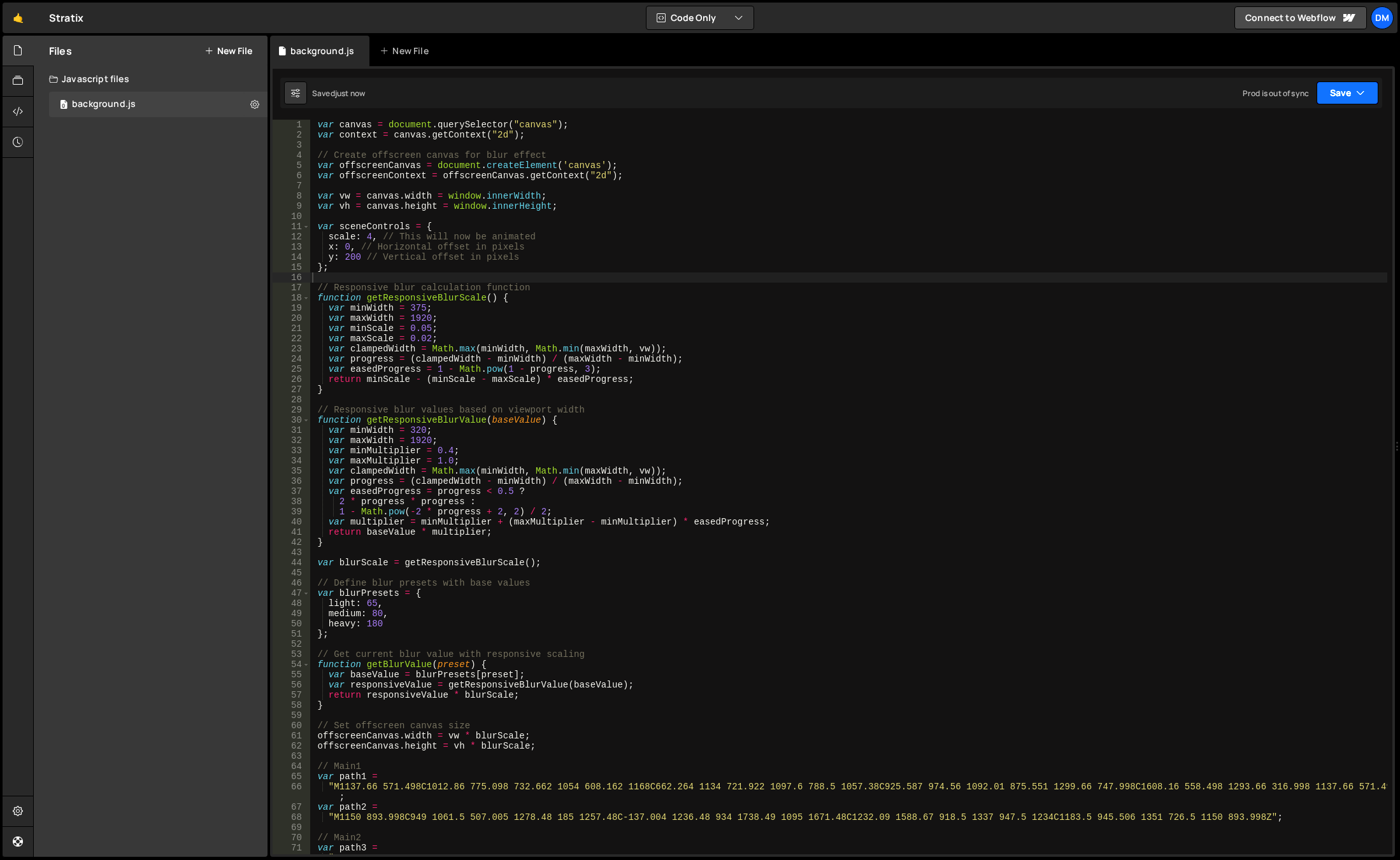
click at [1351, 95] on button "Save" at bounding box center [1347, 93] width 62 height 23
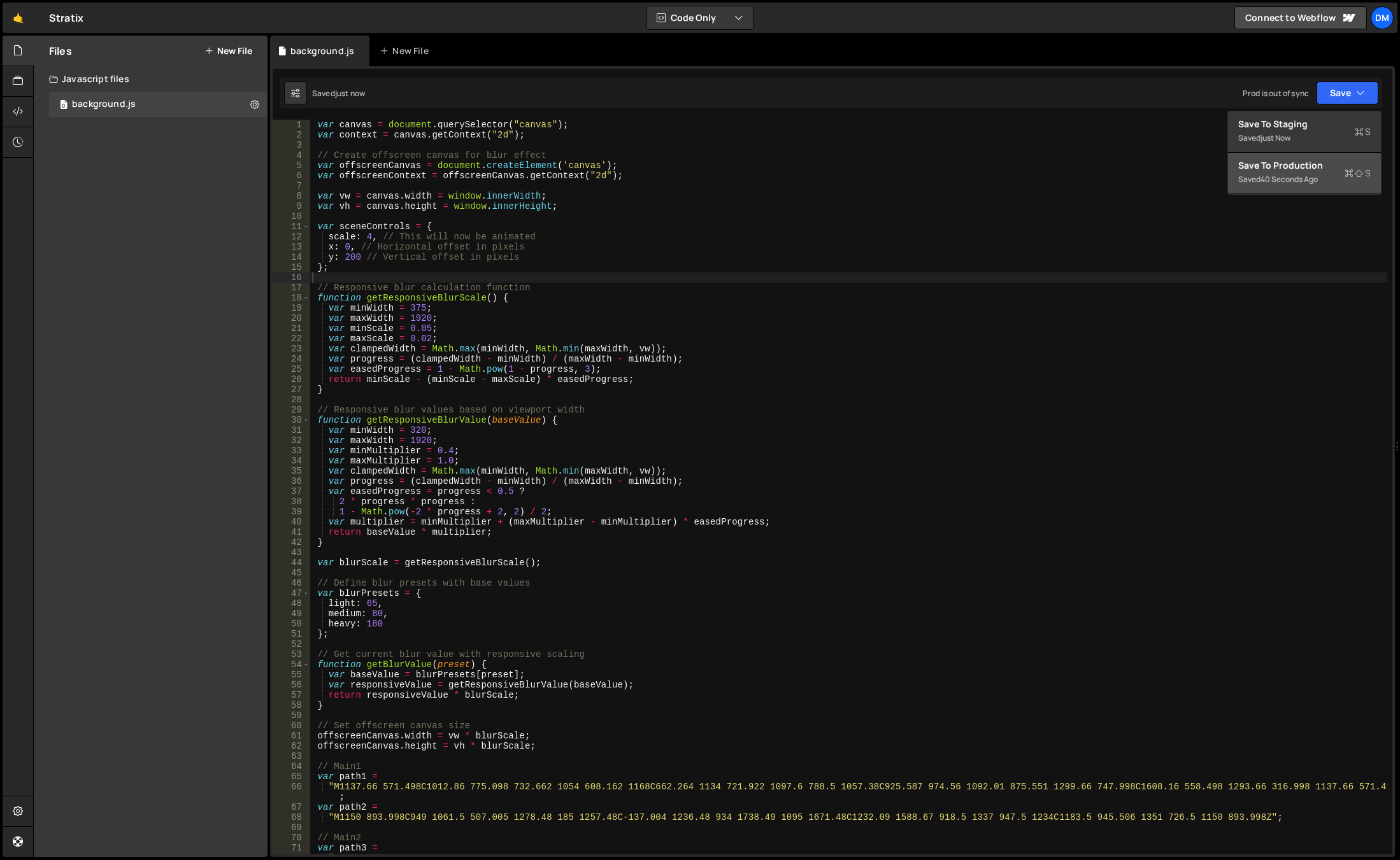
click at [1294, 167] on div "Save to Production S" at bounding box center [1305, 165] width 133 height 13
click at [427, 330] on div "var canvas = document . querySelector ( "canvas" ) ; var context = canvas . get…" at bounding box center [848, 502] width 1078 height 765
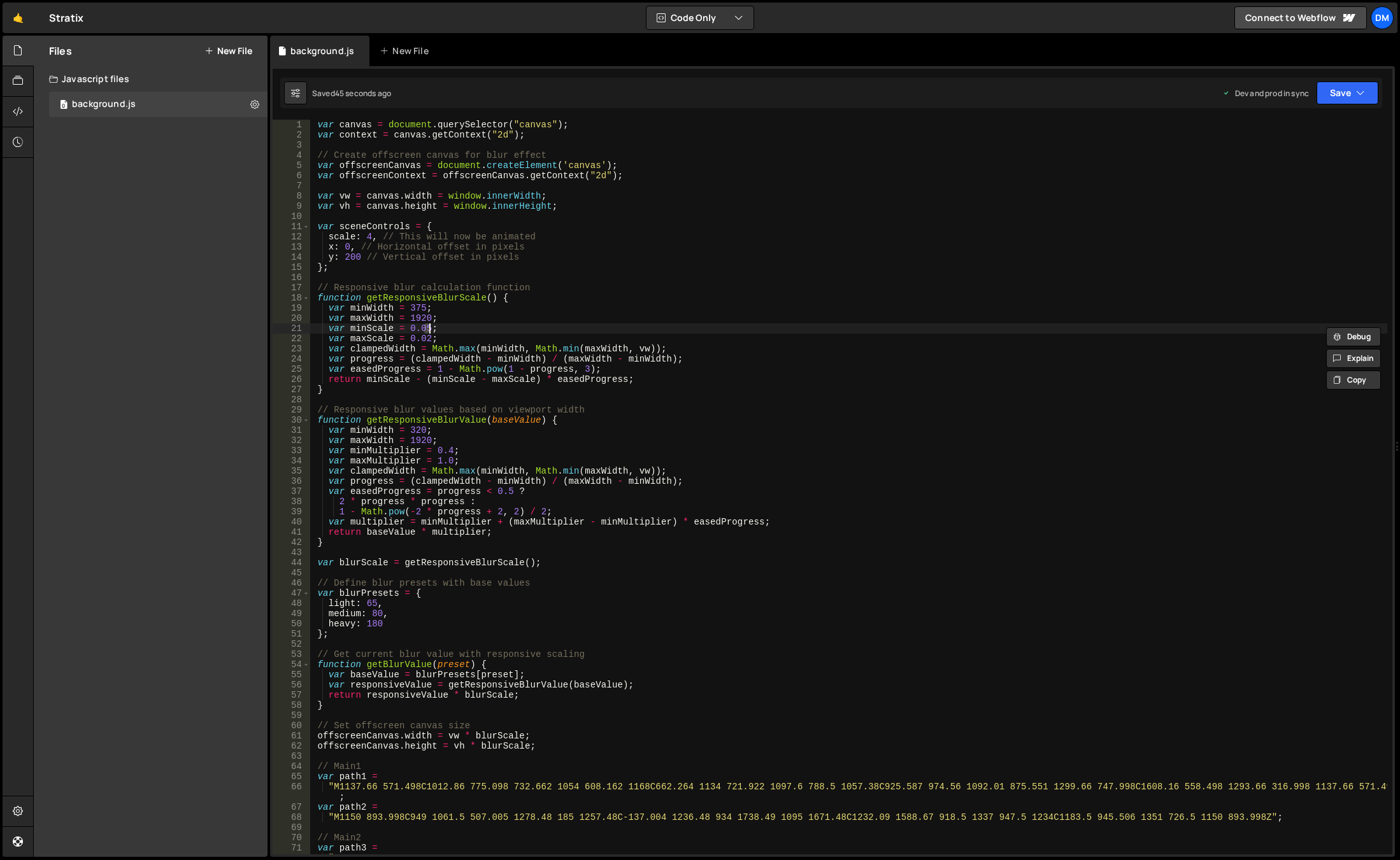
scroll to position [0, 7]
drag, startPoint x: 453, startPoint y: 319, endPoint x: 433, endPoint y: 337, distance: 26.9
click at [453, 319] on div "var canvas = document . querySelector ( "canvas" ) ; var context = canvas . get…" at bounding box center [848, 502] width 1078 height 765
click at [427, 340] on div "var canvas = document . querySelector ( "canvas" ) ; var context = canvas . get…" at bounding box center [848, 502] width 1078 height 765
click at [651, 286] on div "var canvas = document . querySelector ( "canvas" ) ; var context = canvas . get…" at bounding box center [848, 502] width 1078 height 765
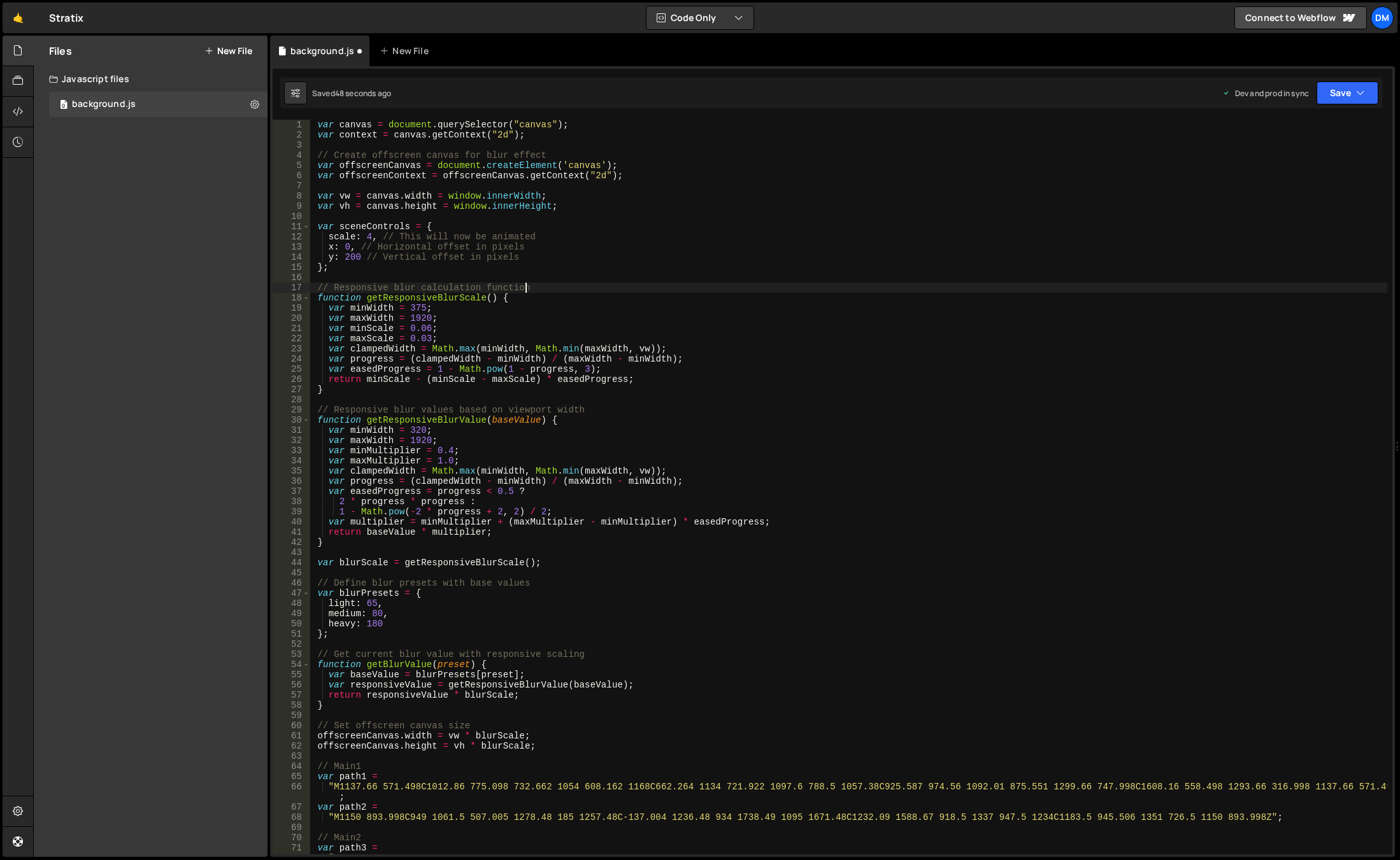
type textarea "// Responsive blur calculation function"
drag, startPoint x: 1336, startPoint y: 114, endPoint x: 1336, endPoint y: 107, distance: 7.0
click at [1336, 114] on div "1 Type cmd + s to save your Javascript file. הההההההההההההההההההההההההההההההההה…" at bounding box center [833, 461] width 1125 height 791
click at [1336, 100] on button "Save" at bounding box center [1347, 93] width 62 height 23
click at [1323, 110] on div "1 Type cmd + s to save your Javascript file. הההההההההההההההההההההההההההההההההה…" at bounding box center [833, 461] width 1125 height 791
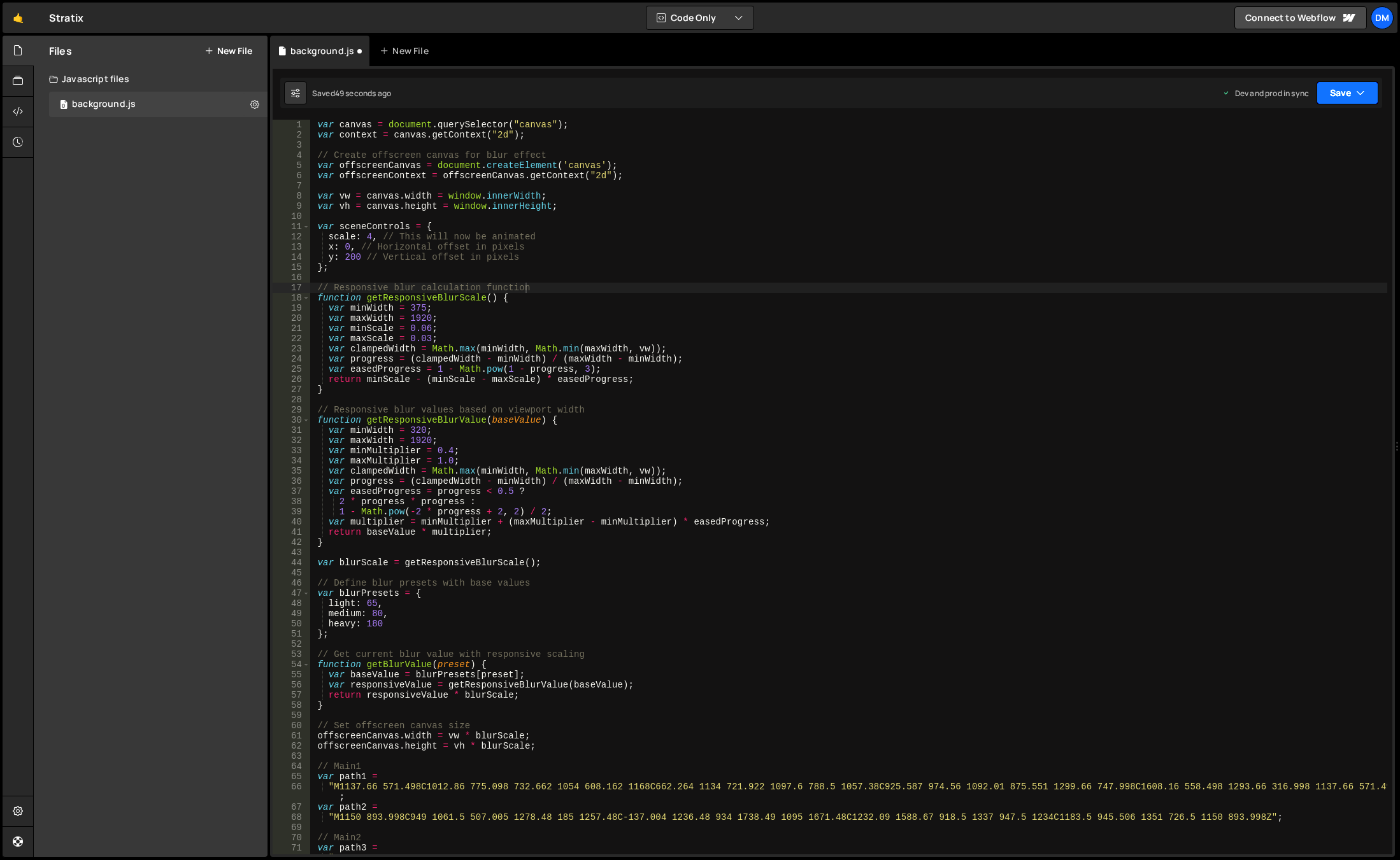
click at [1347, 92] on button "Save" at bounding box center [1347, 93] width 62 height 23
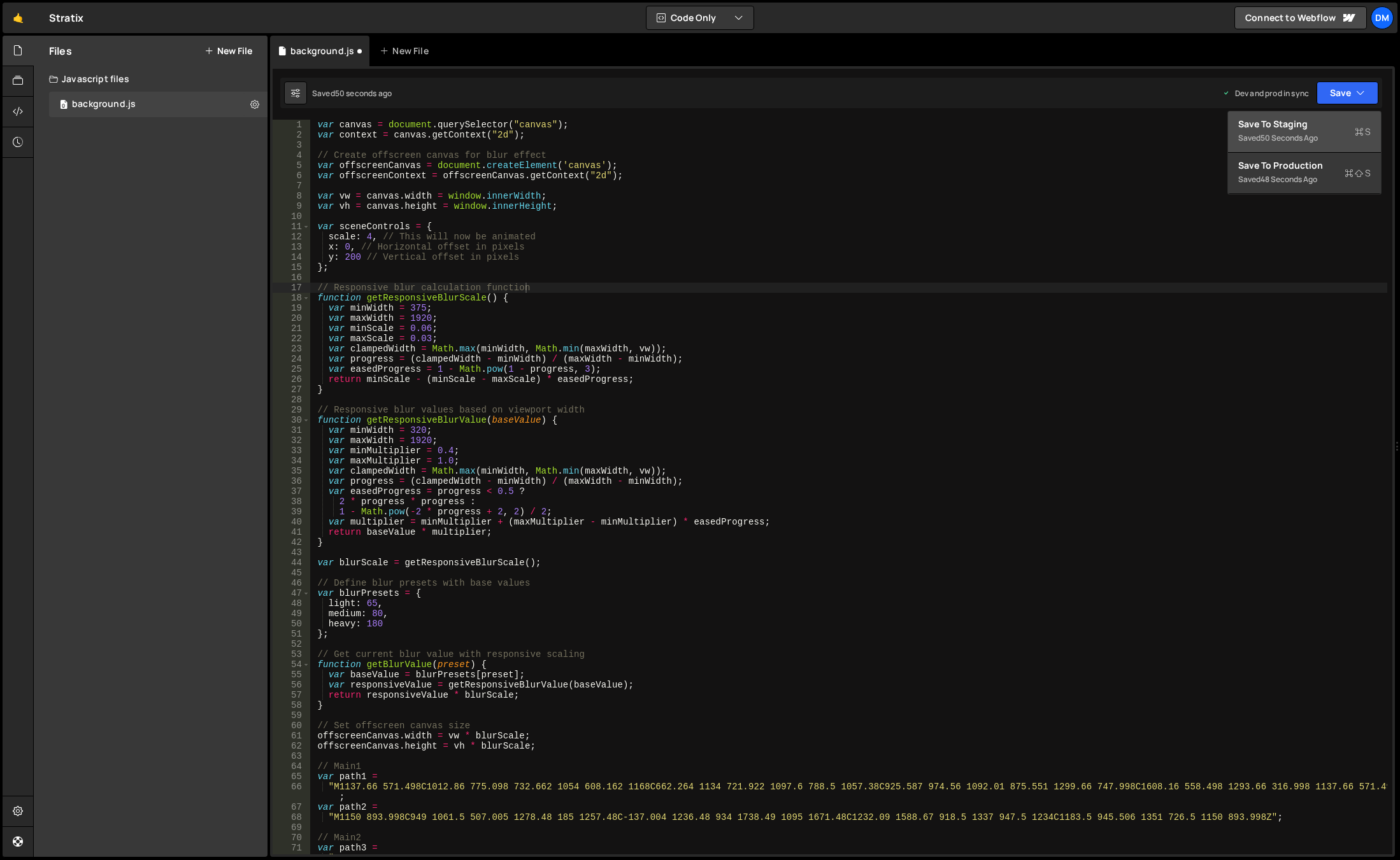
click at [1298, 127] on div "Save to Staging S" at bounding box center [1305, 124] width 133 height 13
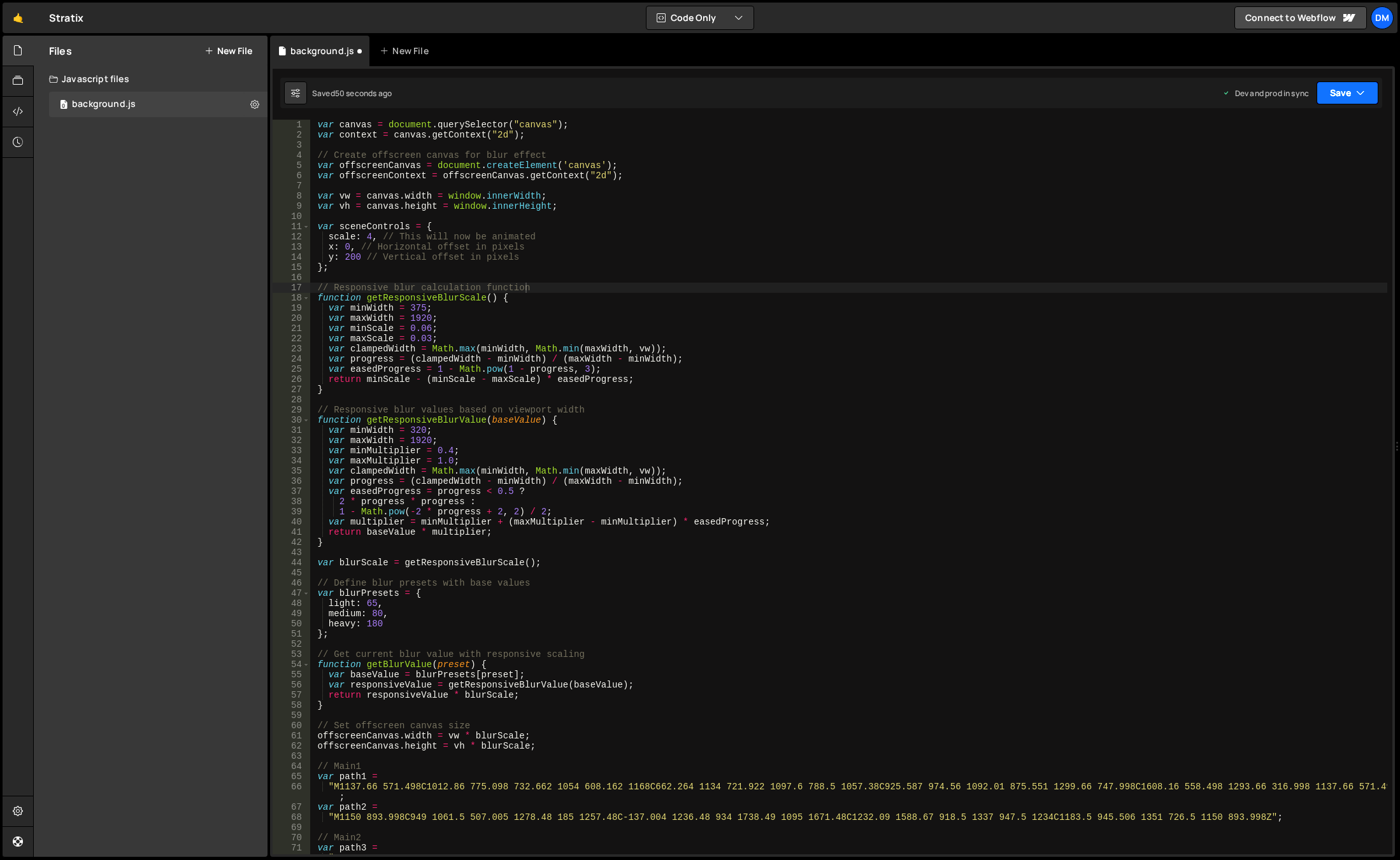
click at [1340, 97] on button "Save" at bounding box center [1347, 93] width 62 height 23
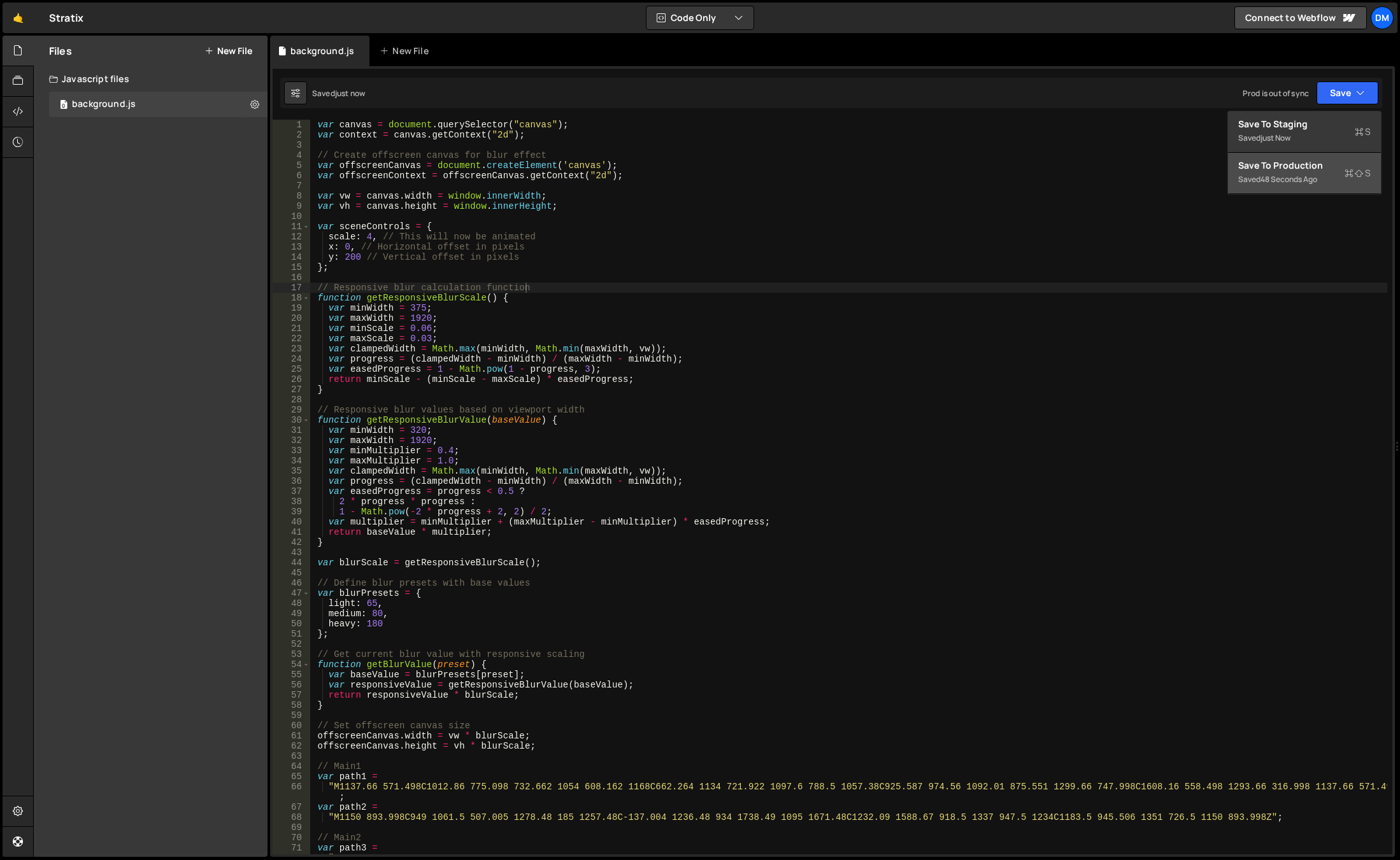
click at [1274, 188] on button "Save to Production S Saved 48 seconds ago" at bounding box center [1305, 173] width 153 height 41
